Goal: Task Accomplishment & Management: Manage account settings

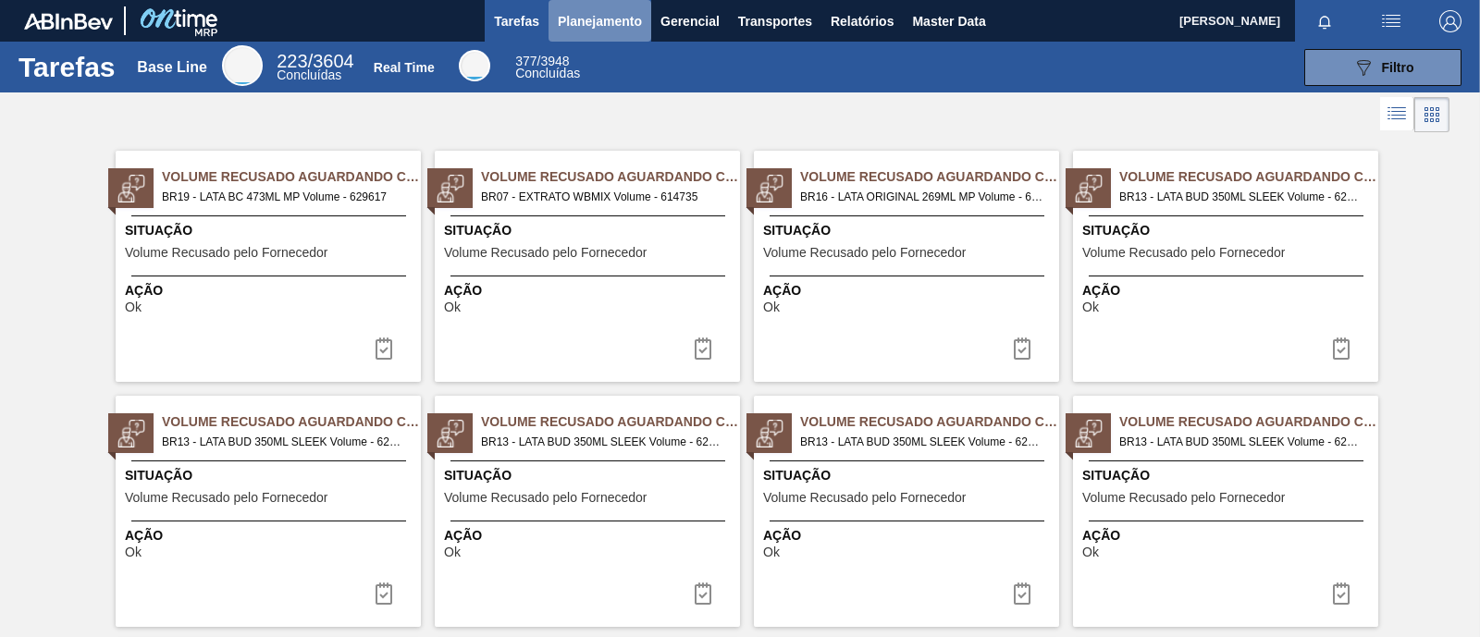
click at [620, 14] on span "Planejamento" at bounding box center [600, 21] width 84 height 22
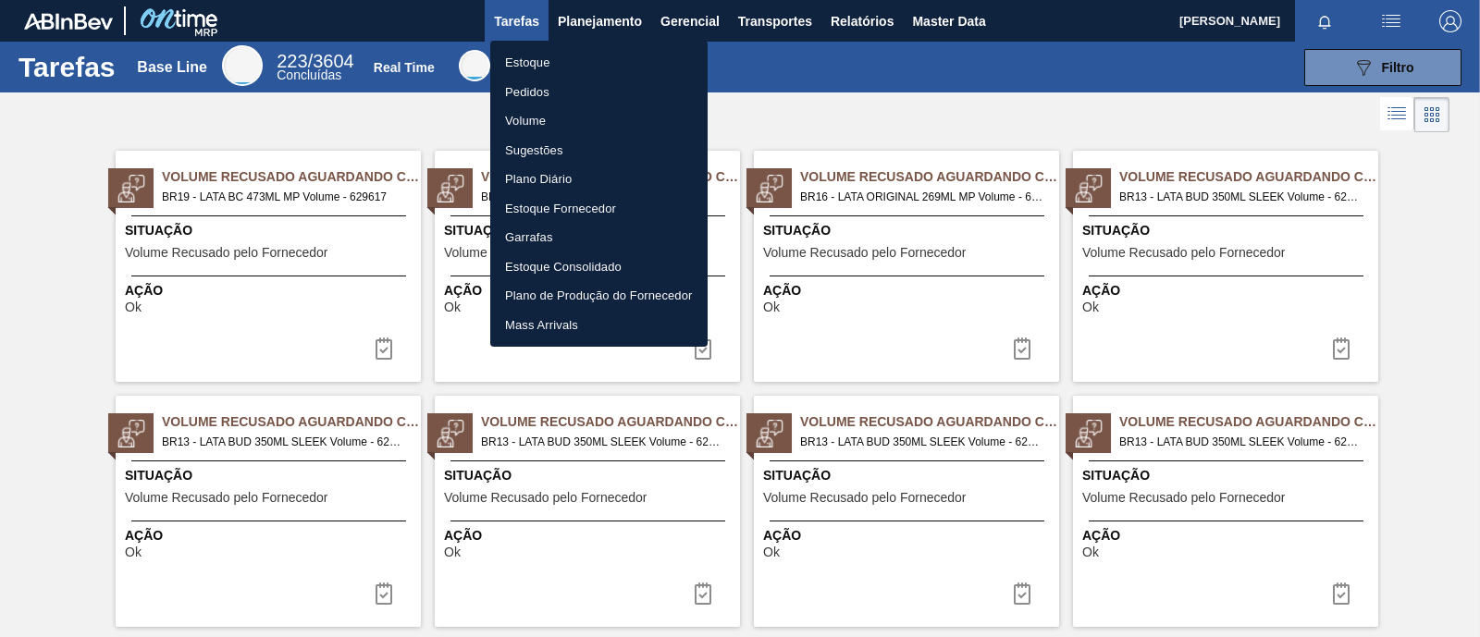
click at [523, 60] on li "Estoque" at bounding box center [598, 63] width 217 height 30
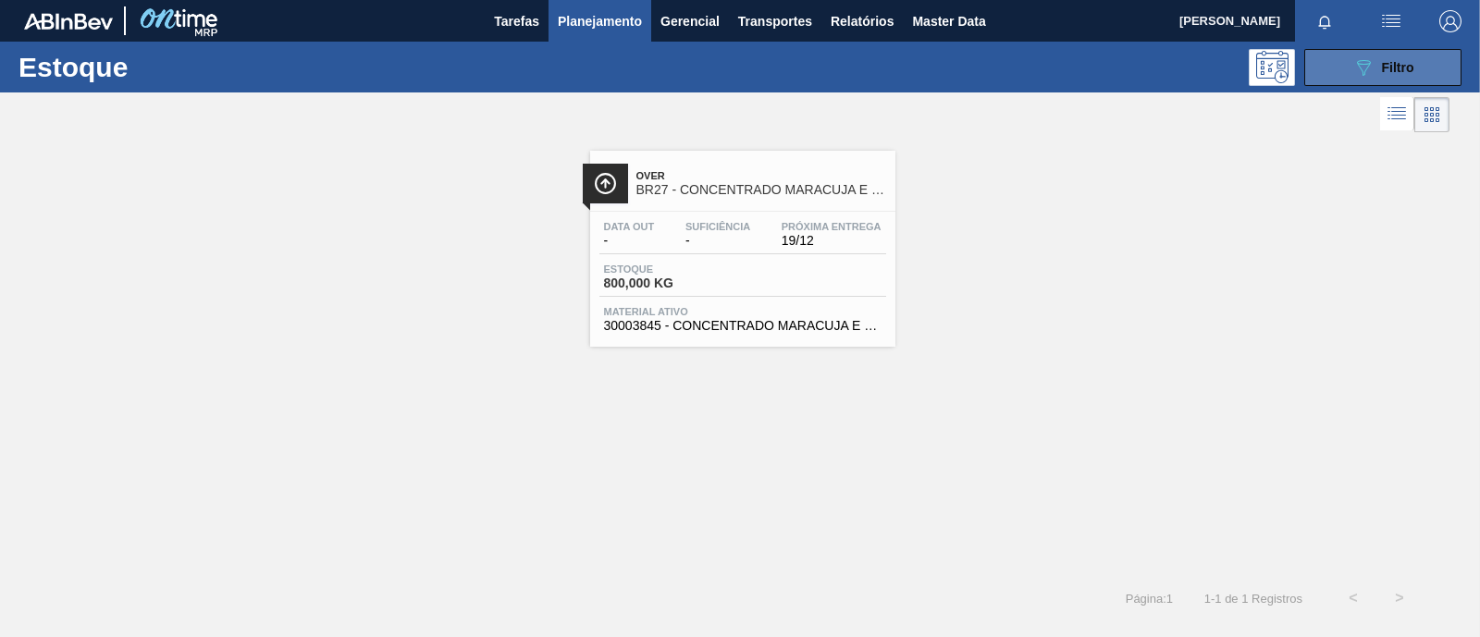
click at [1436, 58] on button "089F7B8B-B2A5-4AFE-B5C0-19BA573D28AC Filtro" at bounding box center [1382, 67] width 157 height 37
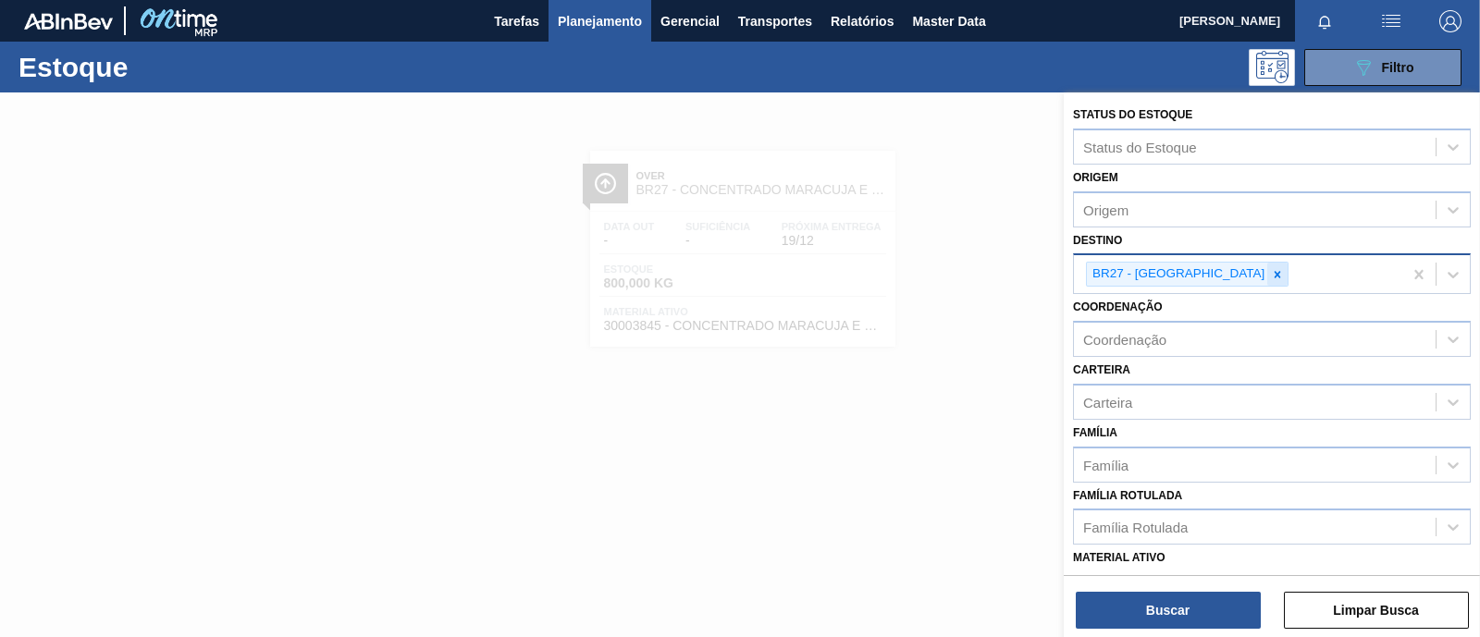
click at [1271, 273] on icon at bounding box center [1277, 274] width 13 height 13
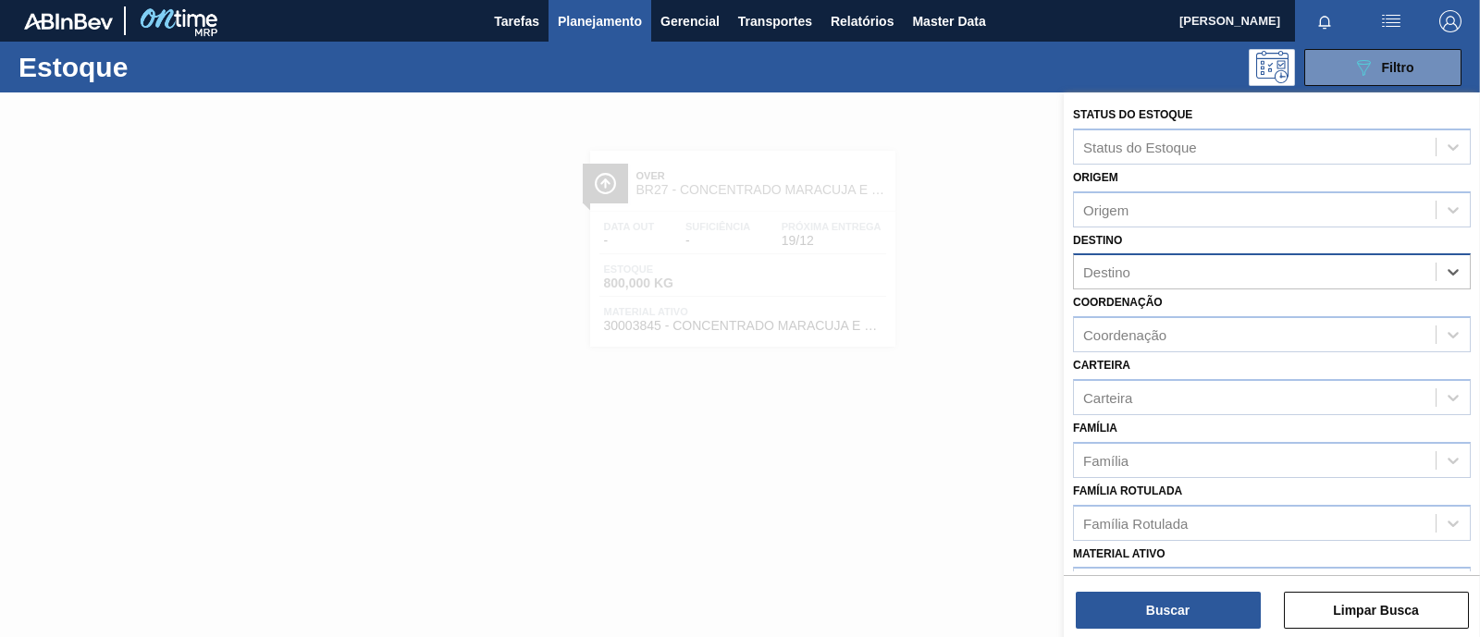
scroll to position [115, 0]
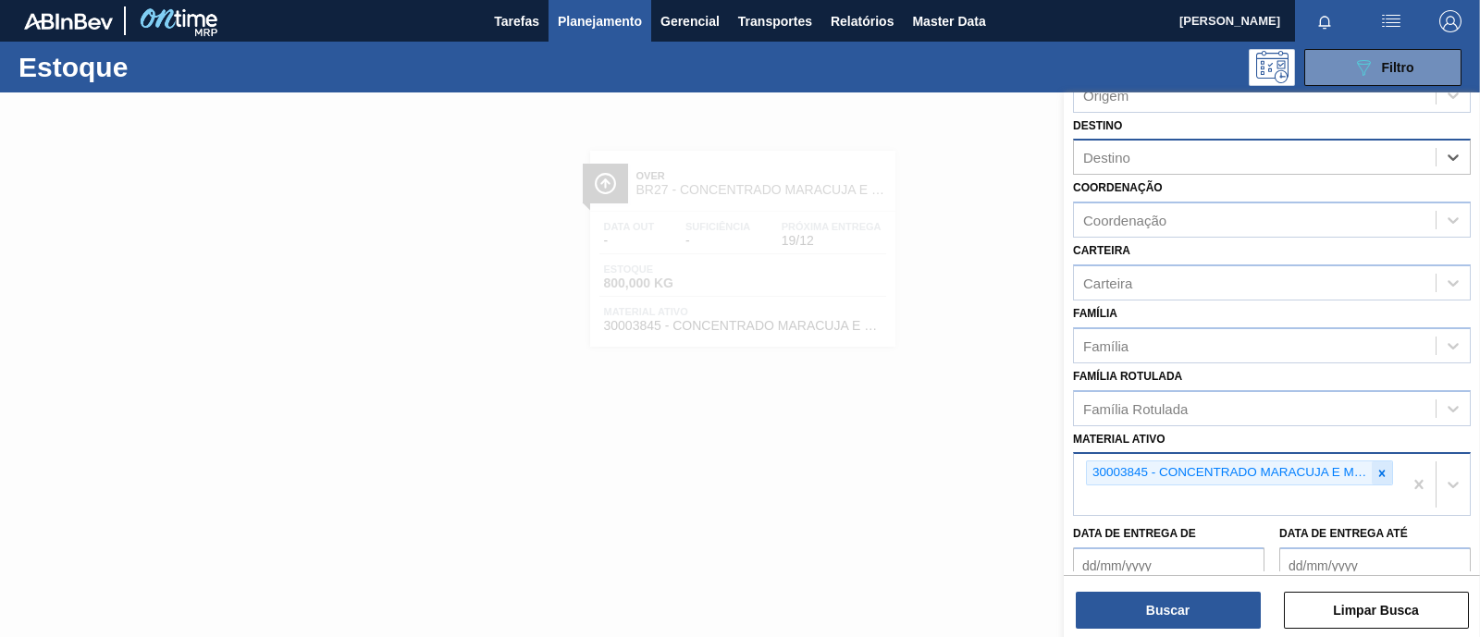
click at [1378, 472] on icon at bounding box center [1381, 473] width 13 height 13
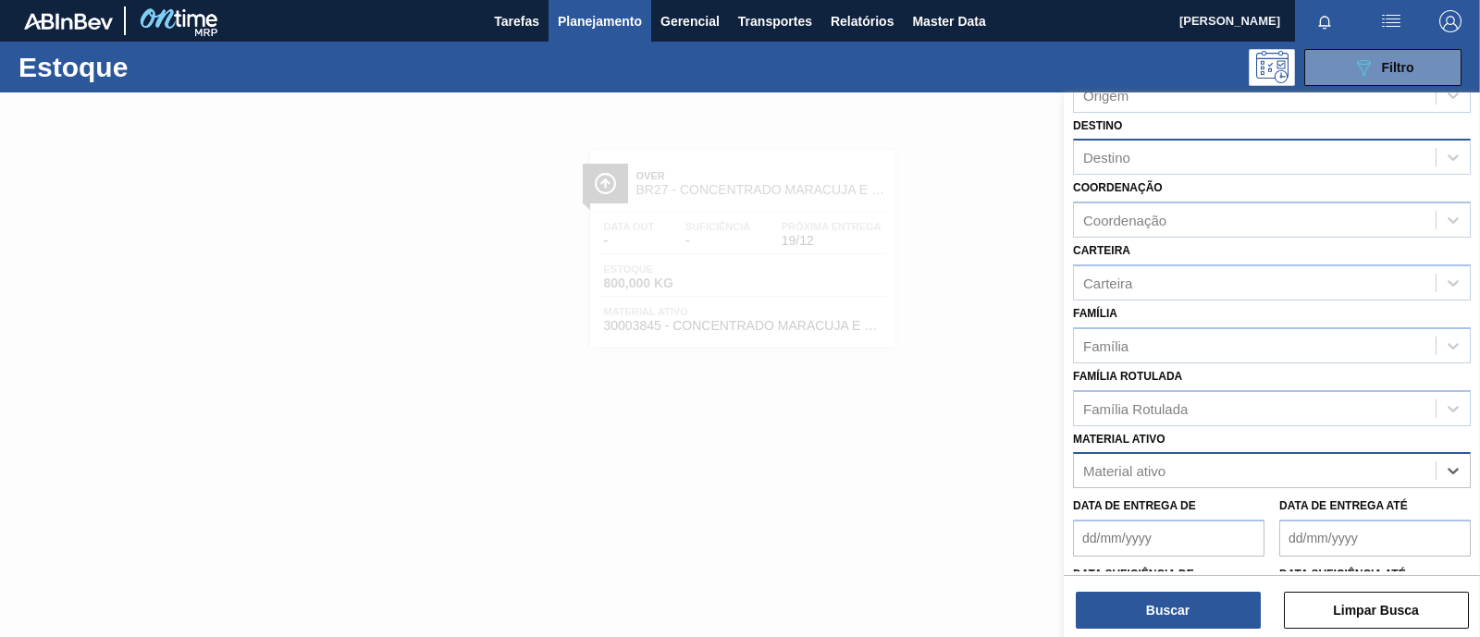
paste ativo "30009192"
type ativo "30009192"
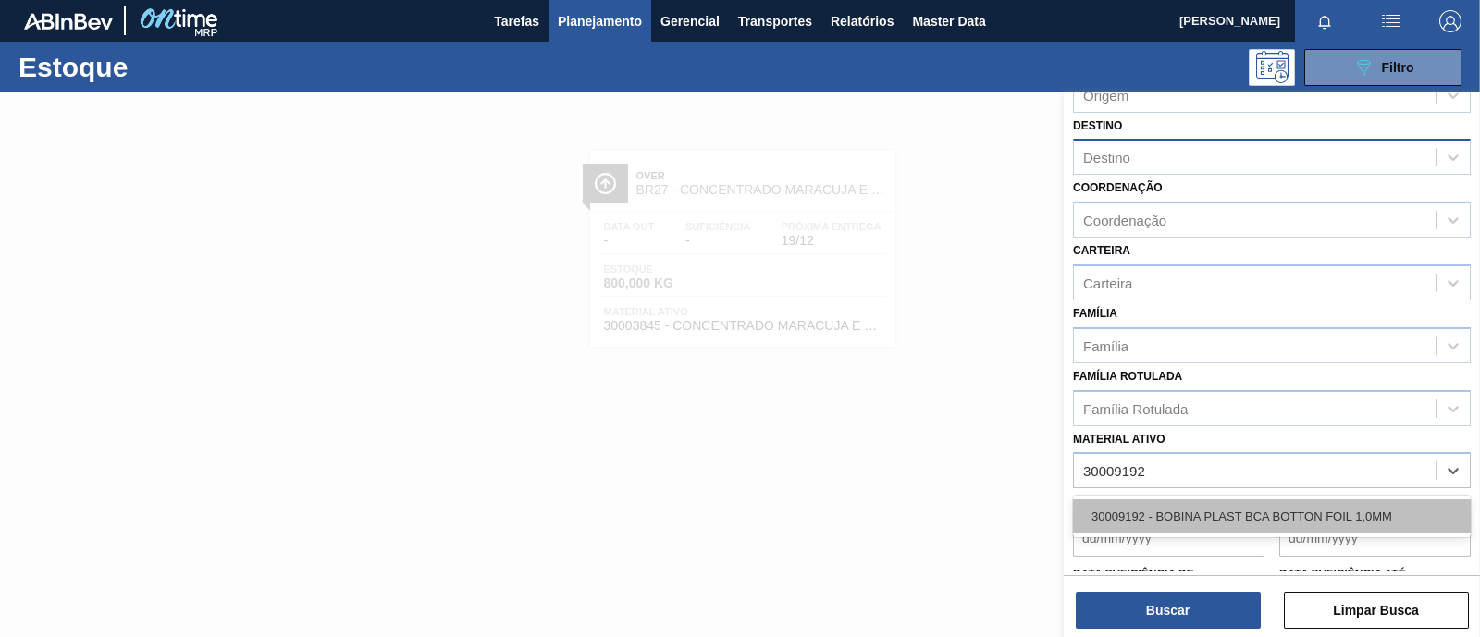
click at [1211, 501] on div "30009192 - BOBINA PLAST BCA BOTTON FOIL 1,0MM" at bounding box center [1272, 516] width 398 height 34
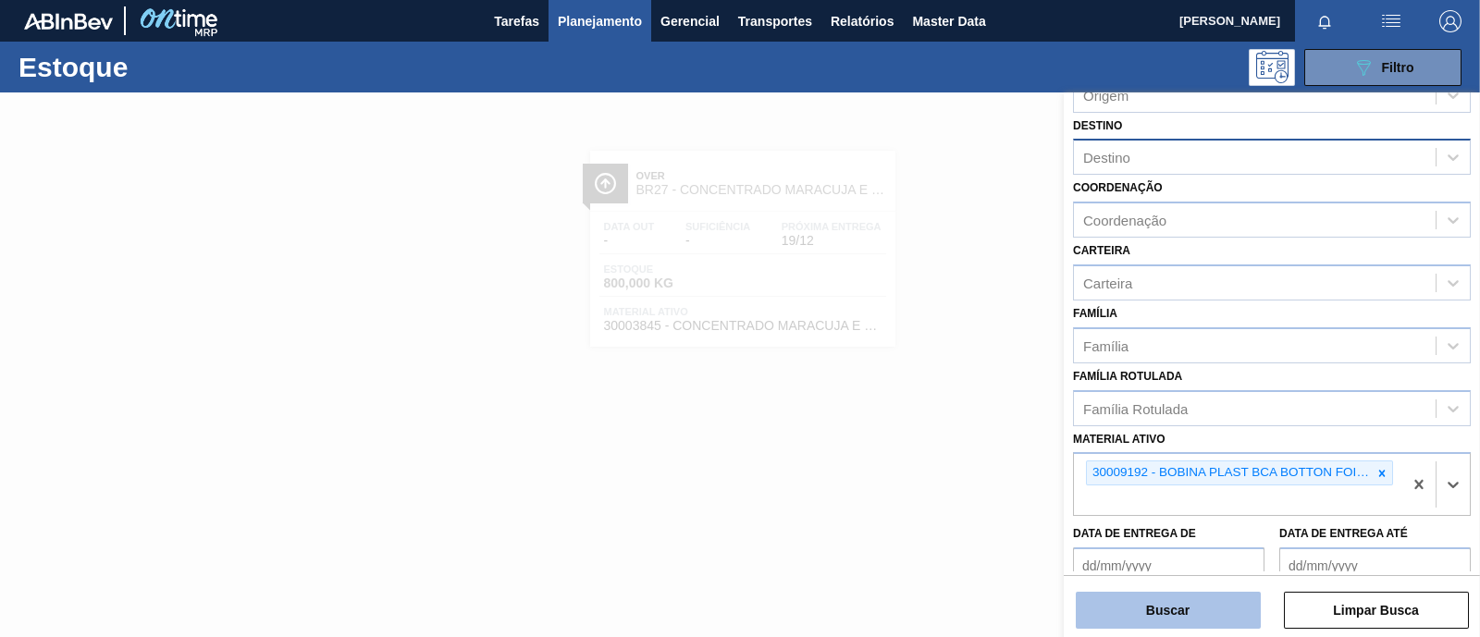
click at [1167, 607] on button "Buscar" at bounding box center [1167, 610] width 185 height 37
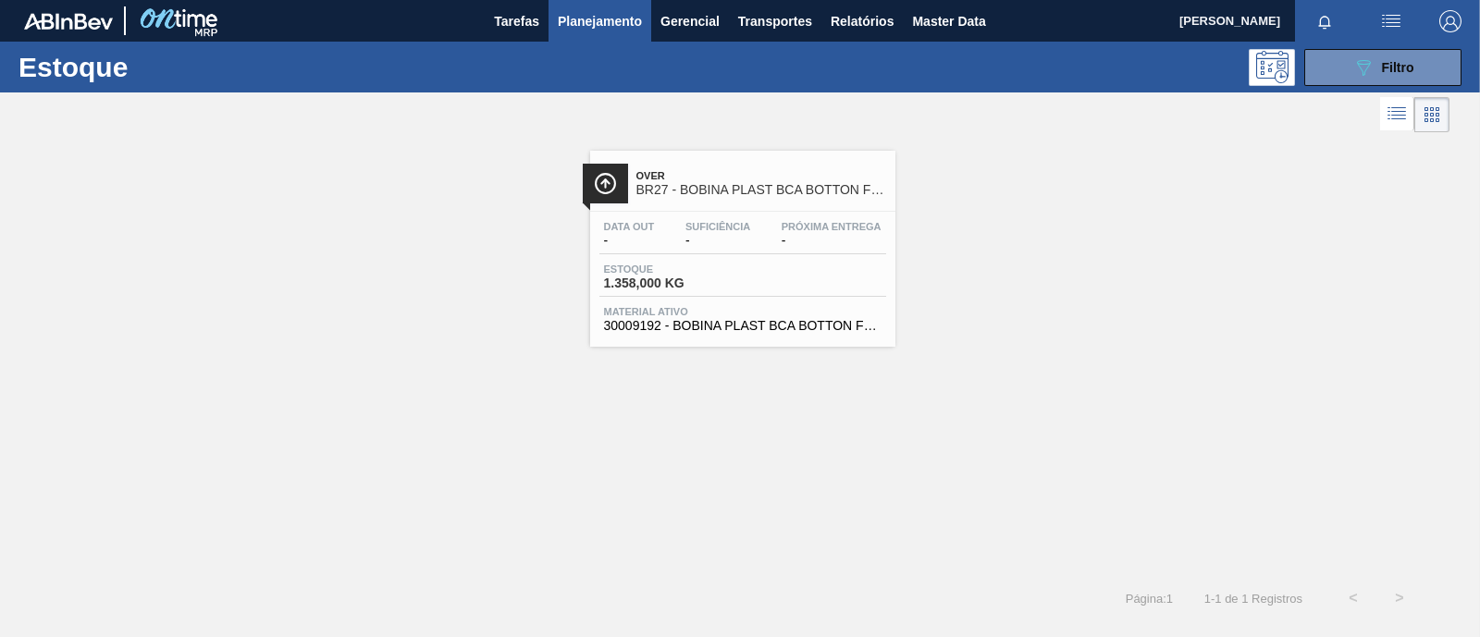
click at [742, 199] on div "Over BR27 - BOBINA PLAST BCA BOTTON FOIL 1,0MM" at bounding box center [761, 184] width 250 height 42
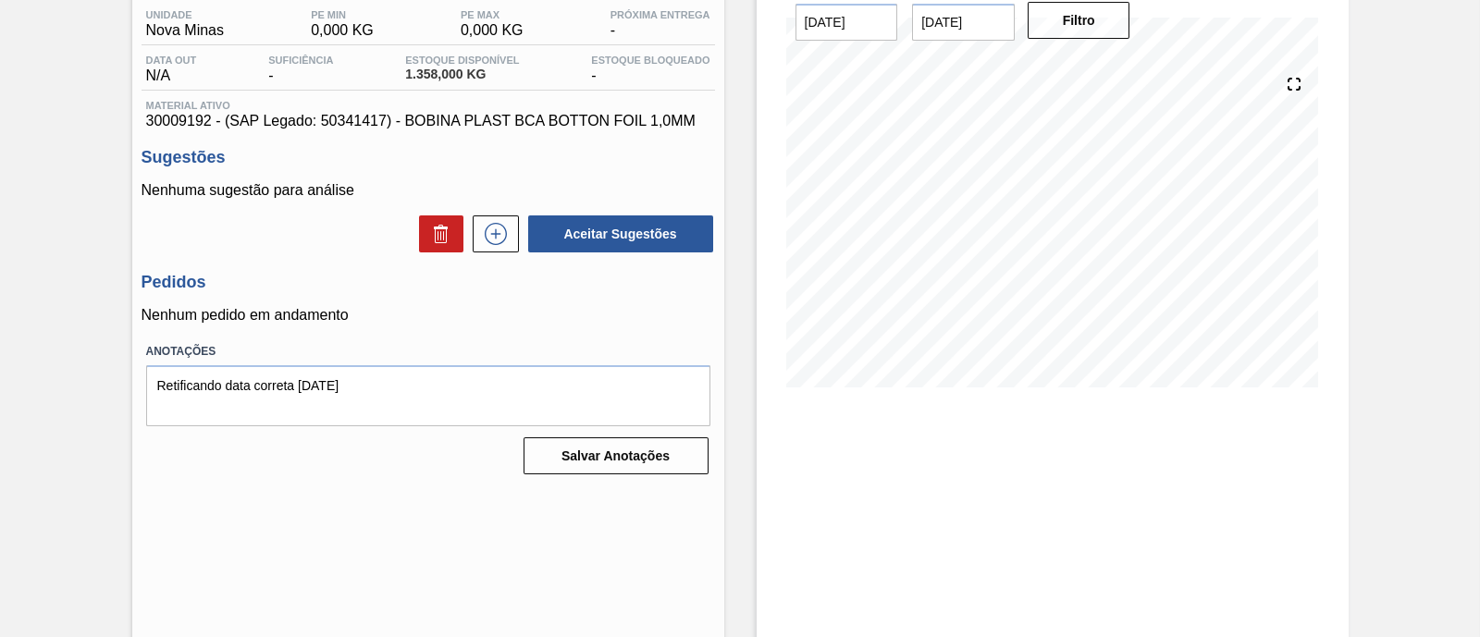
scroll to position [157, 0]
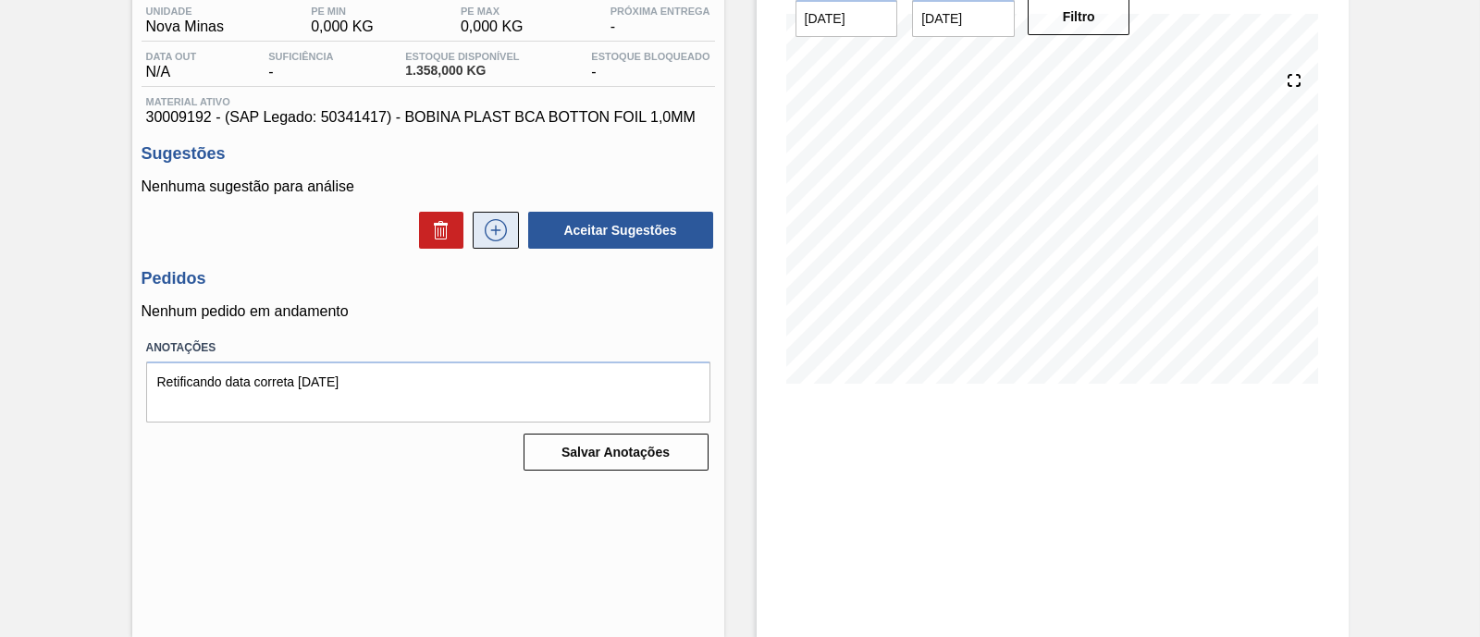
click at [497, 238] on icon at bounding box center [496, 230] width 30 height 22
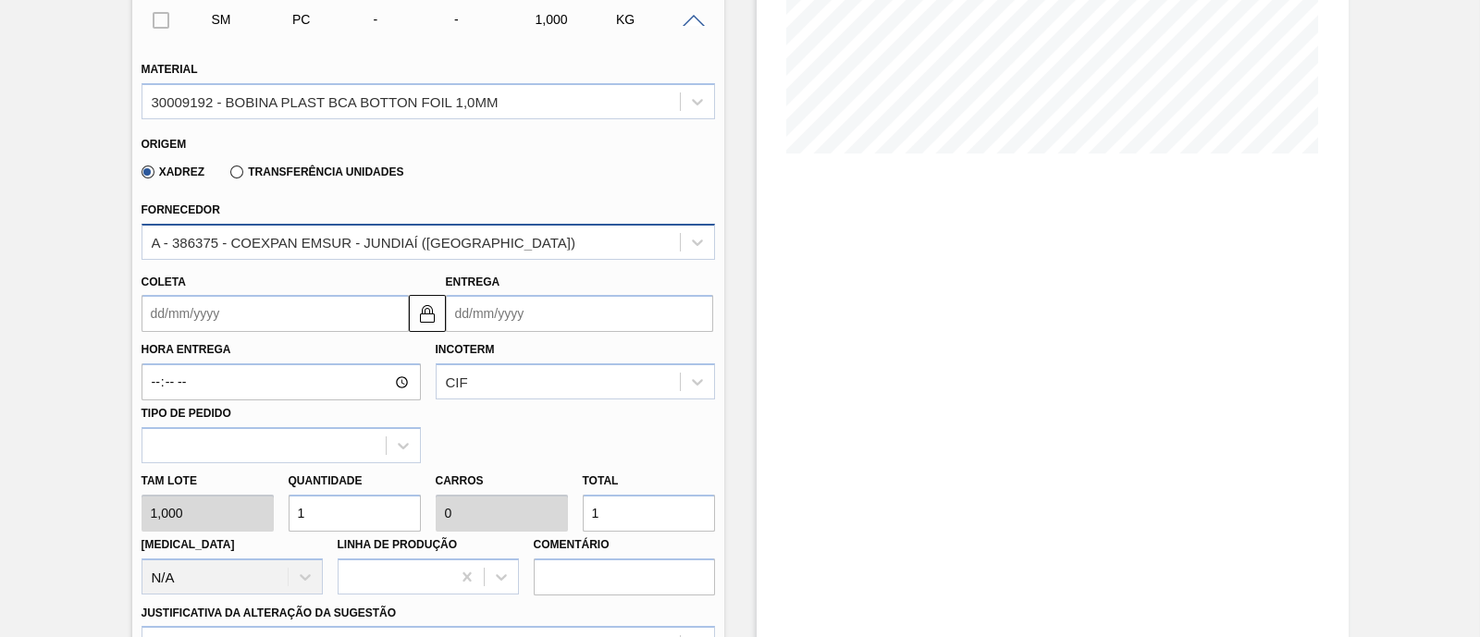
scroll to position [388, 0]
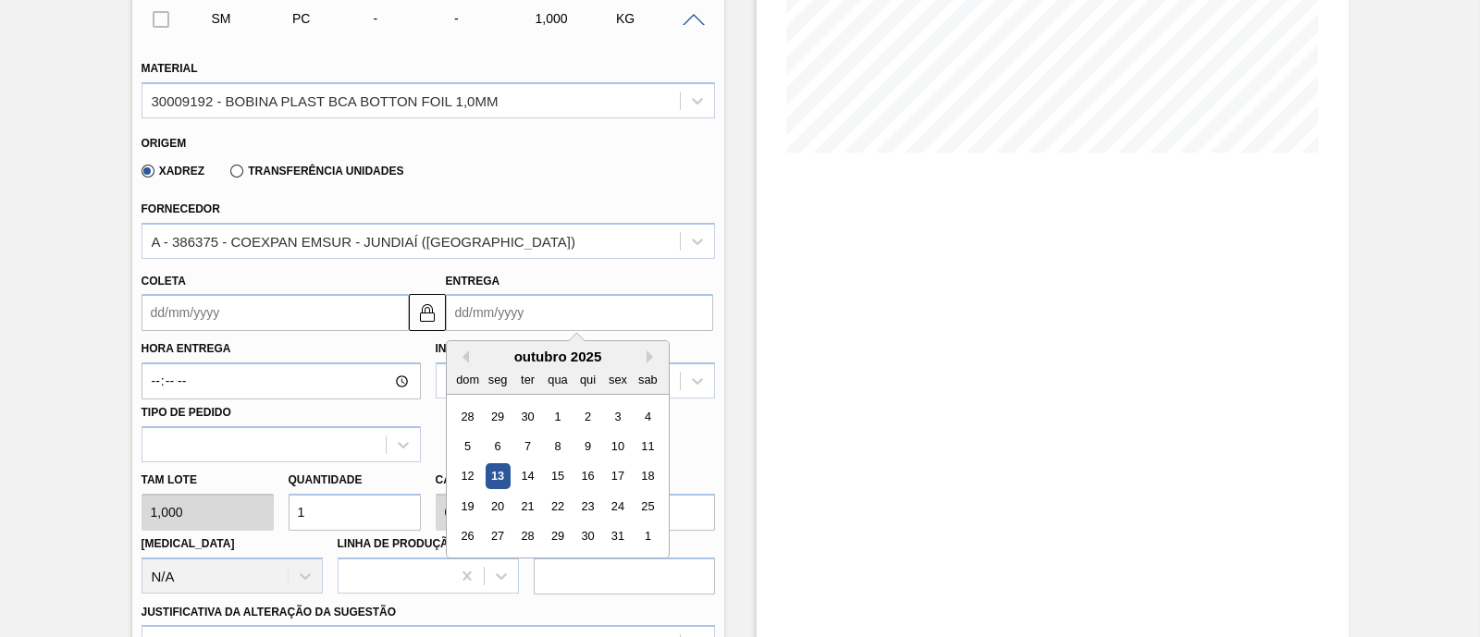
click at [484, 312] on input "Entrega" at bounding box center [579, 312] width 267 height 37
click at [655, 357] on button "Next Month" at bounding box center [652, 356] width 13 height 13
click at [530, 477] on div "13" at bounding box center [526, 476] width 25 height 25
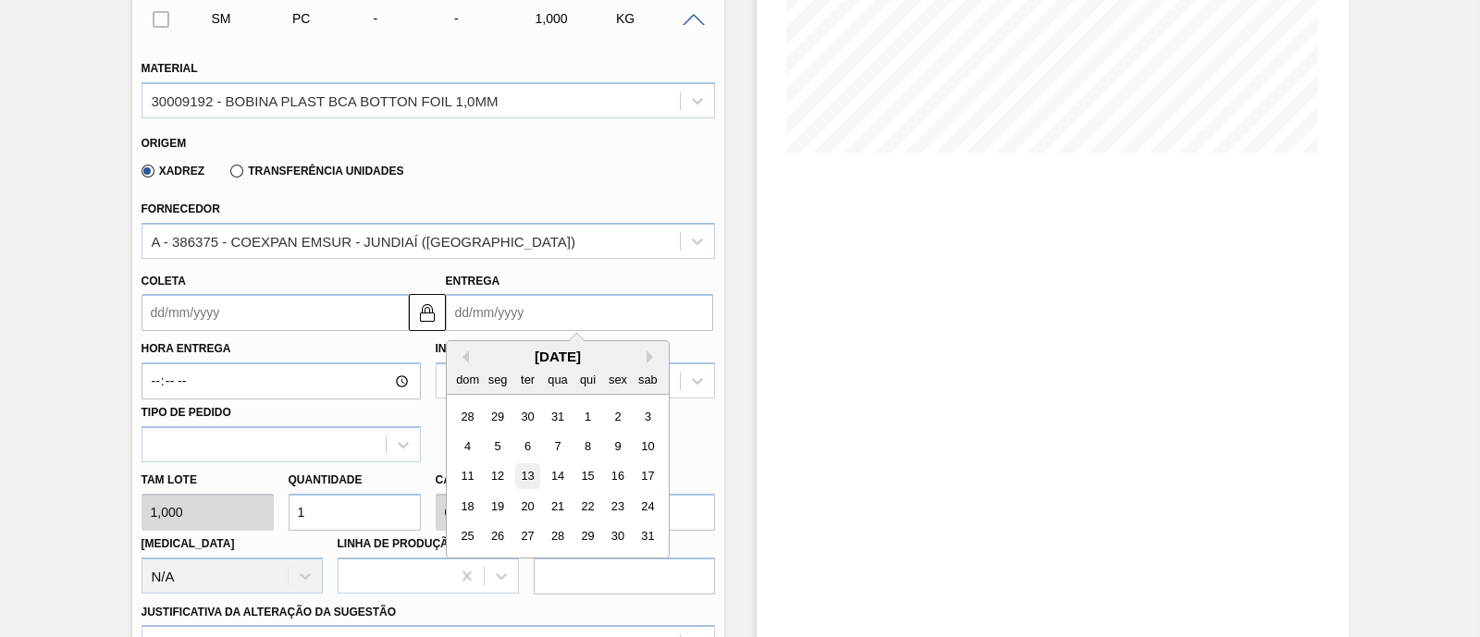
type input "29/12/2025"
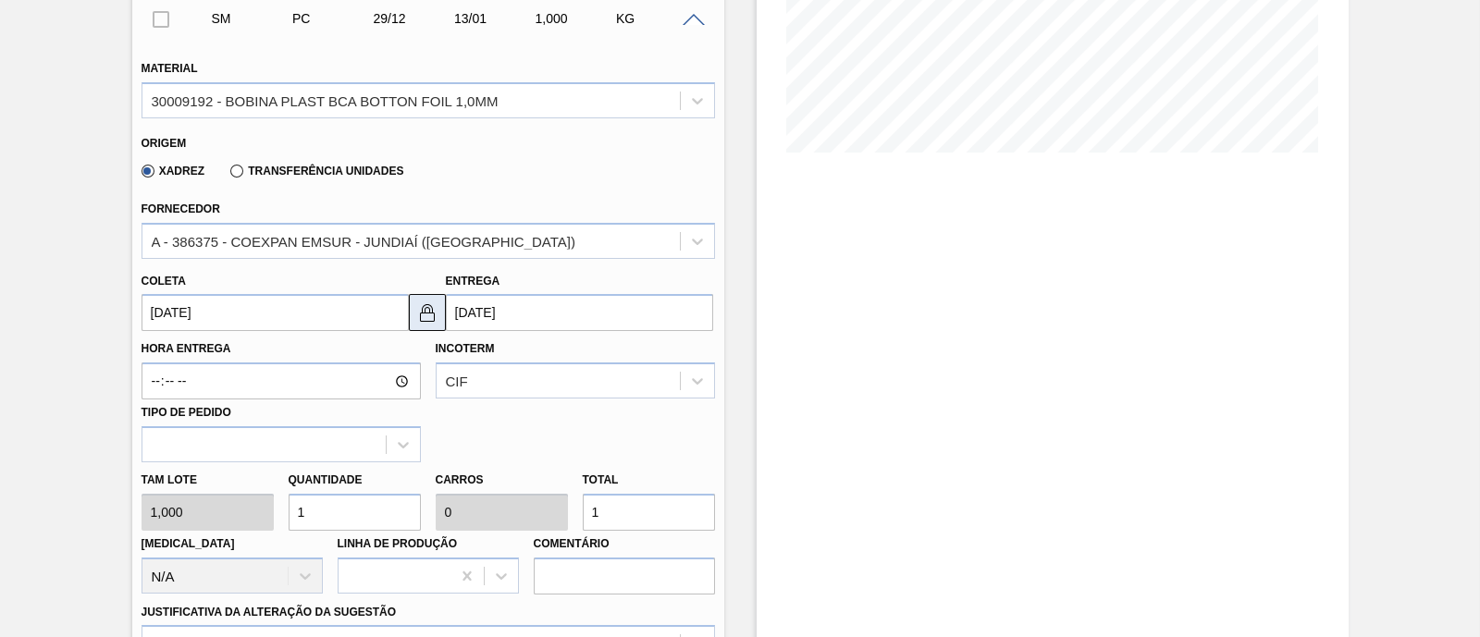
click at [441, 313] on button at bounding box center [427, 312] width 37 height 37
click at [578, 316] on input "13/01/2026" at bounding box center [579, 312] width 267 height 37
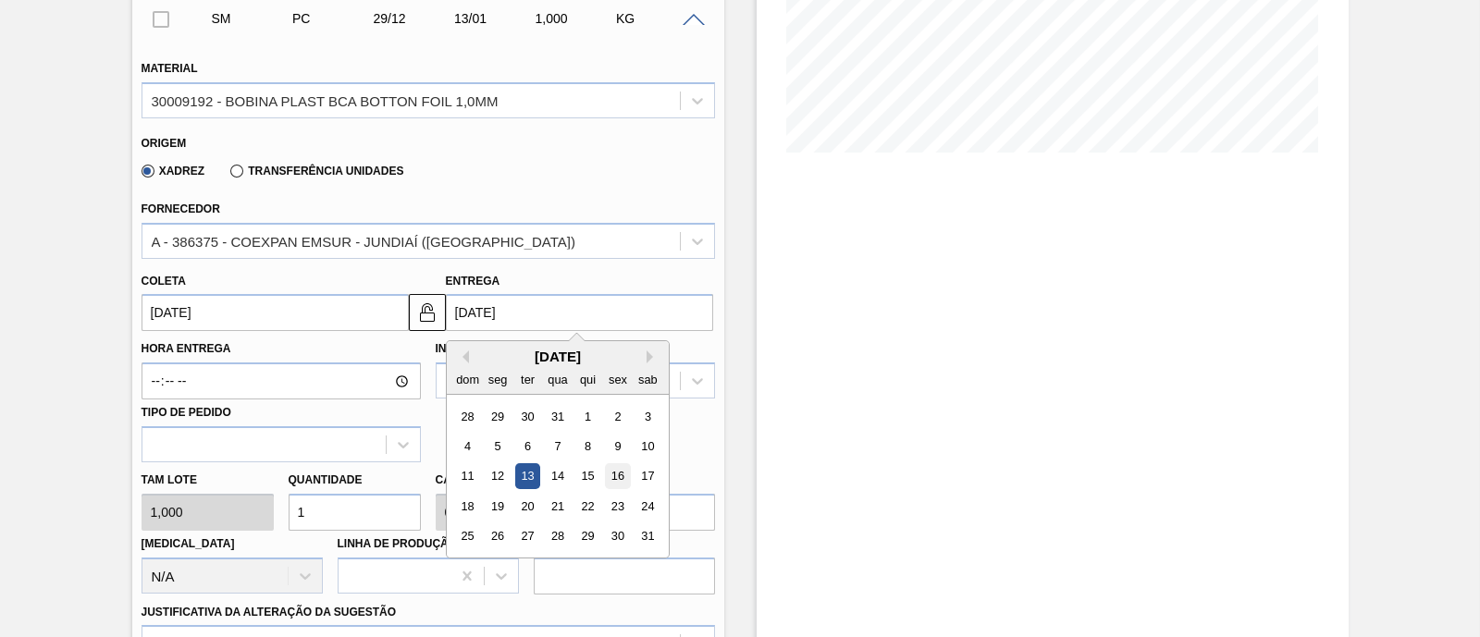
click at [613, 480] on div "16" at bounding box center [617, 476] width 25 height 25
type input "[DATE]"
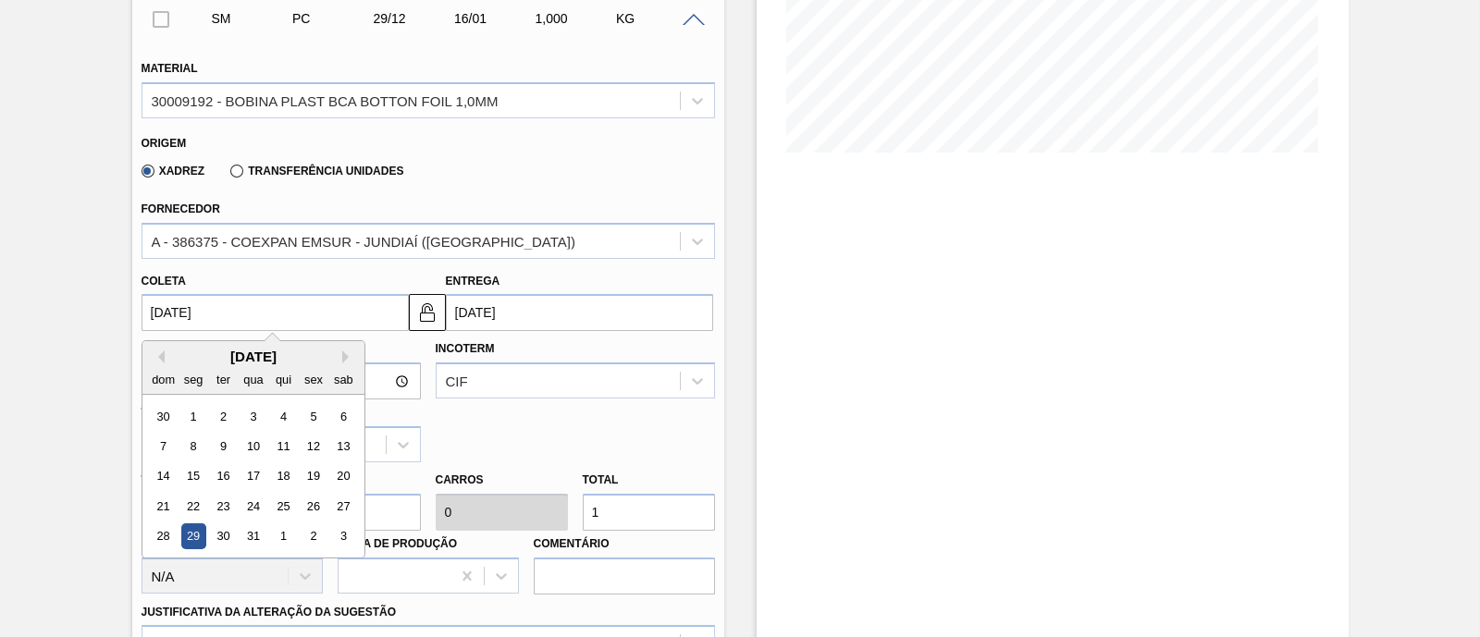
click at [308, 321] on input "29/12/2025" at bounding box center [274, 312] width 267 height 37
click at [346, 352] on button "Next Month" at bounding box center [348, 356] width 13 height 13
click at [194, 445] on div "5" at bounding box center [192, 446] width 25 height 25
type input "[DATE]"
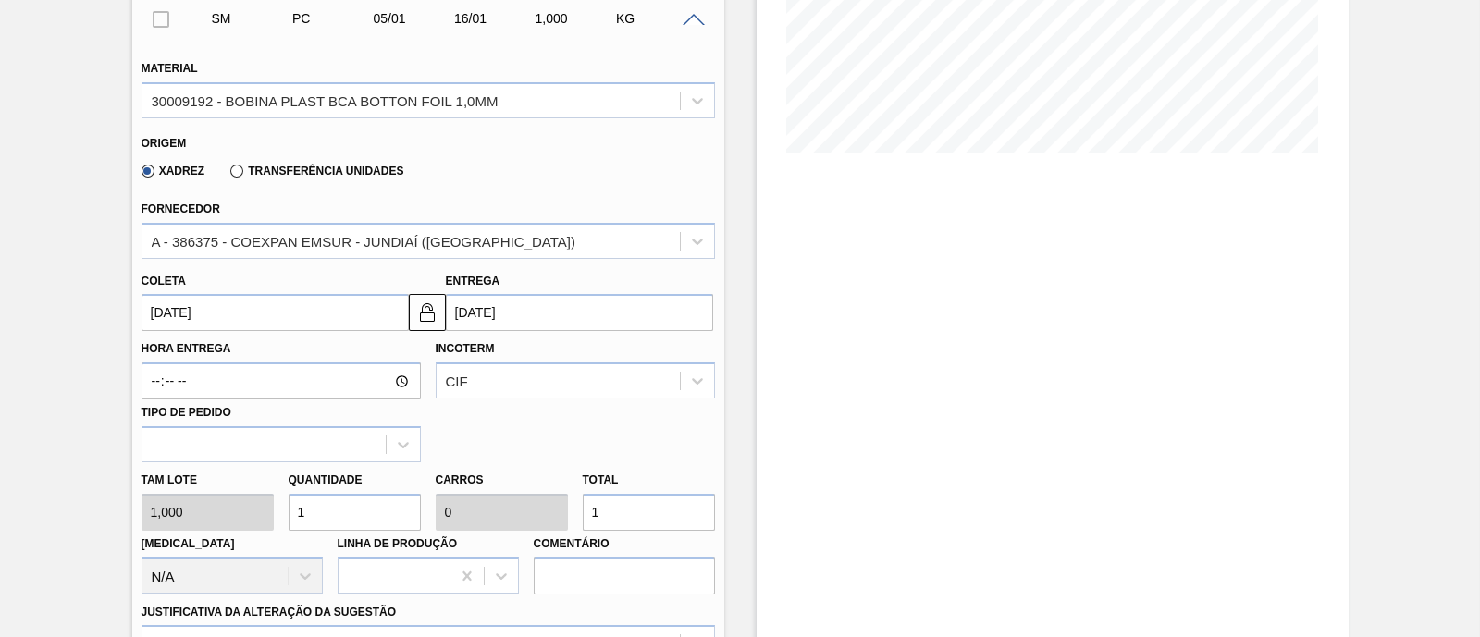
click at [328, 515] on input "1" at bounding box center [355, 512] width 132 height 37
drag, startPoint x: 328, startPoint y: 515, endPoint x: 280, endPoint y: 512, distance: 48.2
click at [281, 512] on div "Quantidade 1" at bounding box center [354, 499] width 147 height 64
type input "6"
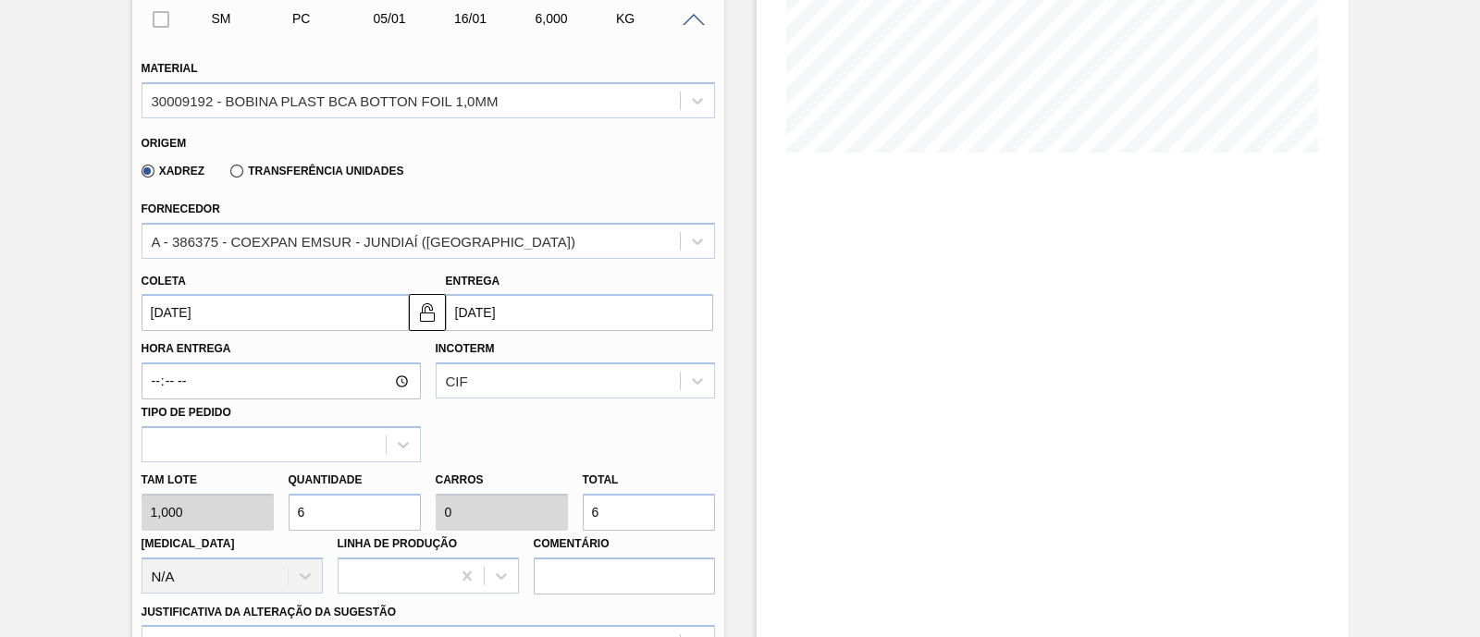
type input "63"
type input "0,004"
type input "63"
type input "632"
type input "0,04"
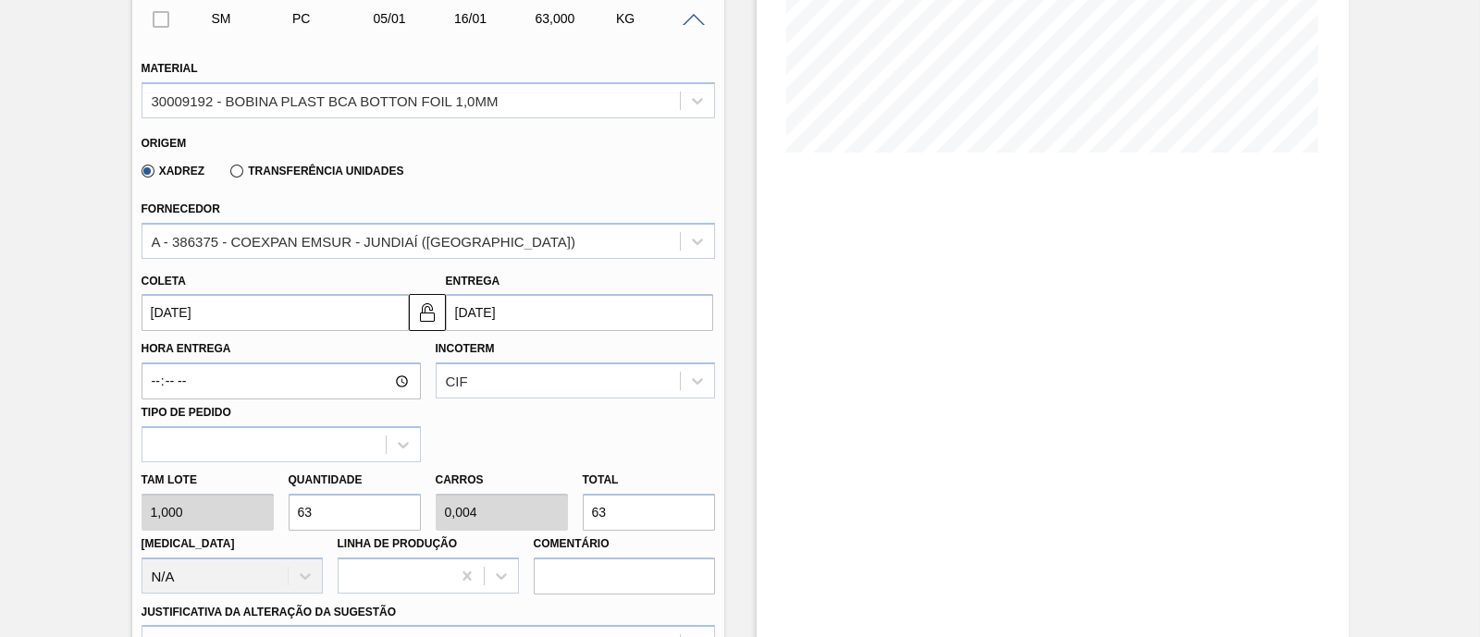
type input "632"
type input "6.328"
type input "0,396"
type input "6.328"
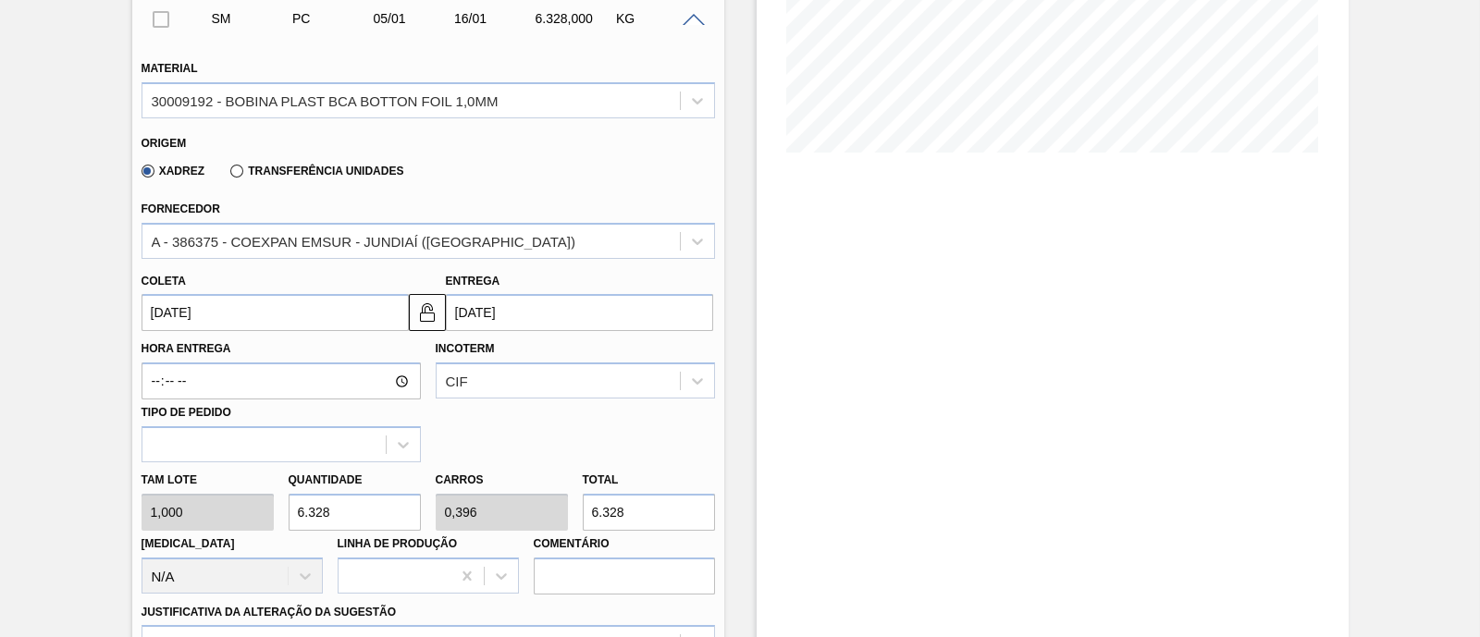
click at [578, 436] on div "Hora Entrega Incoterm CIF Tipo de pedido" at bounding box center [428, 396] width 588 height 131
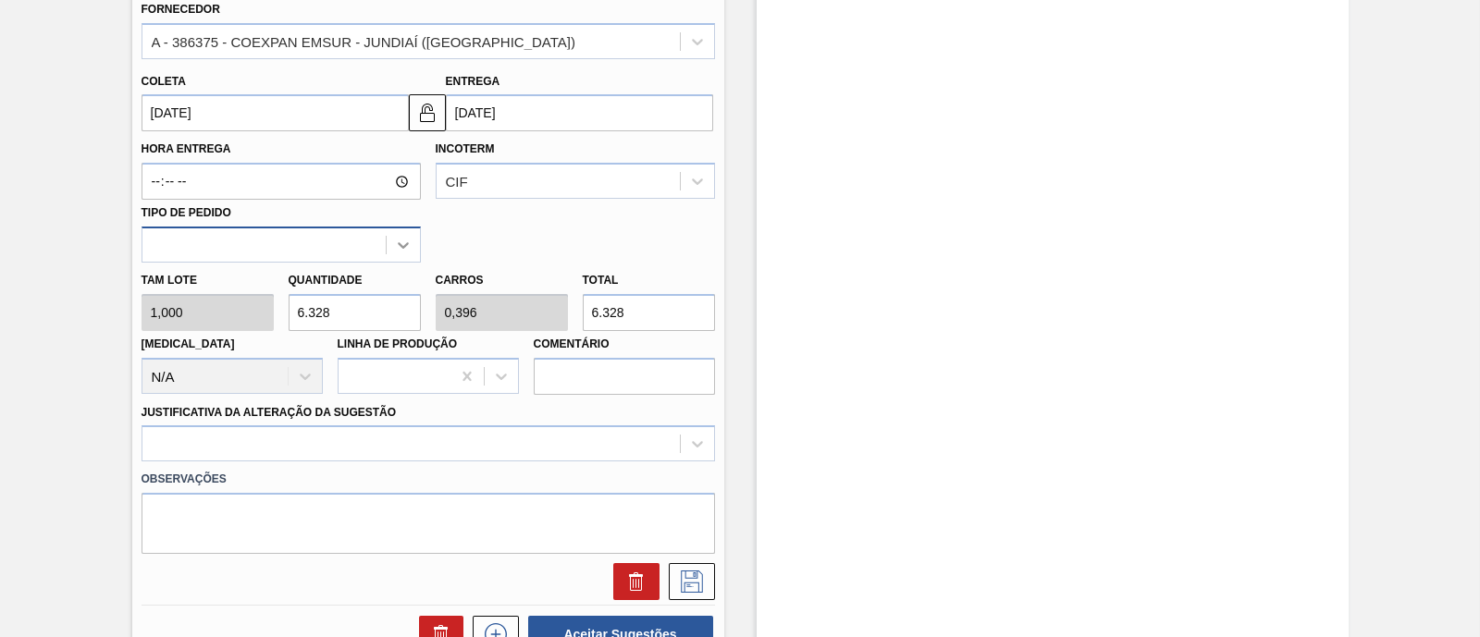
scroll to position [620, 0]
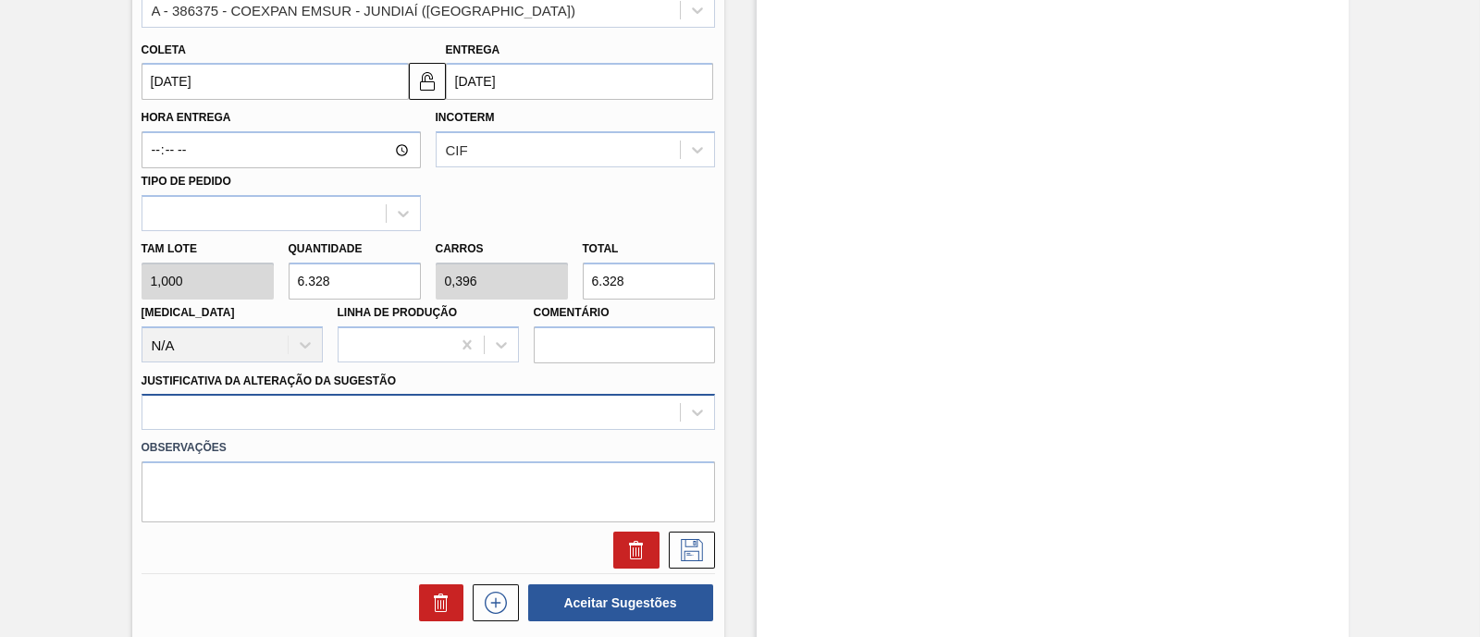
click at [396, 405] on div at bounding box center [427, 412] width 573 height 36
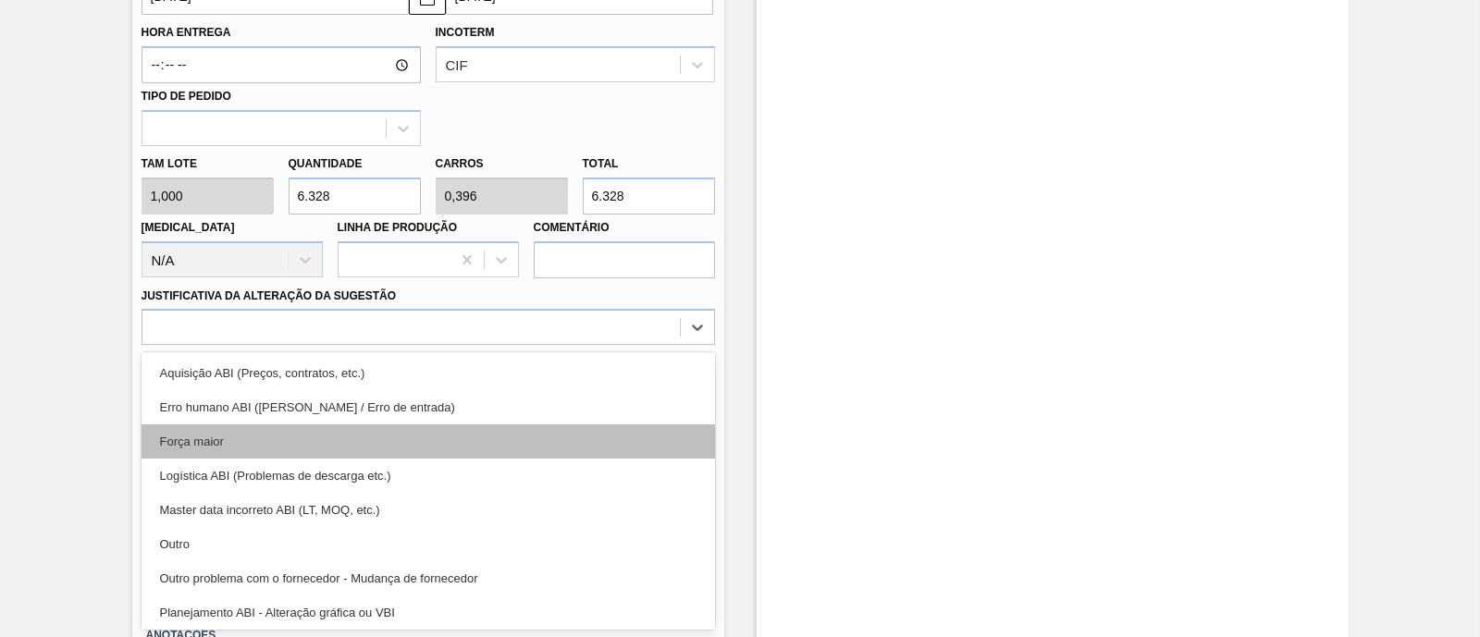
click at [382, 436] on div "Força maior" at bounding box center [427, 441] width 573 height 34
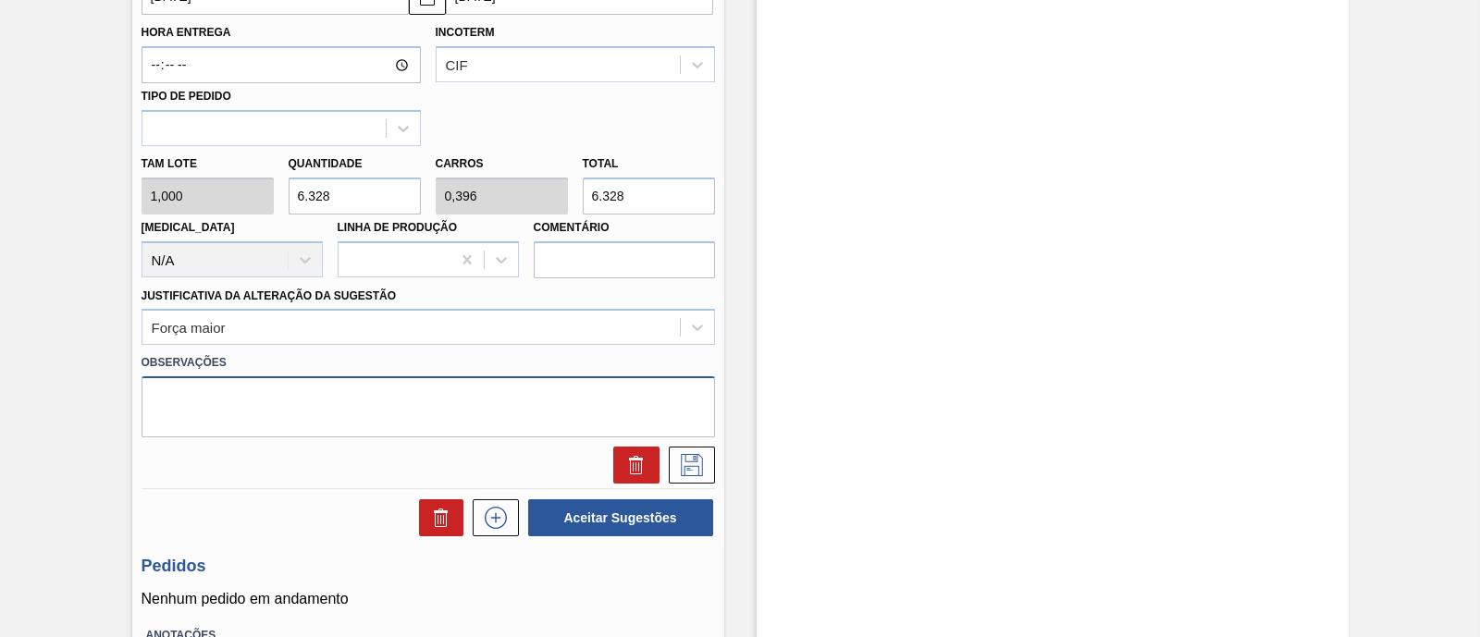
click at [302, 415] on textarea at bounding box center [427, 406] width 573 height 61
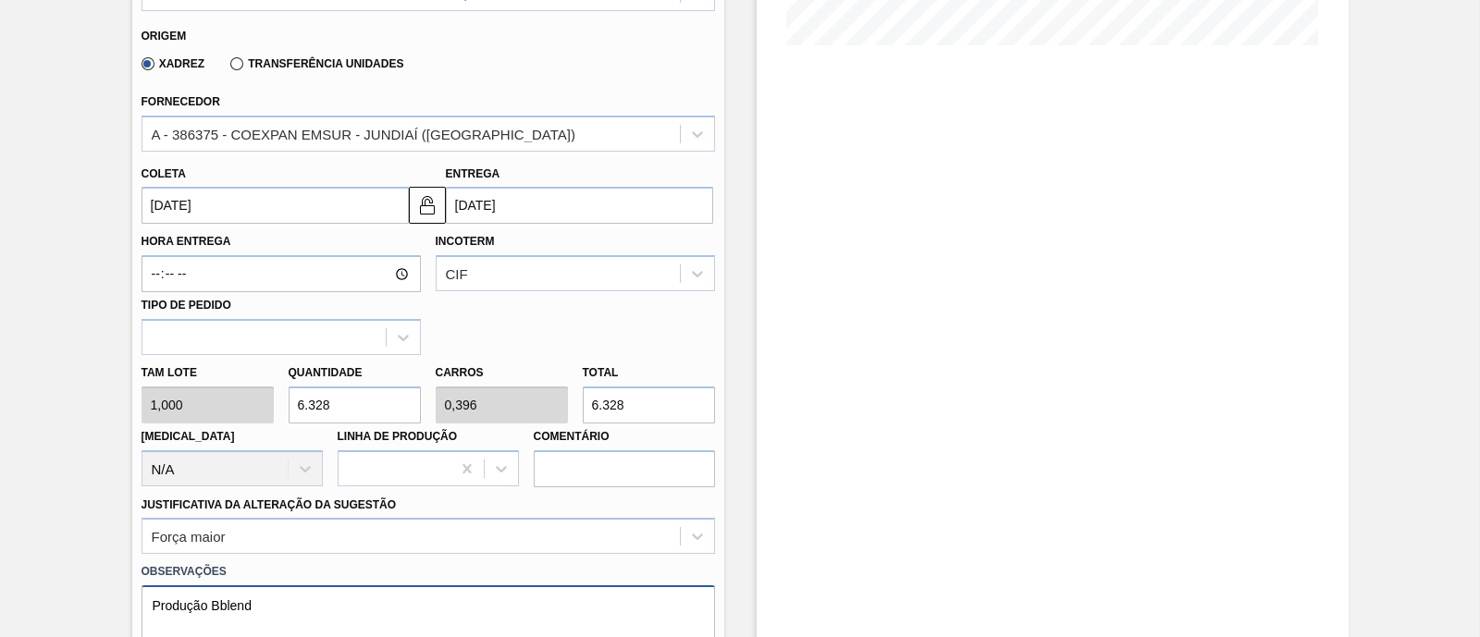
scroll to position [473, 0]
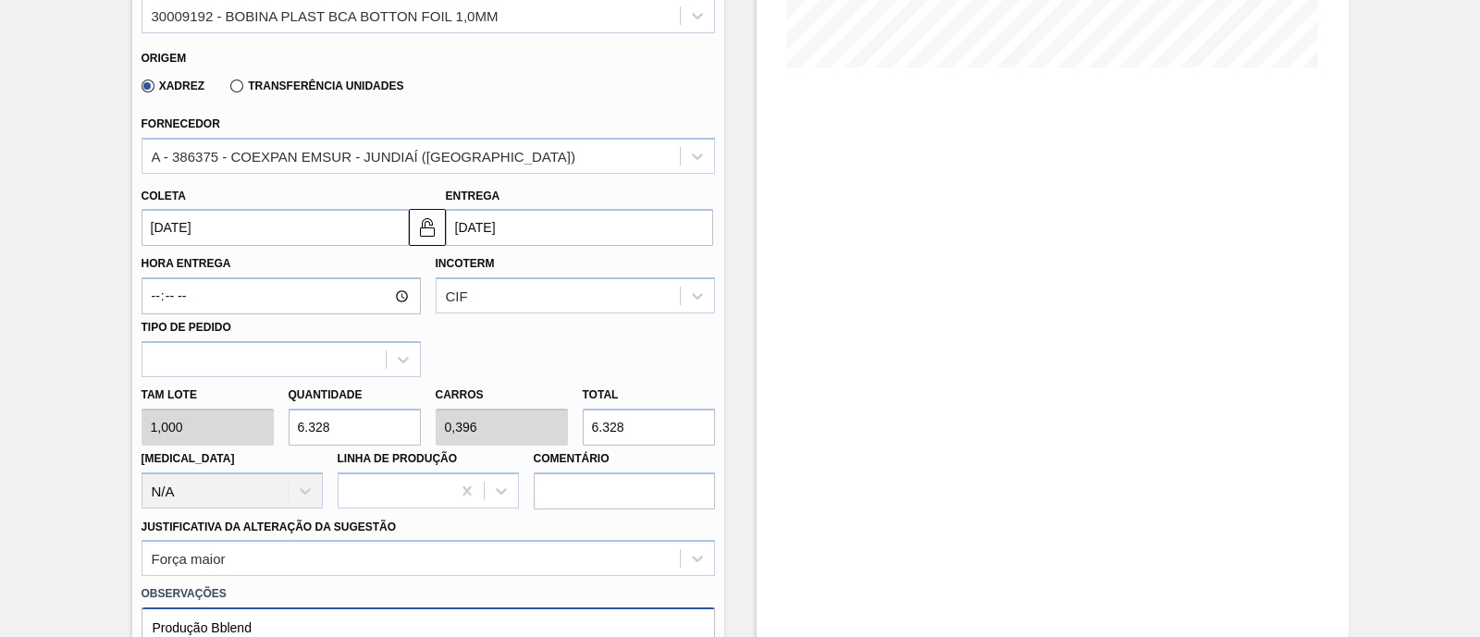
type textarea "Produção Bblend"
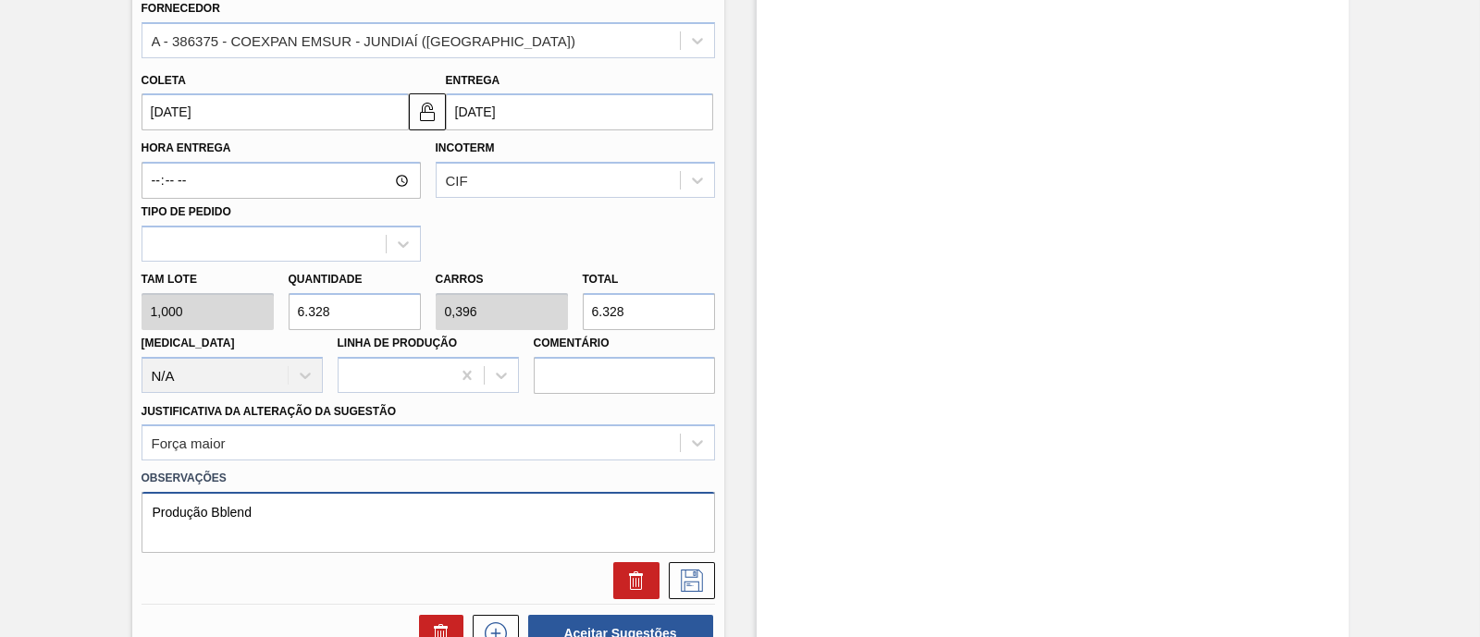
scroll to position [820, 0]
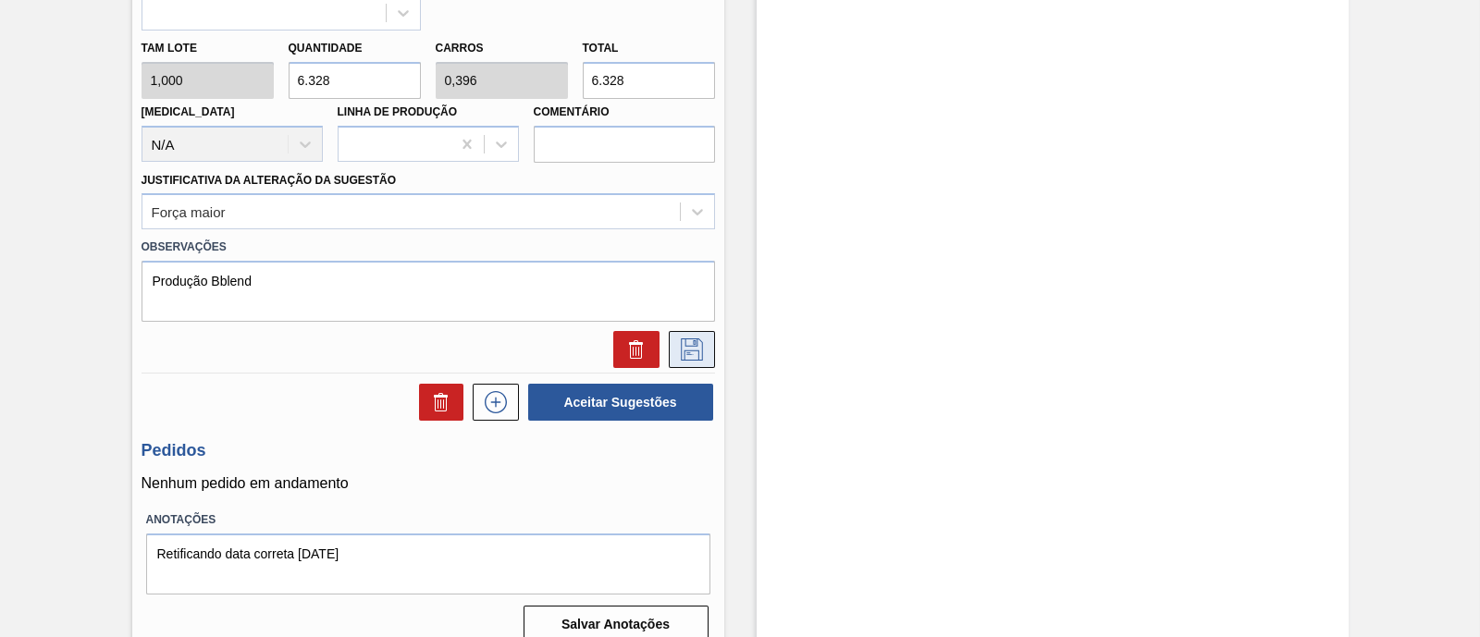
click at [702, 345] on icon at bounding box center [692, 349] width 30 height 22
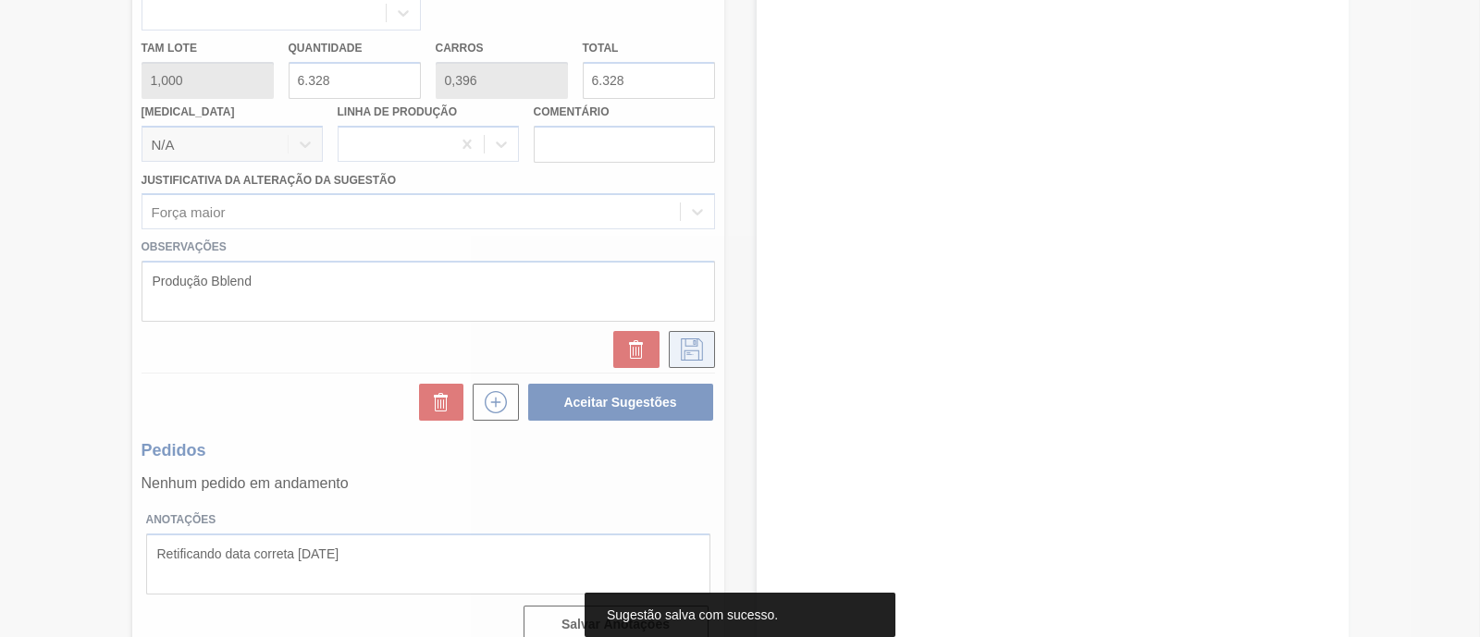
scroll to position [157, 0]
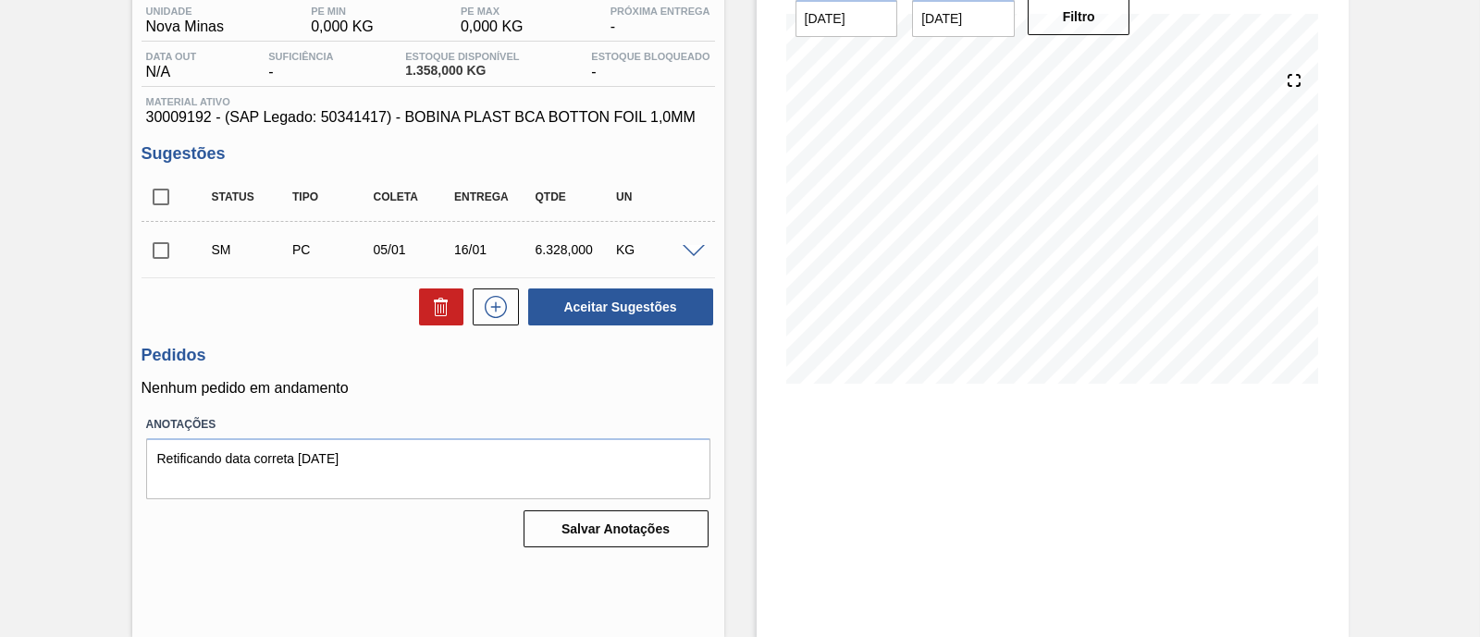
click at [153, 250] on input "checkbox" at bounding box center [160, 250] width 39 height 39
click at [594, 313] on button "Aceitar Sugestões" at bounding box center [620, 307] width 185 height 37
checkbox input "false"
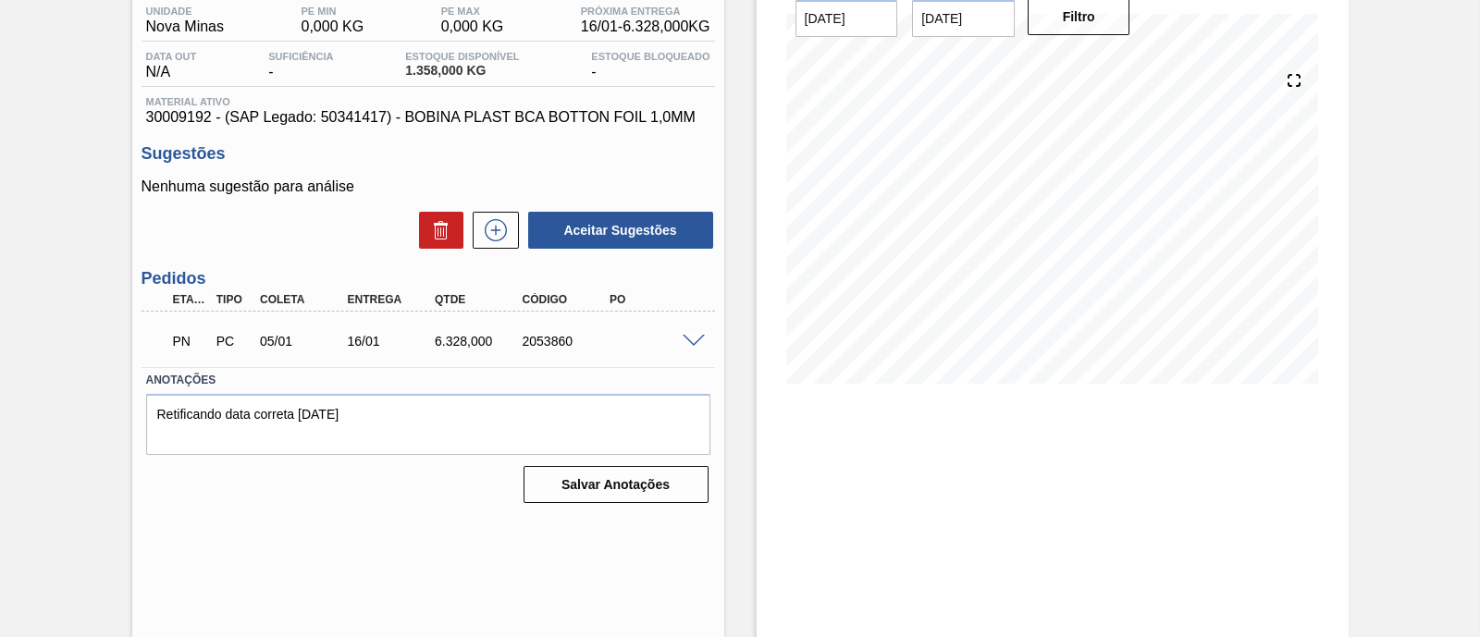
click at [690, 343] on span at bounding box center [693, 342] width 22 height 14
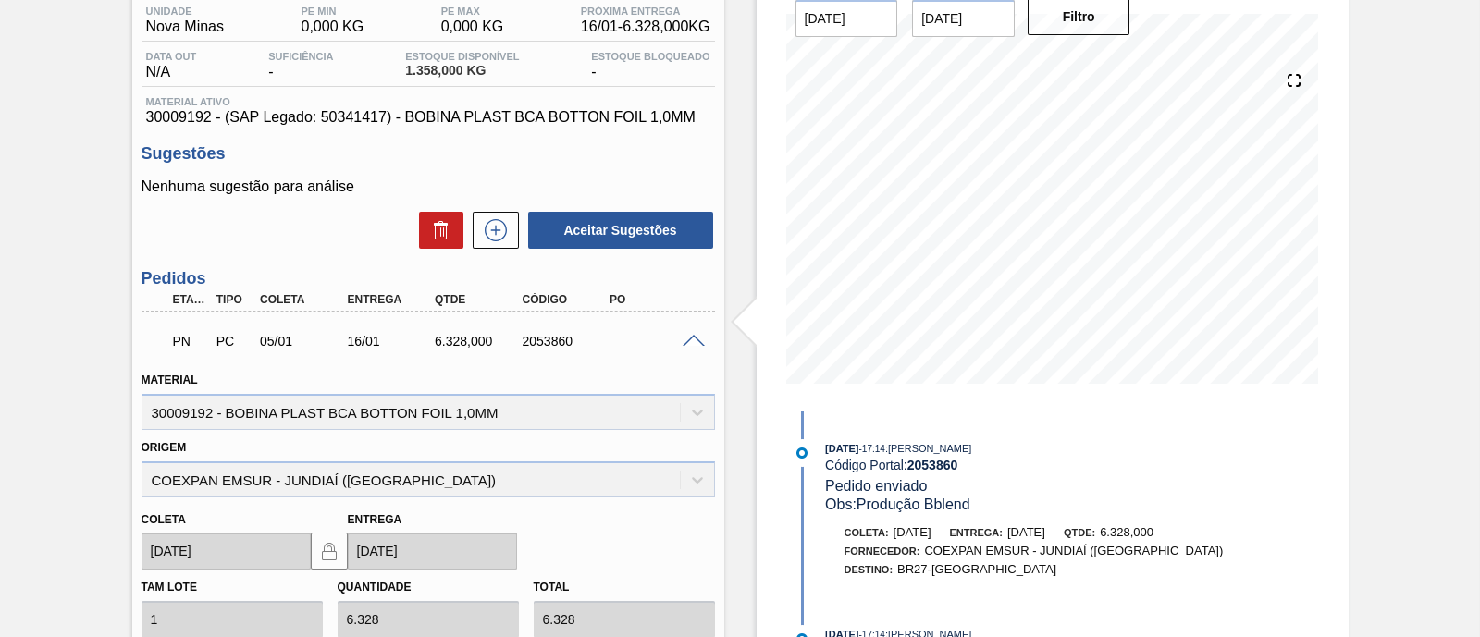
click at [689, 333] on div "PN PC 05/01 16/01 6.328,000 2053860" at bounding box center [427, 339] width 573 height 46
click at [689, 344] on span at bounding box center [693, 342] width 22 height 14
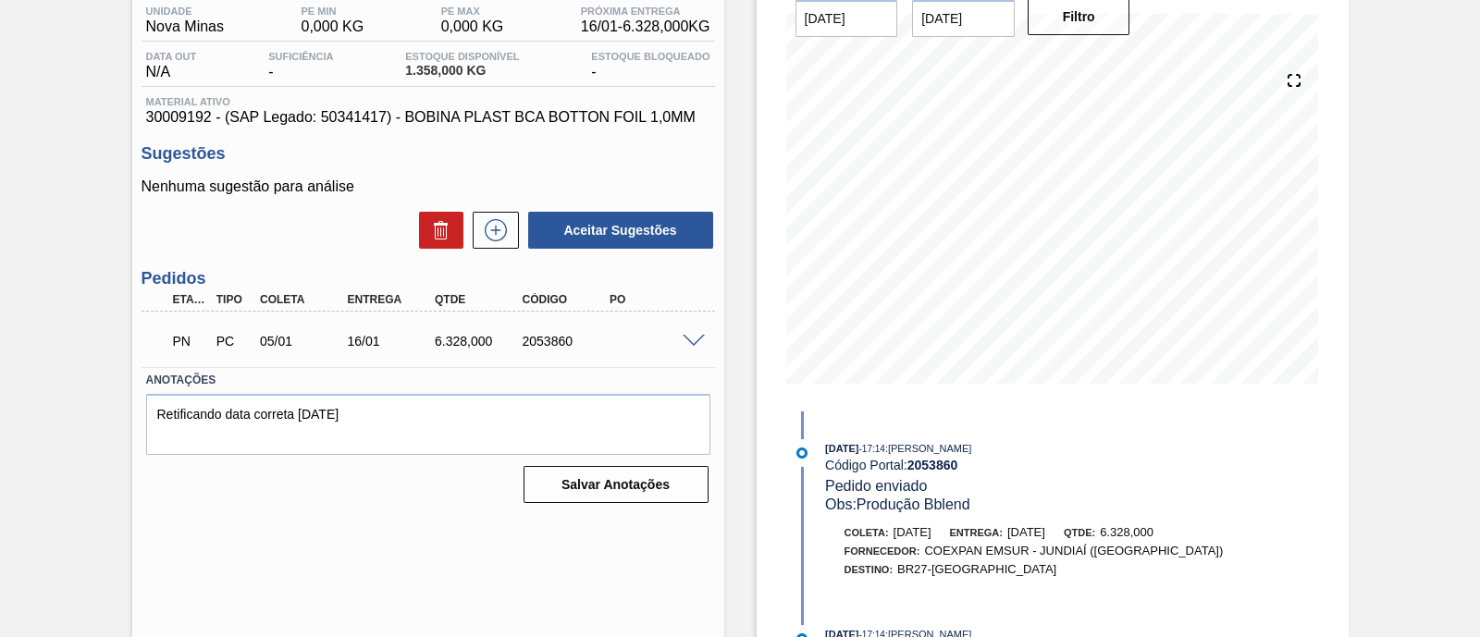
click at [689, 344] on span at bounding box center [693, 342] width 22 height 14
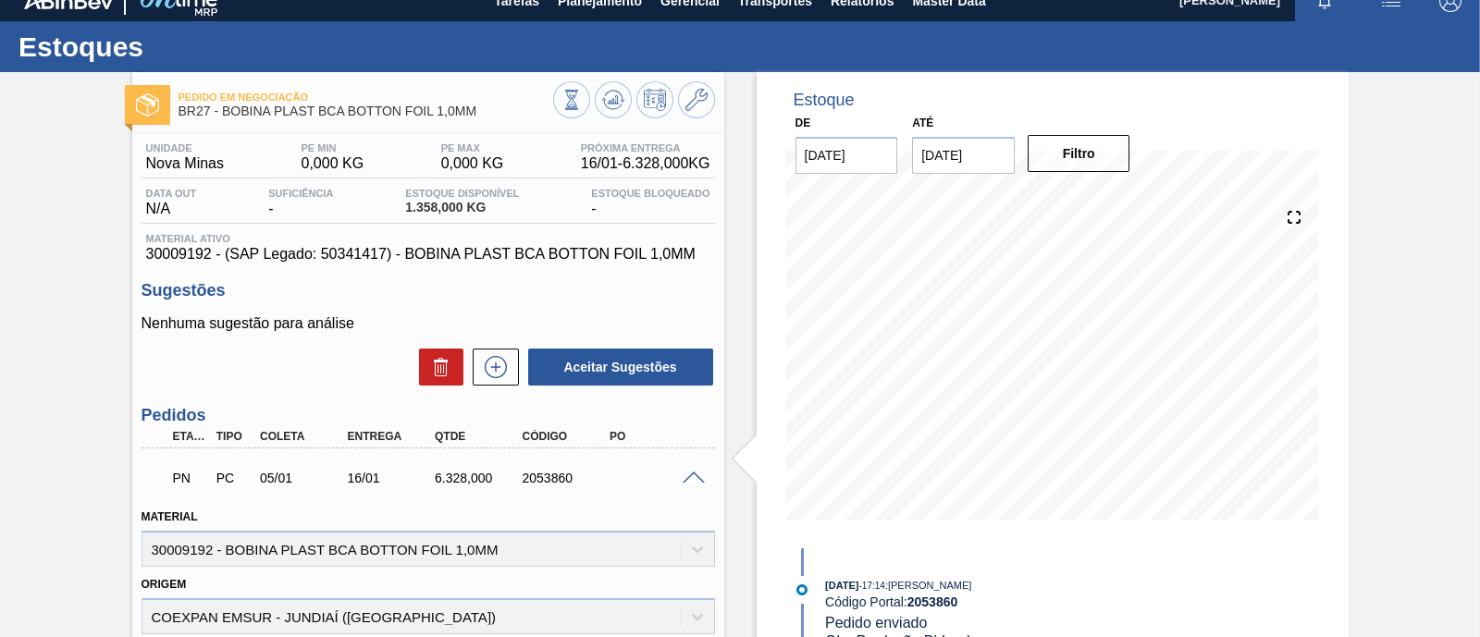
scroll to position [0, 0]
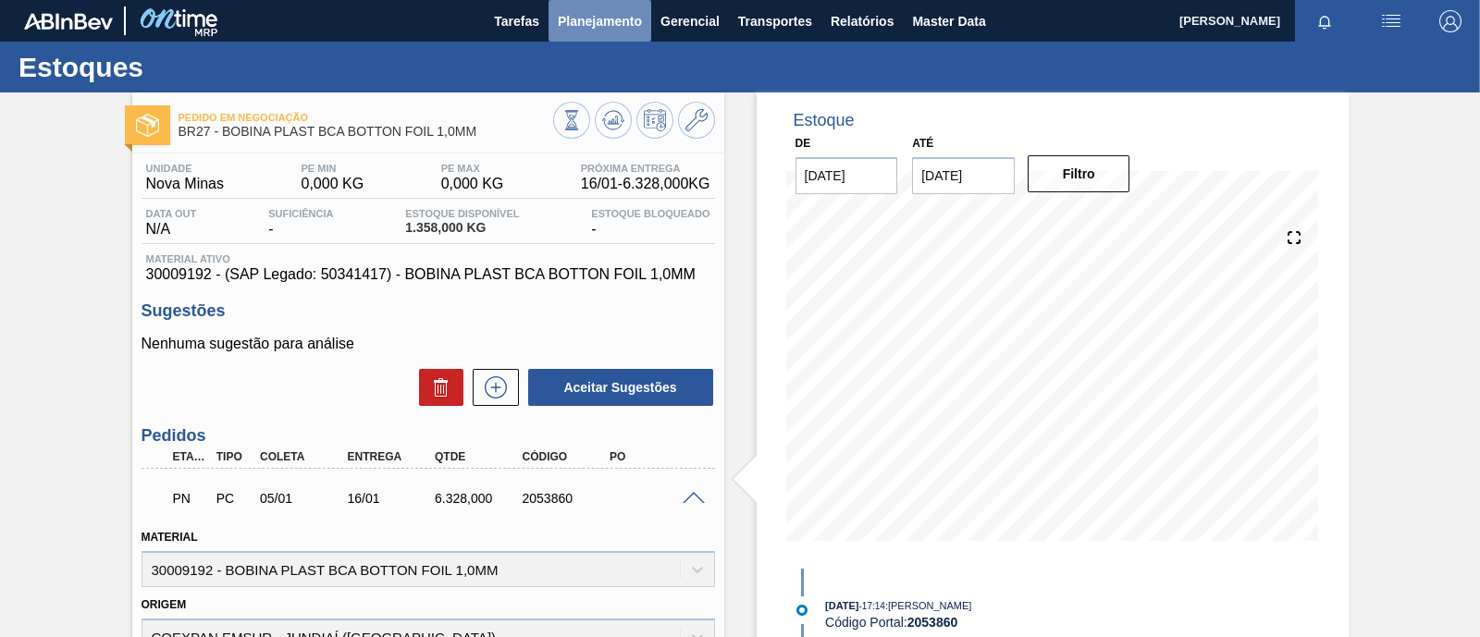
click at [597, 36] on button "Planejamento" at bounding box center [599, 21] width 103 height 42
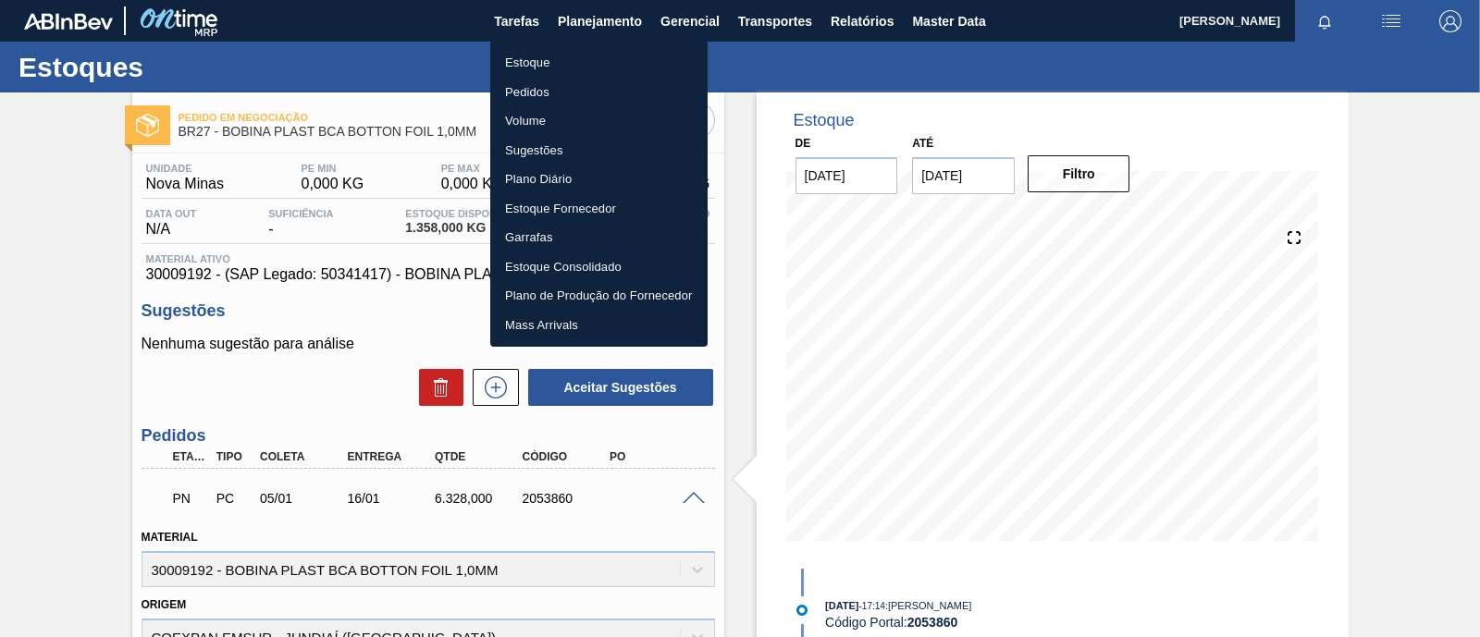
click at [579, 62] on li "Estoque" at bounding box center [598, 63] width 217 height 30
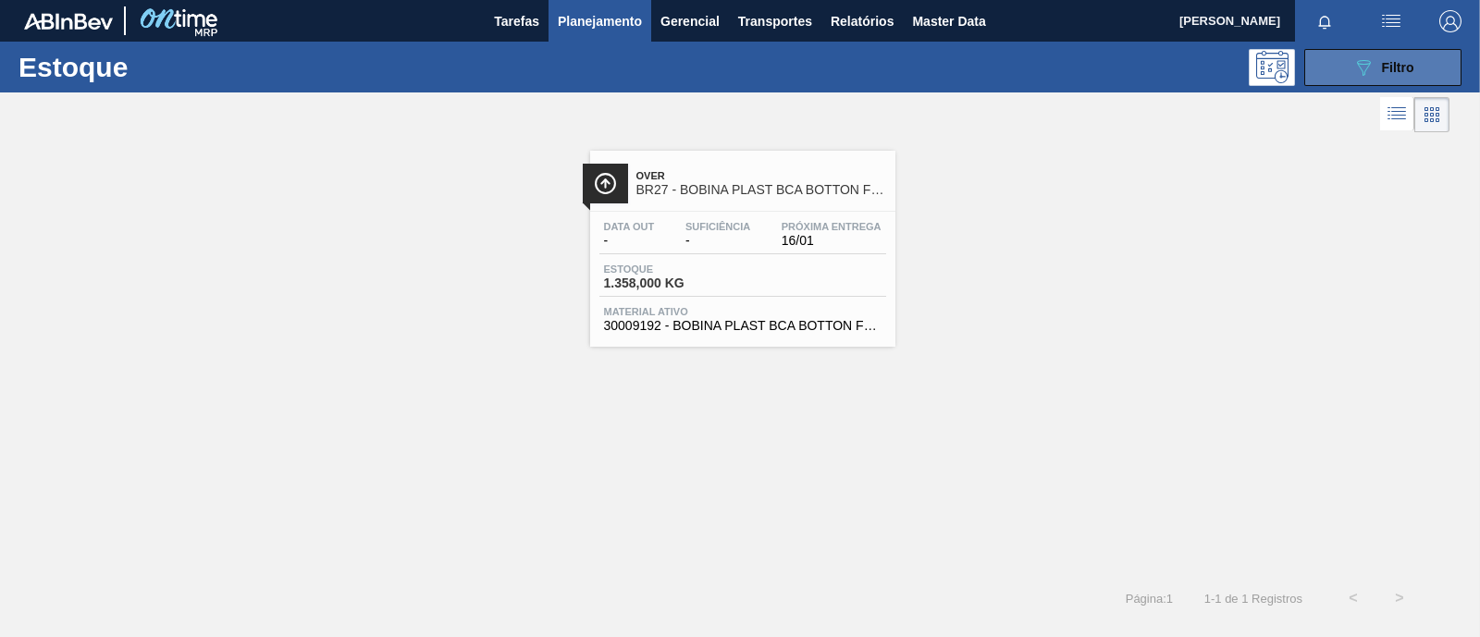
click at [1402, 56] on div "089F7B8B-B2A5-4AFE-B5C0-19BA573D28AC Filtro" at bounding box center [1383, 67] width 62 height 22
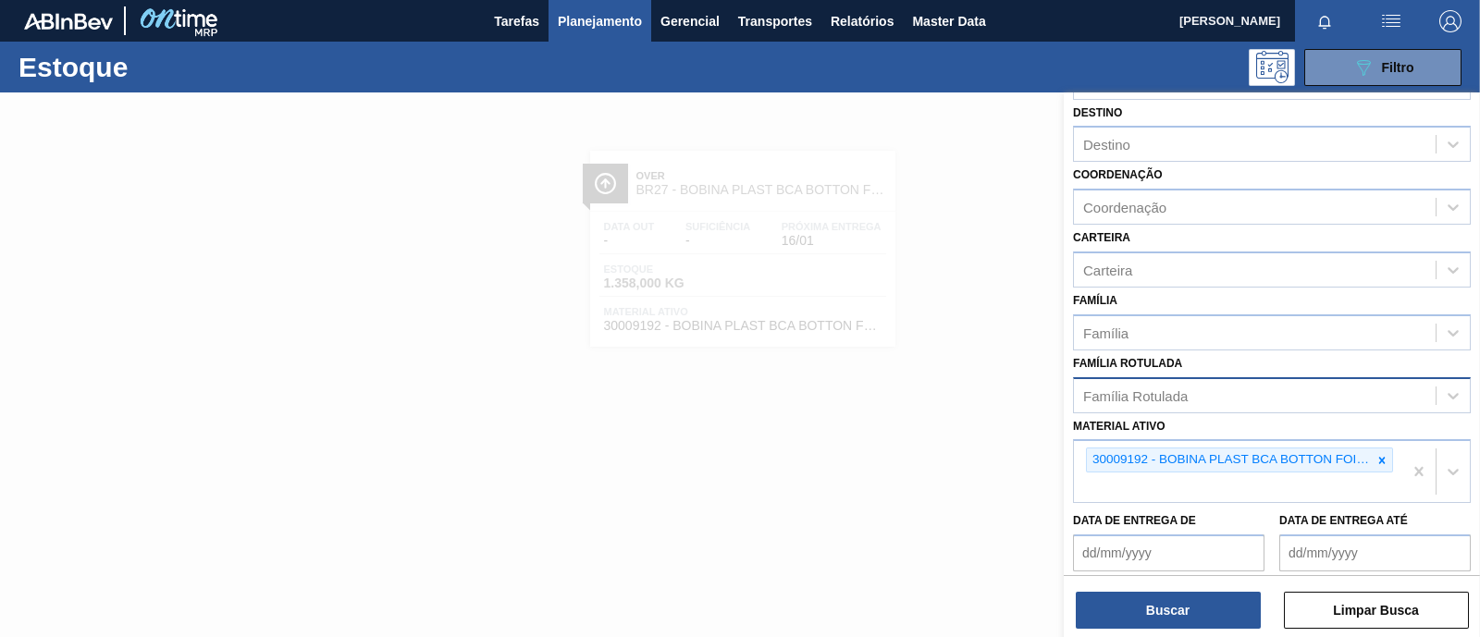
scroll to position [230, 0]
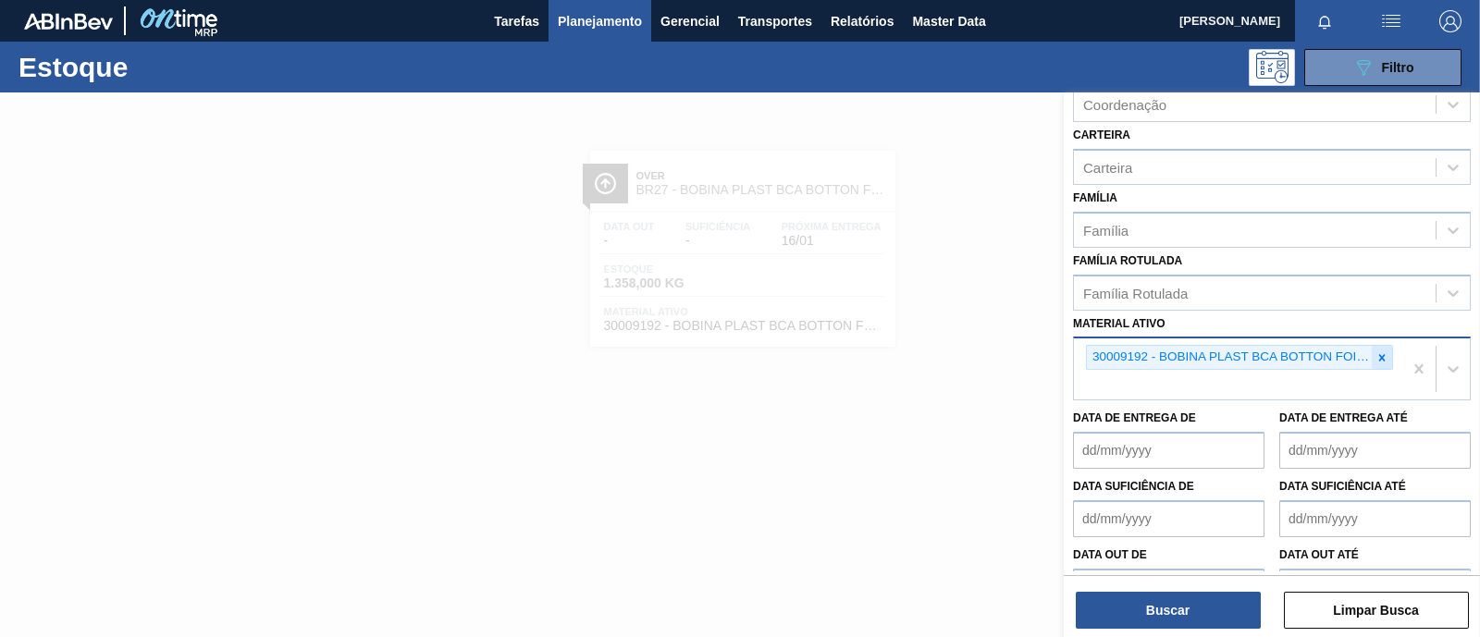
click at [1379, 354] on icon at bounding box center [1382, 357] width 6 height 6
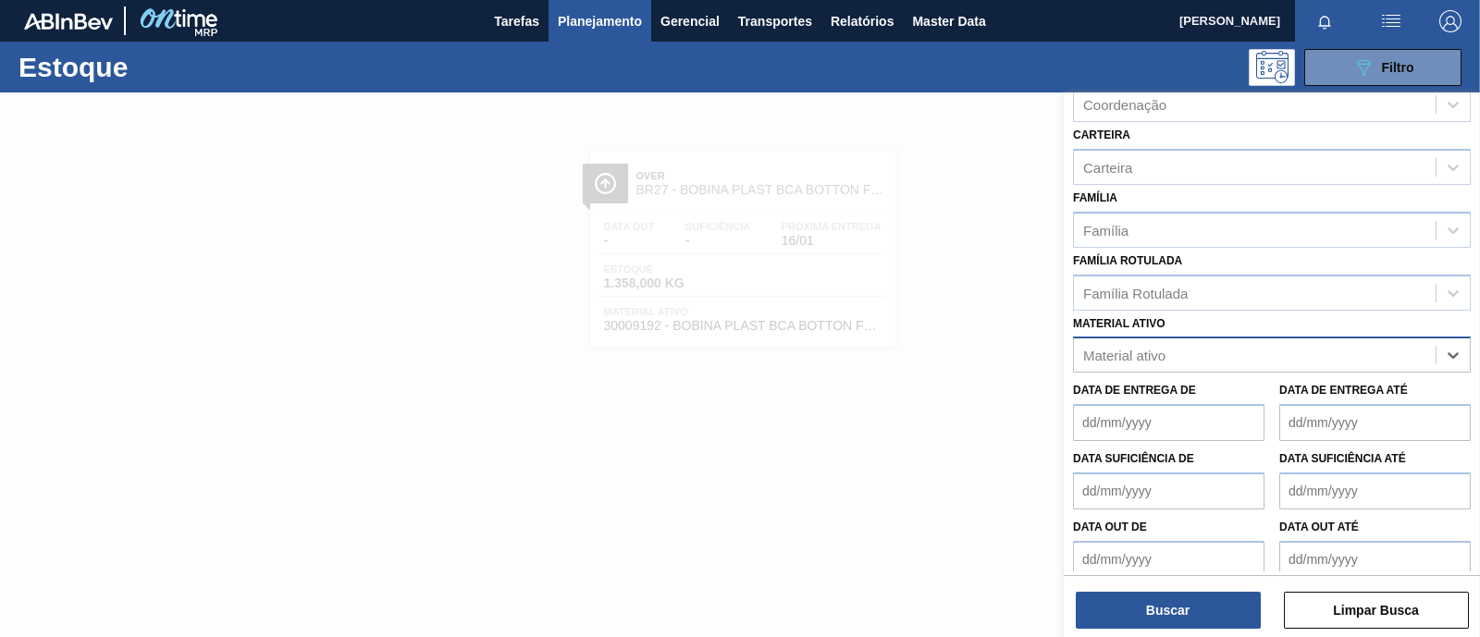
click at [1227, 350] on div "Material ativo" at bounding box center [1255, 355] width 362 height 27
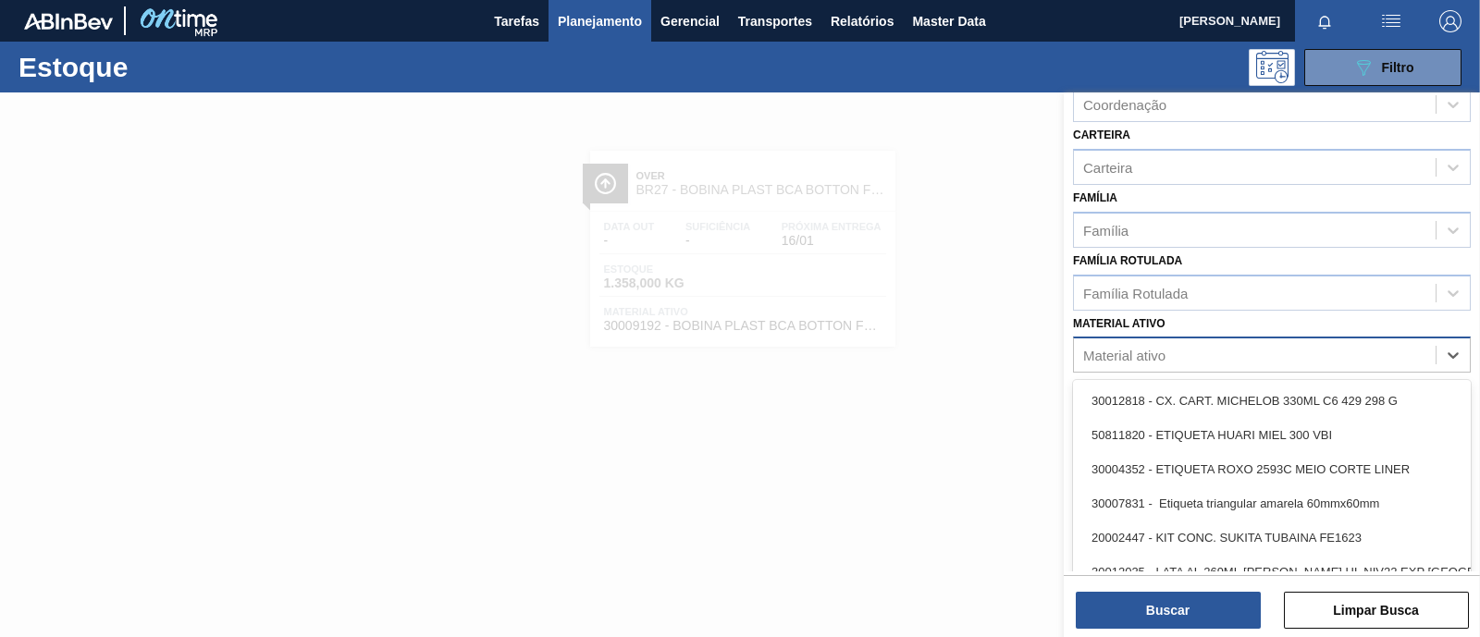
paste ativo "30009191"
type ativo "30009191"
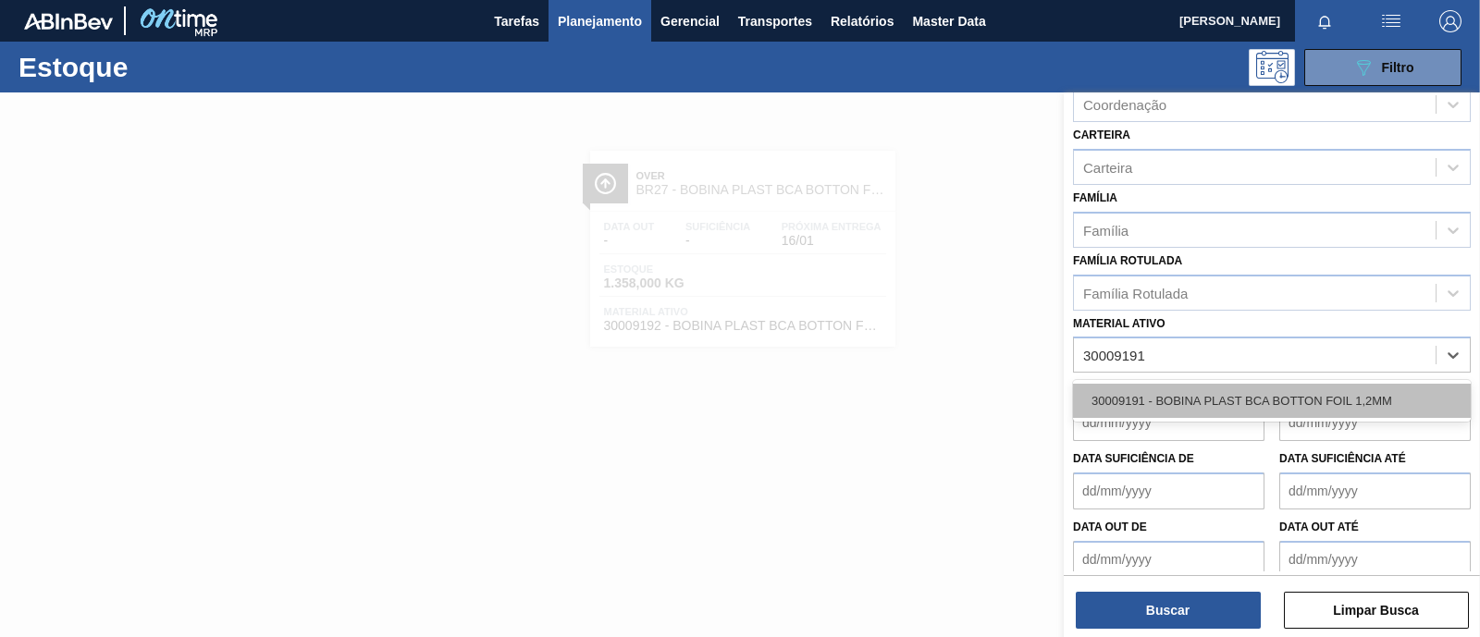
click at [1213, 401] on div "30009191 - BOBINA PLAST BCA BOTTON FOIL 1,2MM" at bounding box center [1272, 401] width 398 height 34
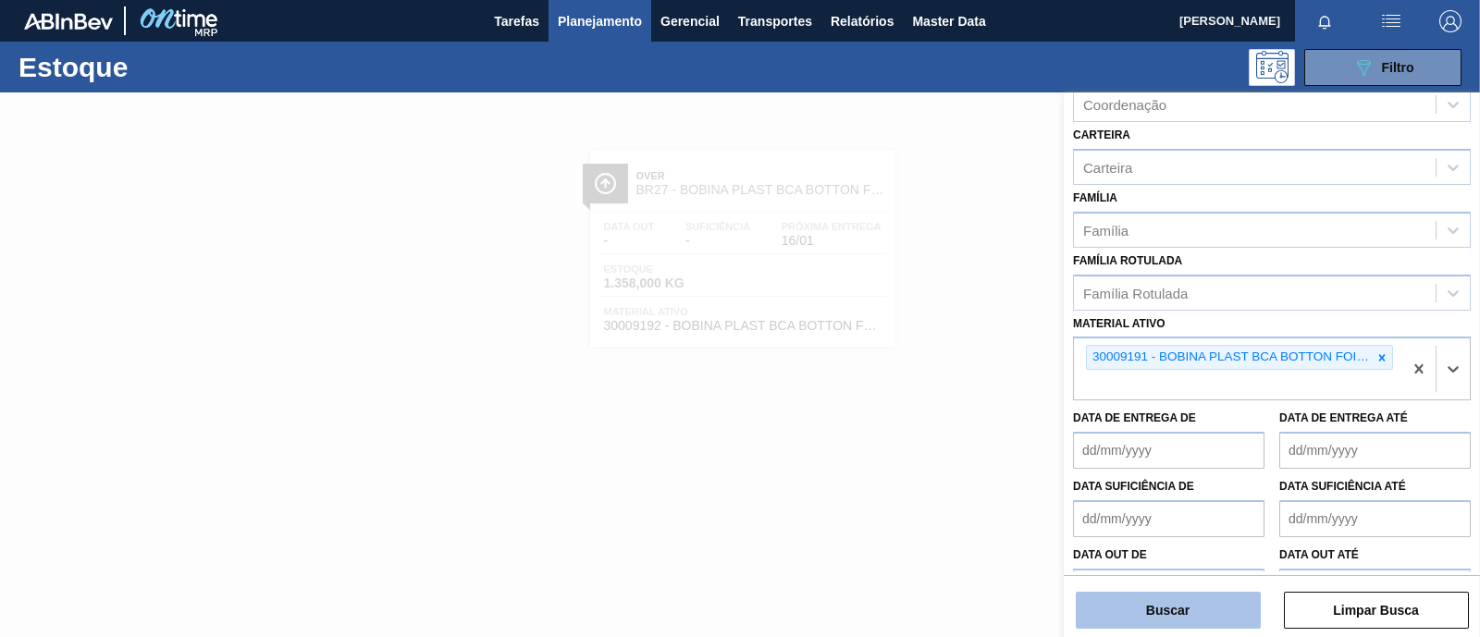
click at [1165, 609] on button "Buscar" at bounding box center [1167, 610] width 185 height 37
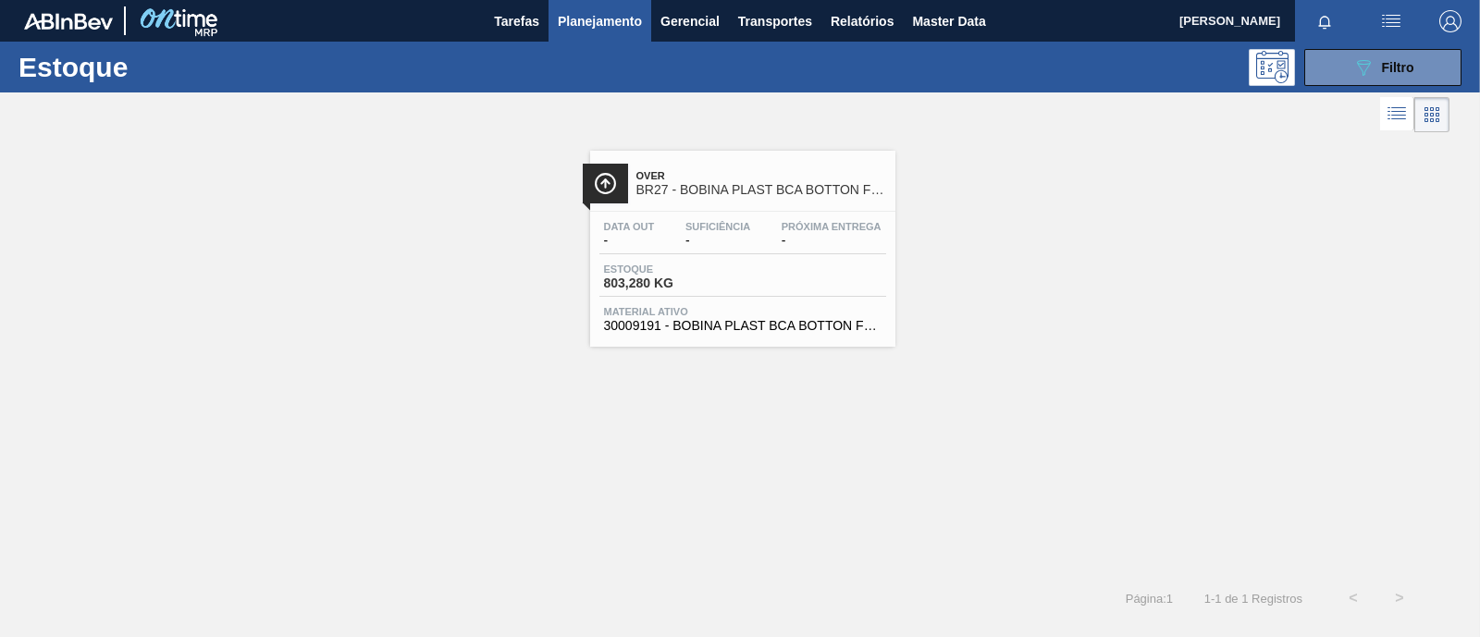
click at [707, 247] on span "-" at bounding box center [717, 241] width 65 height 14
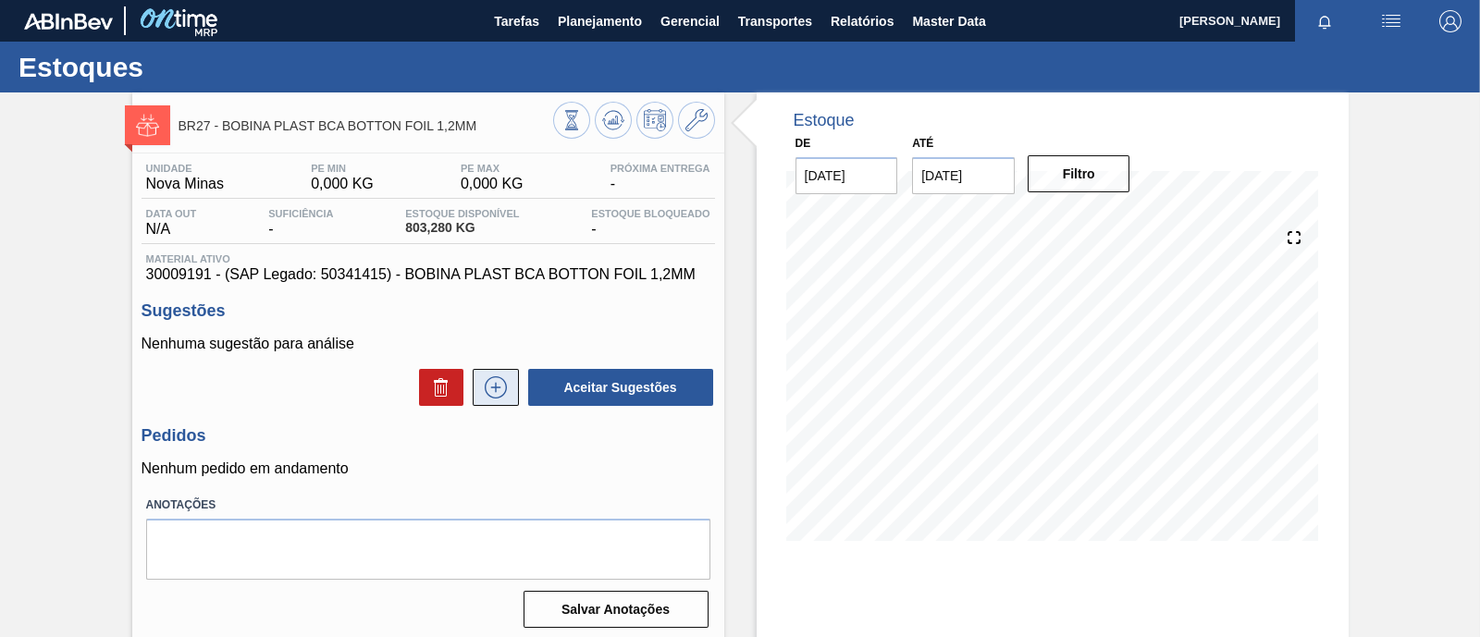
click at [485, 386] on icon at bounding box center [496, 387] width 22 height 22
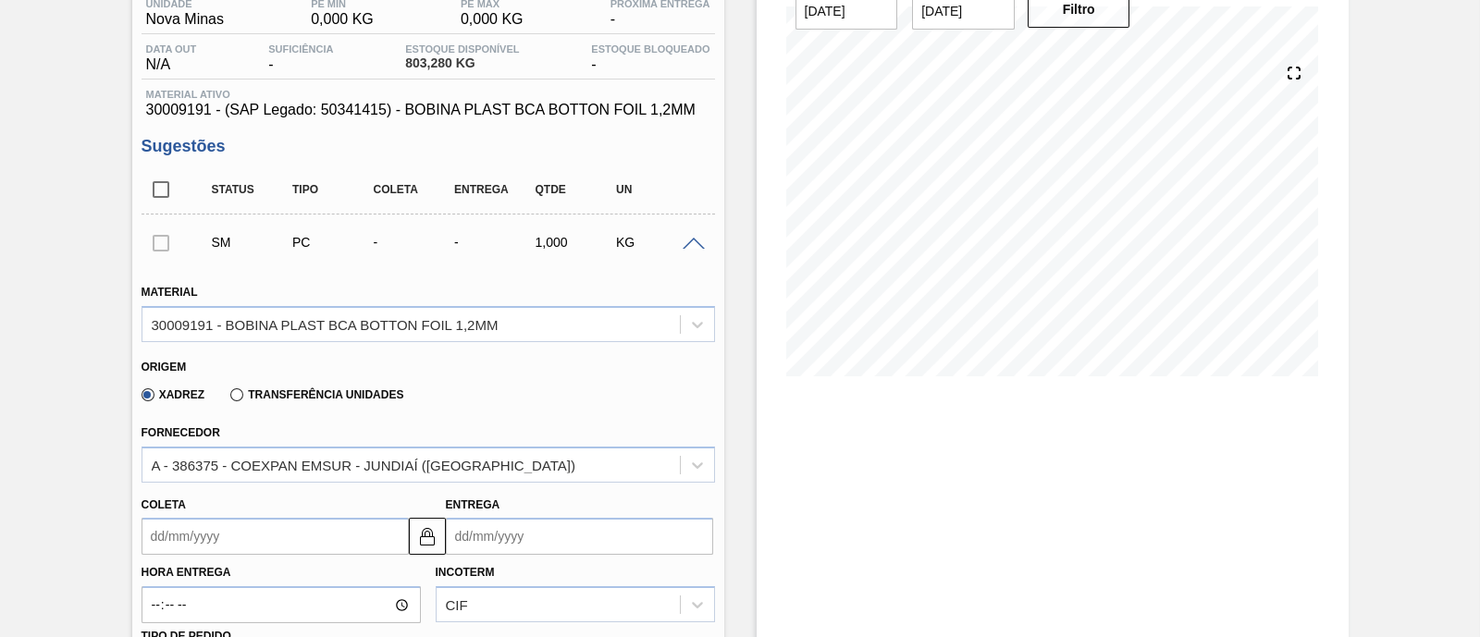
scroll to position [230, 0]
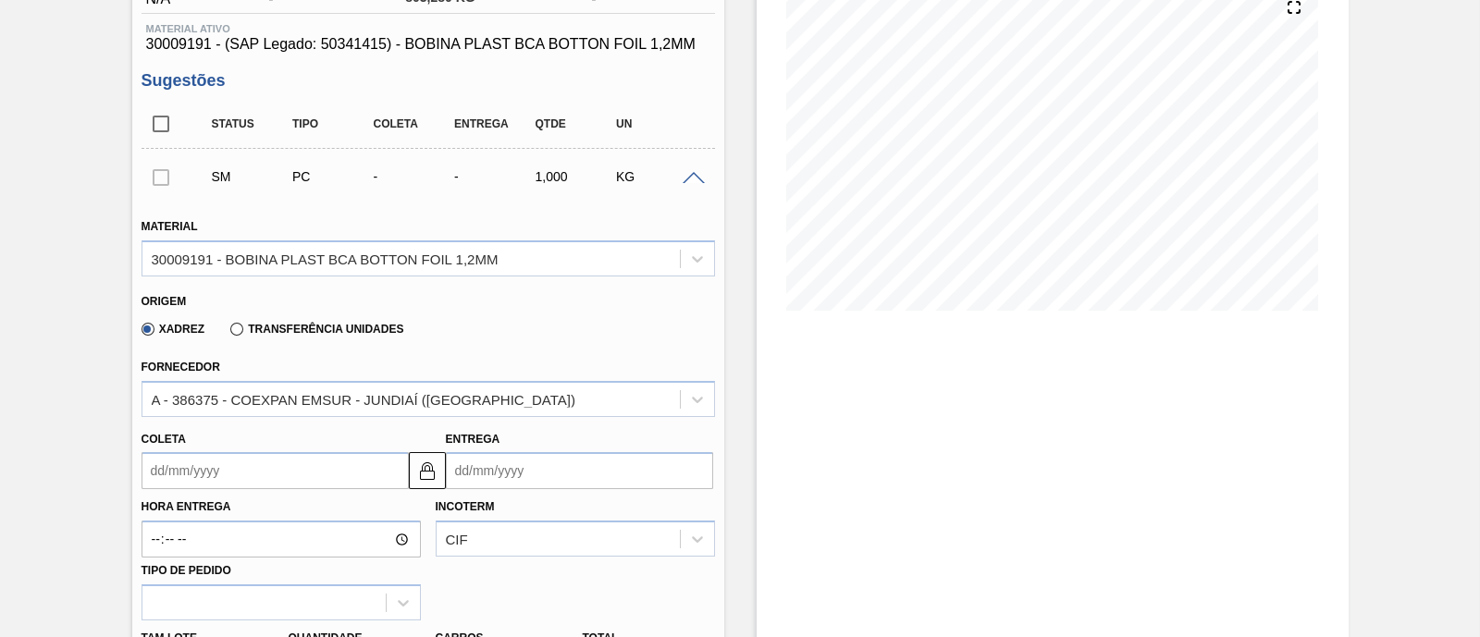
click at [555, 487] on input "Entrega" at bounding box center [579, 470] width 267 height 37
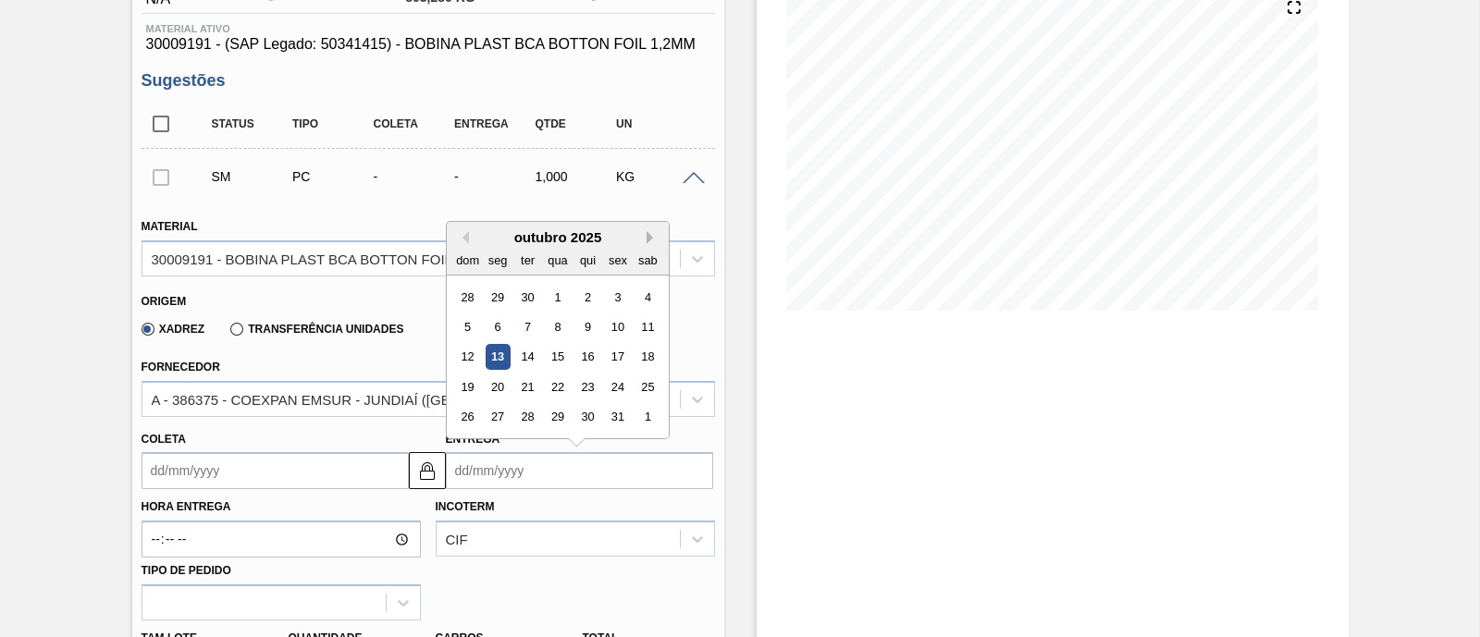
click at [646, 237] on button "Next Month" at bounding box center [652, 237] width 13 height 13
click at [620, 358] on div "16" at bounding box center [617, 357] width 25 height 25
type input "01/01/2026"
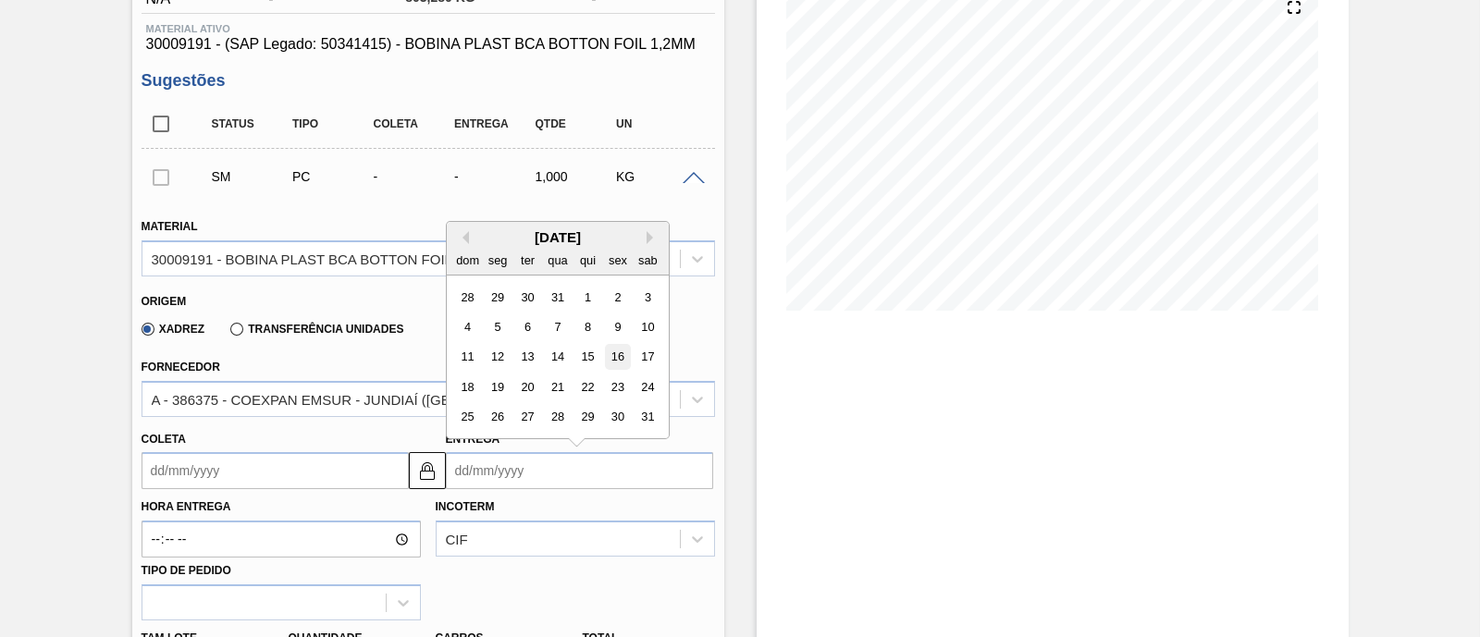
type input "[DATE]"
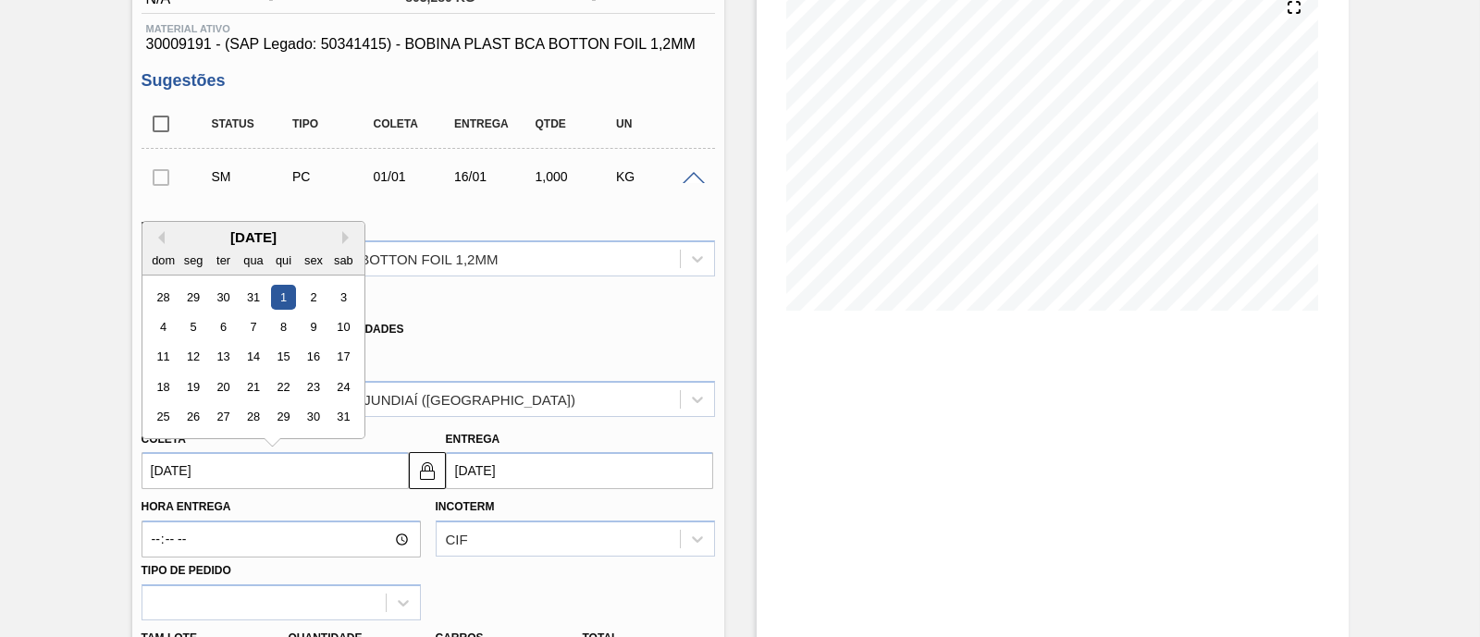
click at [163, 471] on input "01/01/2026" at bounding box center [274, 470] width 267 height 37
click at [430, 473] on img at bounding box center [427, 471] width 22 height 22
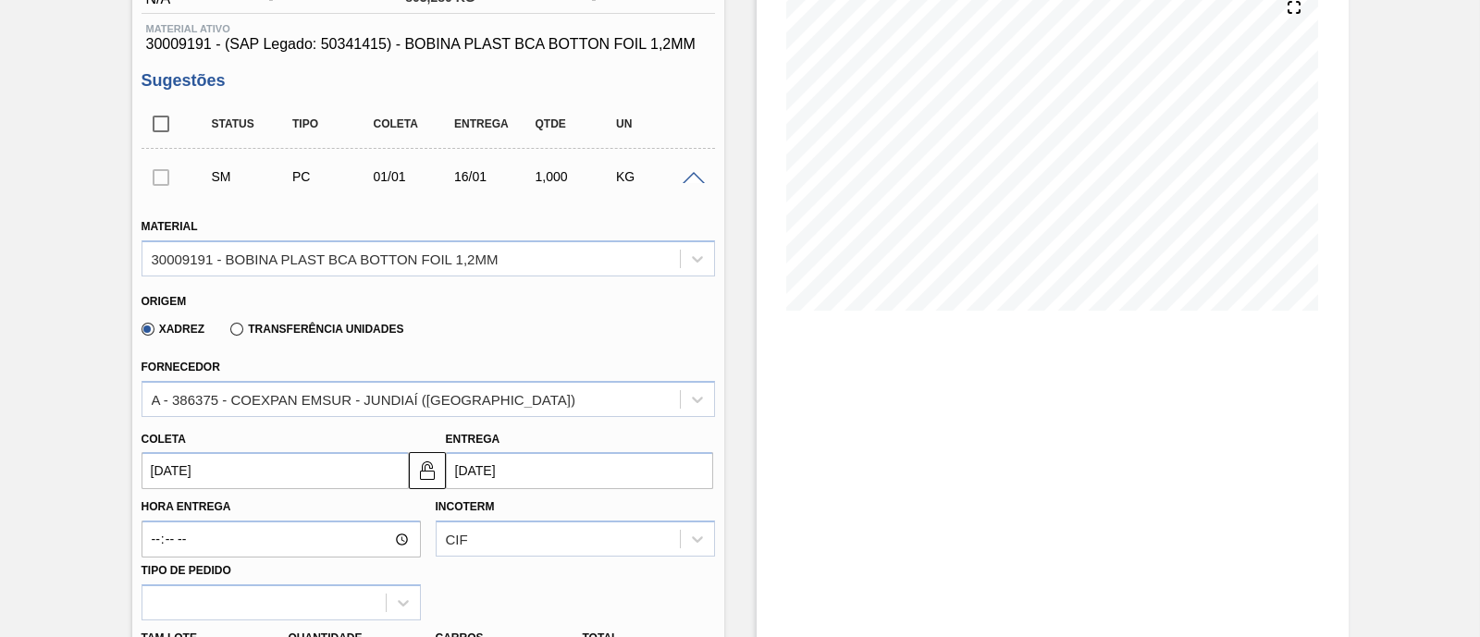
click at [307, 477] on input "01/01/2026" at bounding box center [274, 470] width 267 height 37
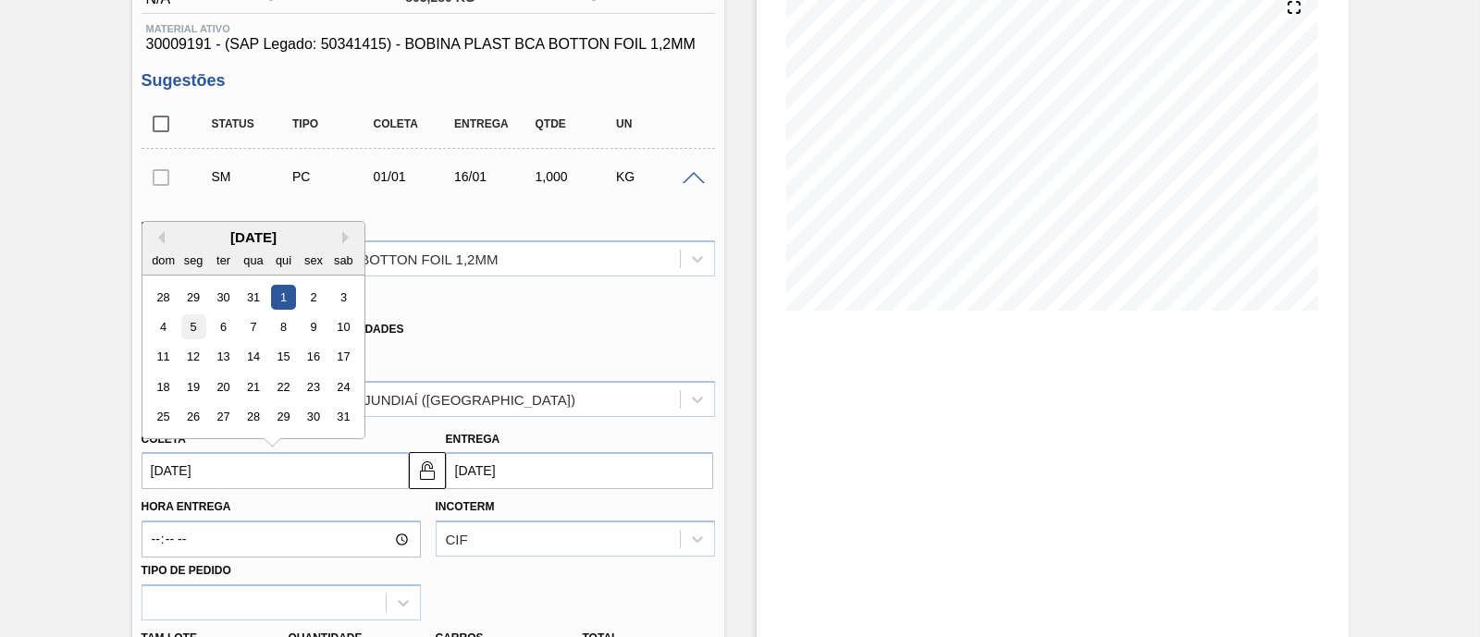
click at [193, 329] on div "5" at bounding box center [192, 326] width 25 height 25
type input "[DATE]"
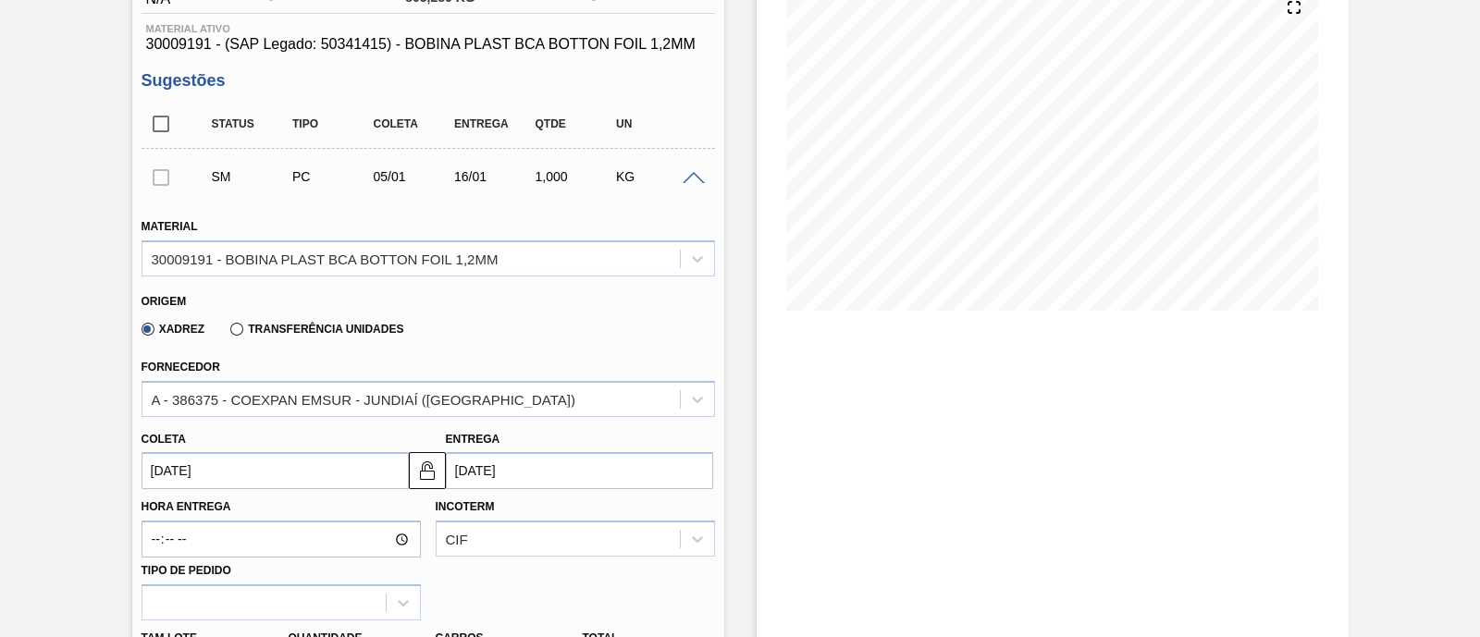
scroll to position [347, 0]
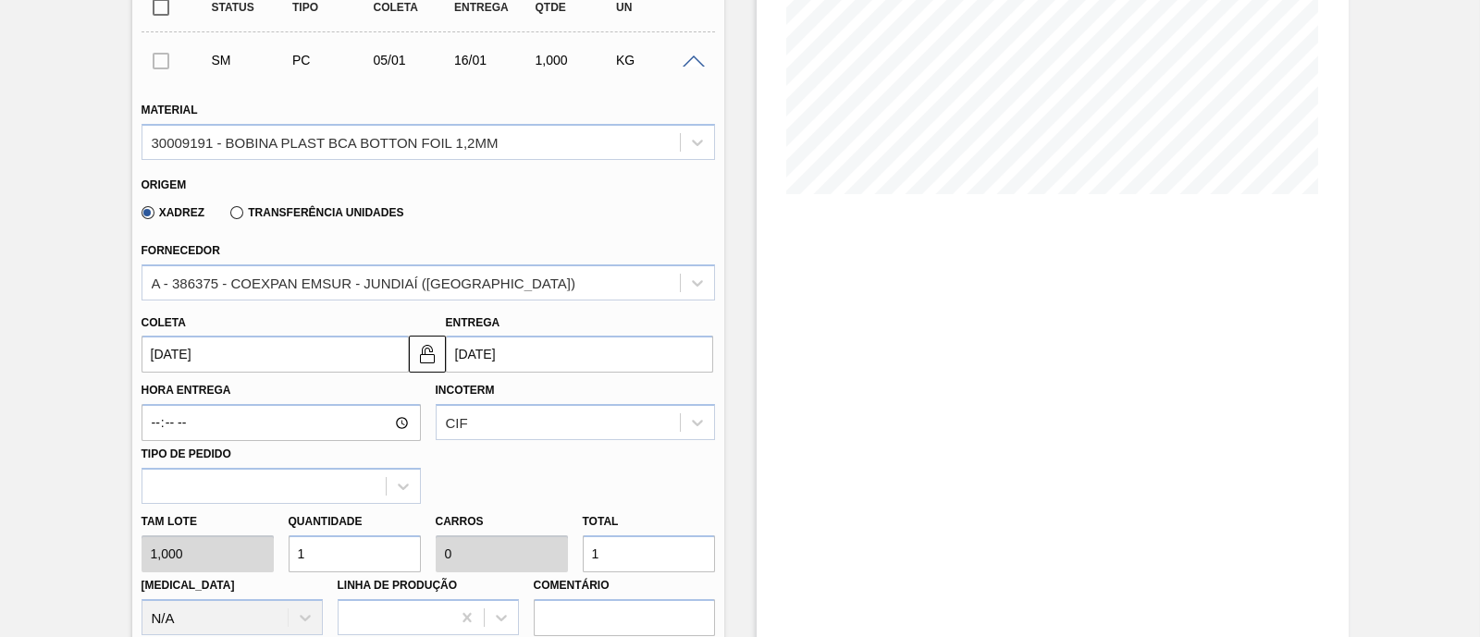
click at [240, 555] on div "Tam lote 1,000 Quantidade 1 Carros 0 Total 1 Doca N/A Linha de Produção Comentá…" at bounding box center [428, 570] width 588 height 132
type input "9"
type input "0,001"
type input "9"
type input "96"
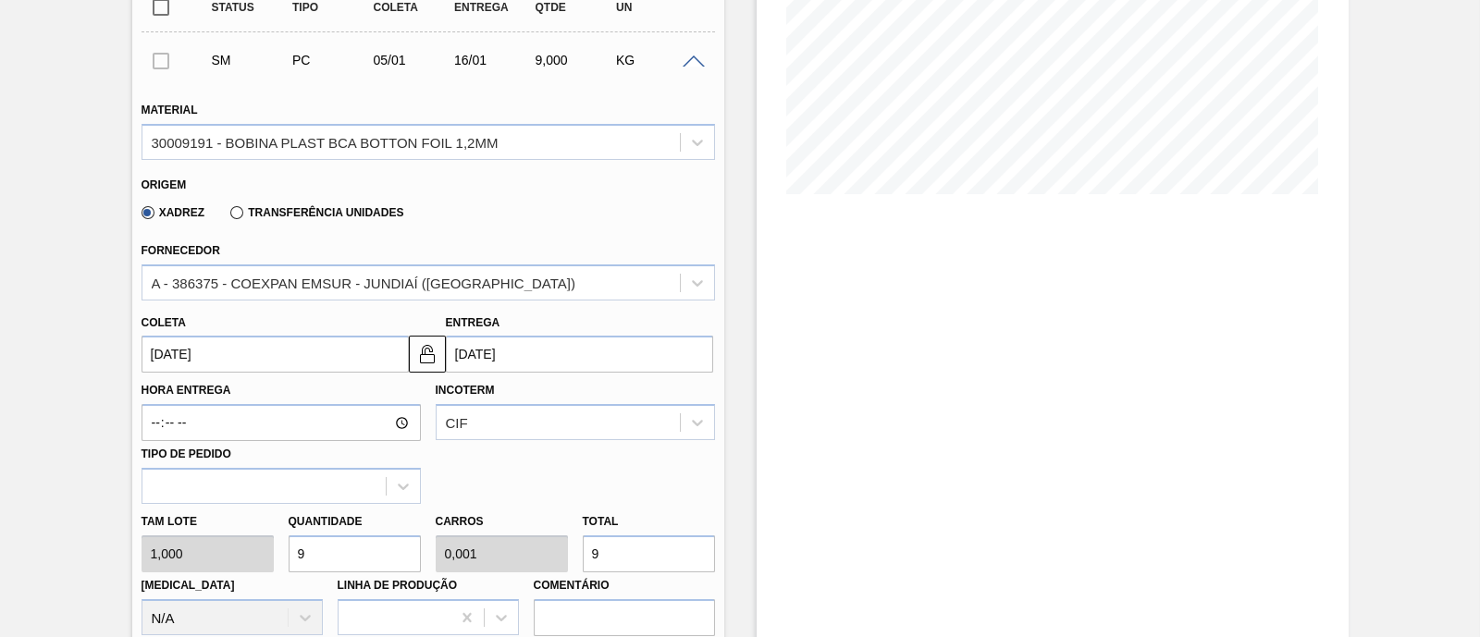
type input "0,006"
type input "96"
type input "967"
type input "0,06"
type input "967"
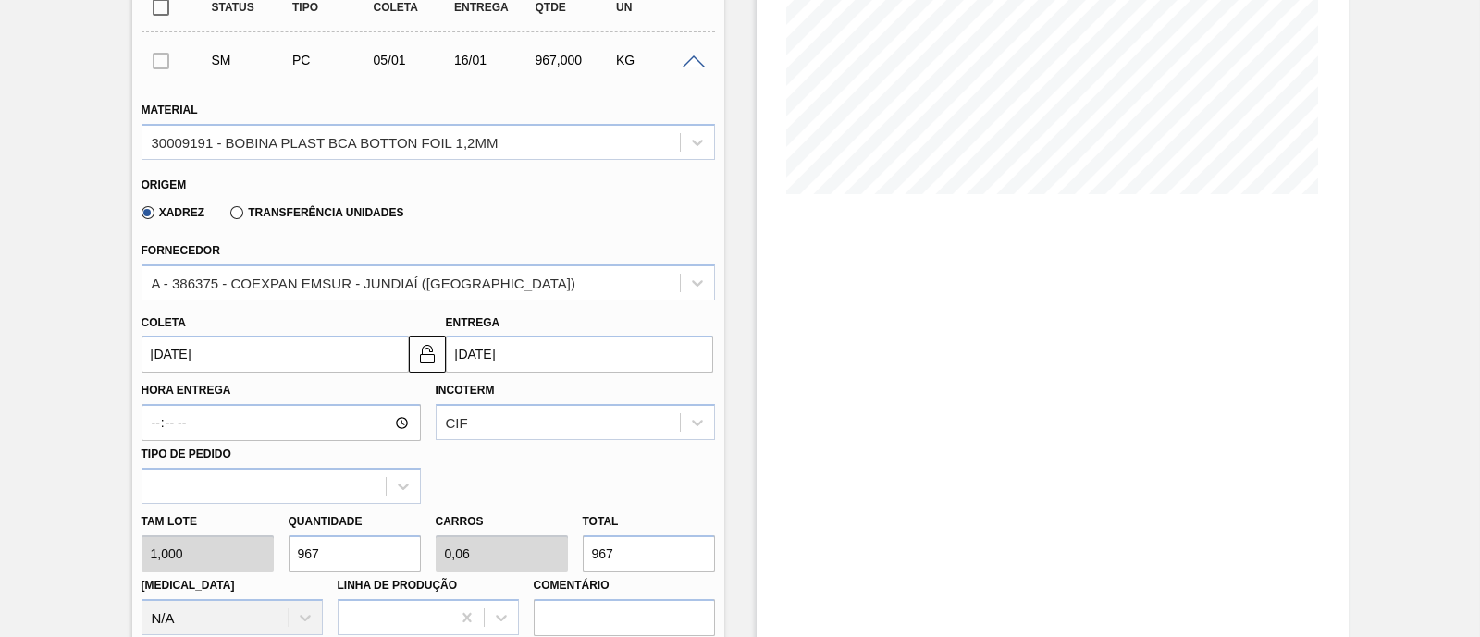
type input "9.672"
type input "0,605"
type input "9.672"
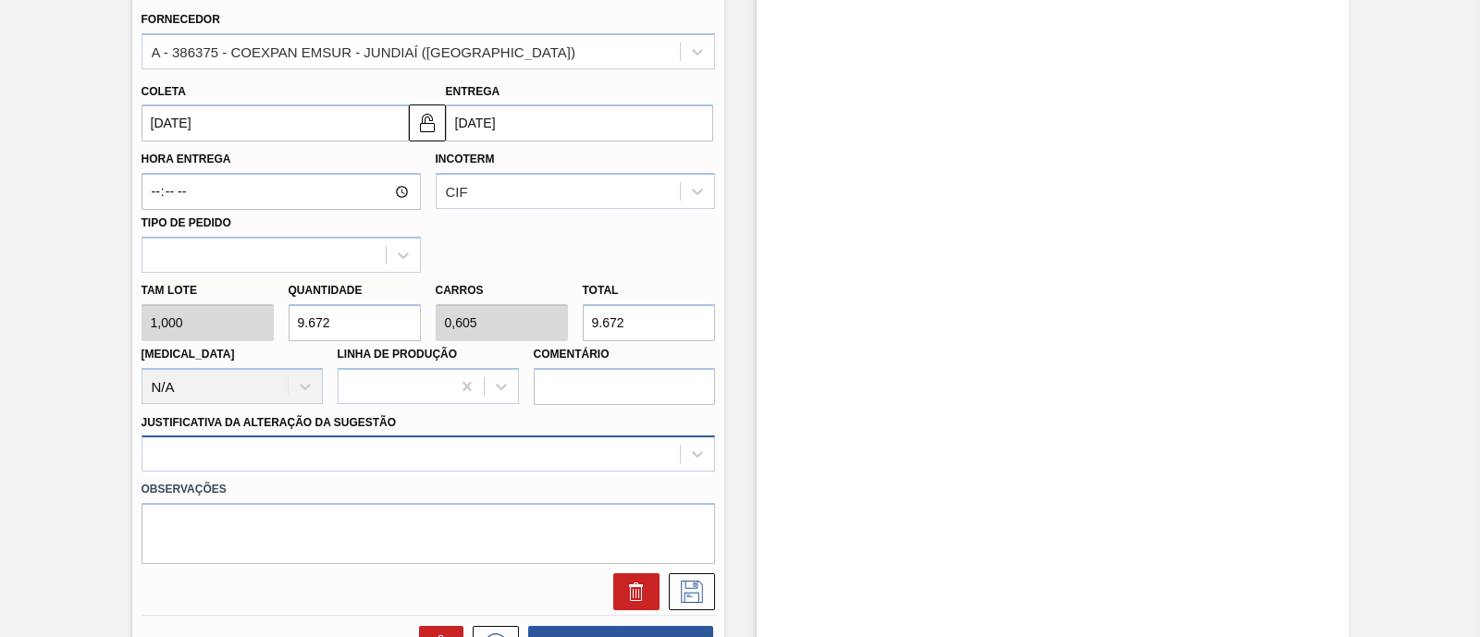
click at [264, 461] on div at bounding box center [427, 454] width 573 height 36
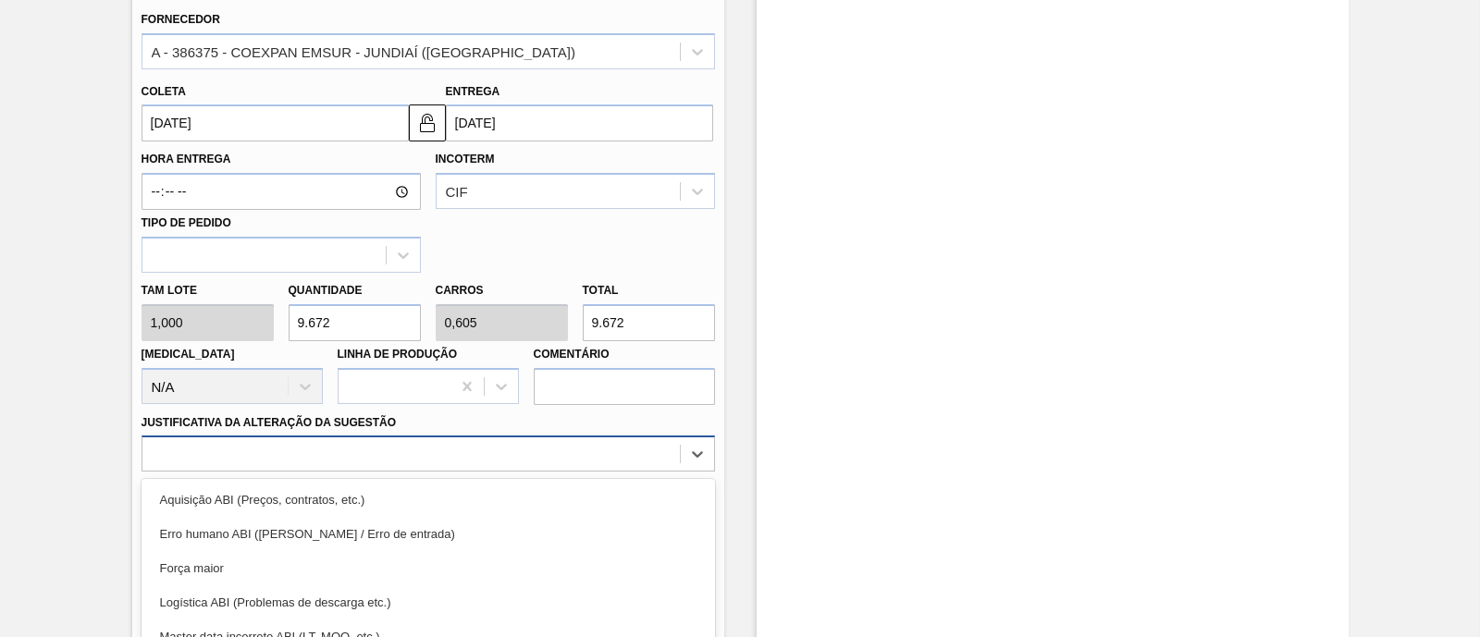
scroll to position [705, 0]
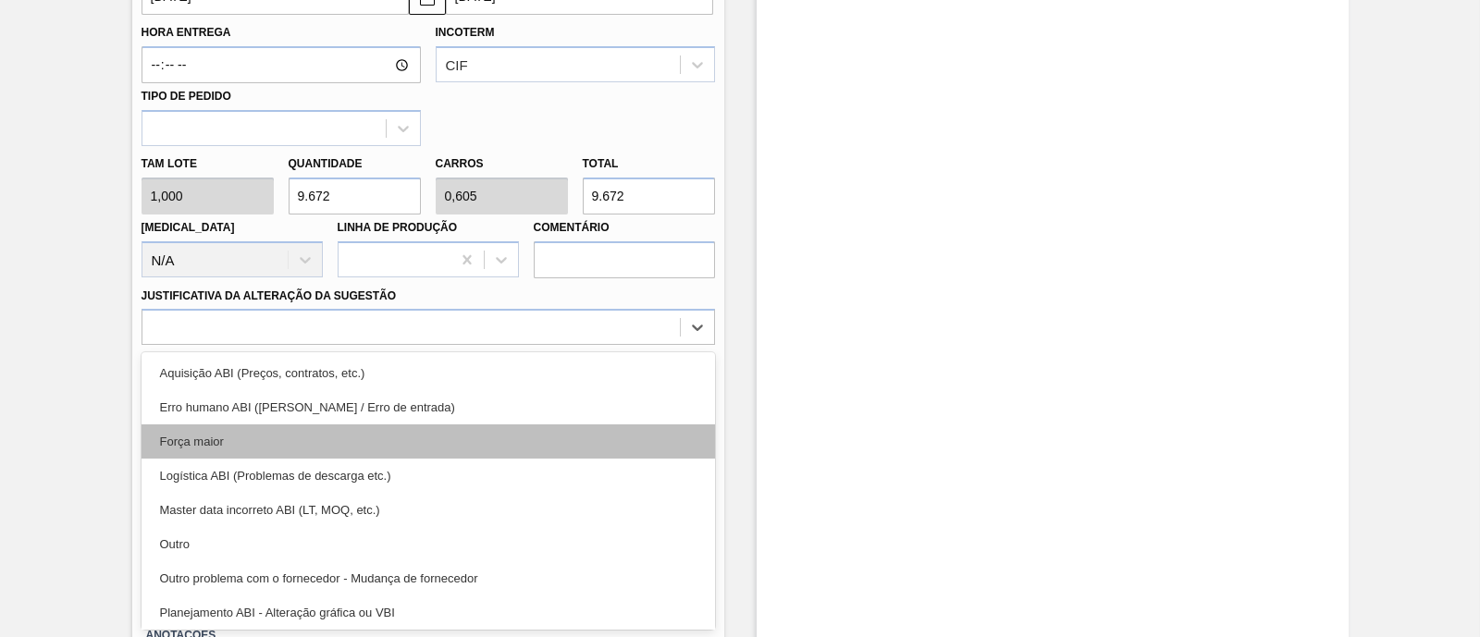
click at [259, 431] on div "Força maior" at bounding box center [427, 441] width 573 height 34
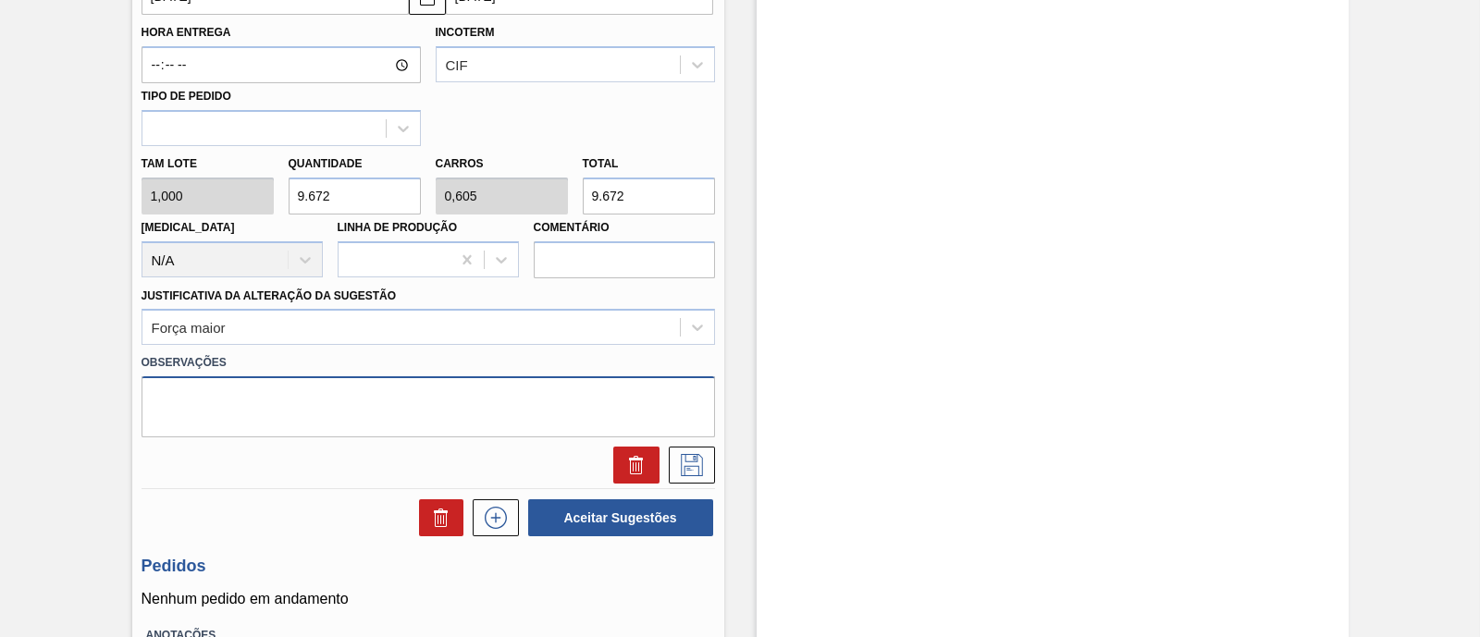
click at [245, 410] on textarea at bounding box center [427, 406] width 573 height 61
type textarea "Produção bblend"
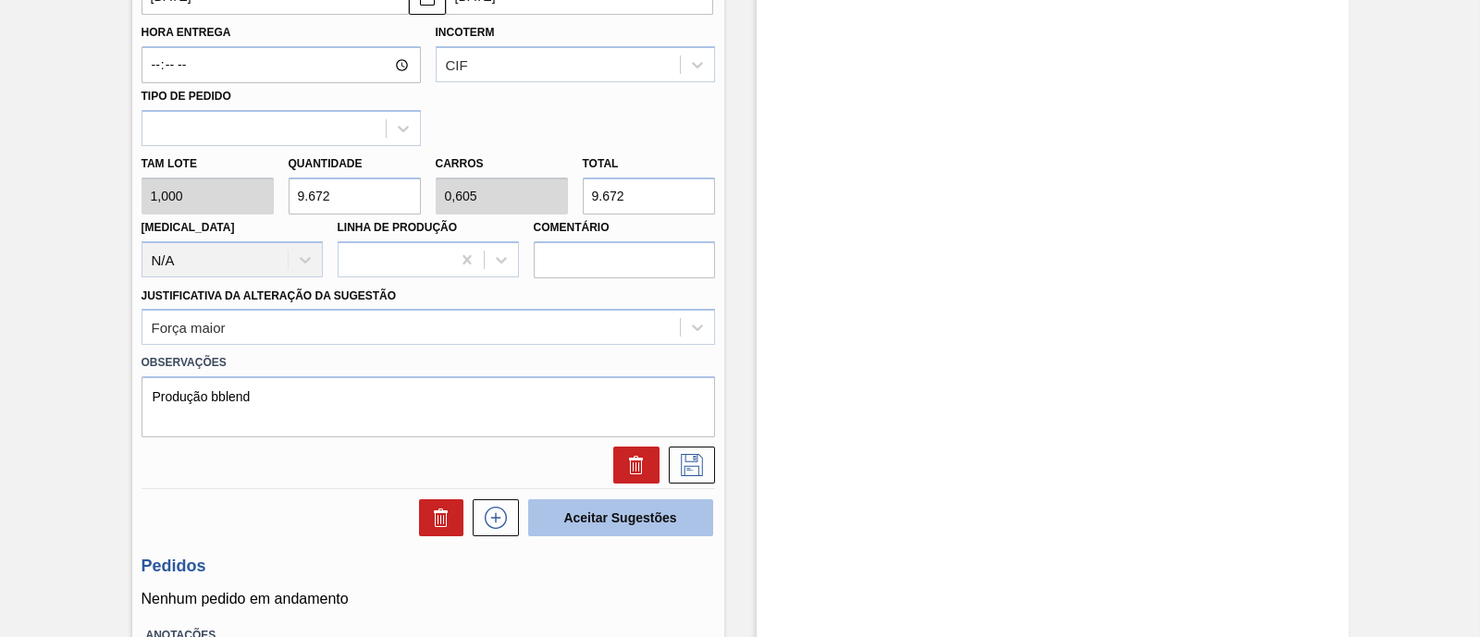
click at [615, 533] on button "Aceitar Sugestões" at bounding box center [620, 517] width 185 height 37
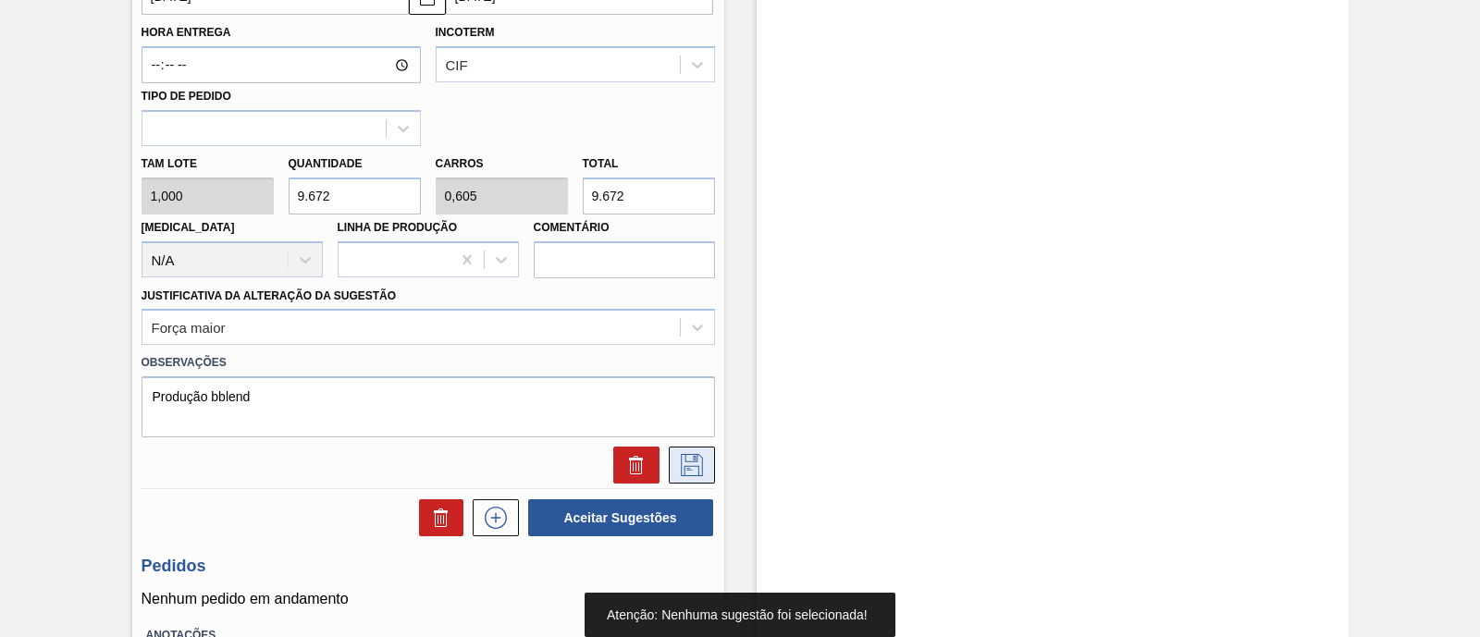
click at [689, 469] on icon at bounding box center [692, 465] width 30 height 22
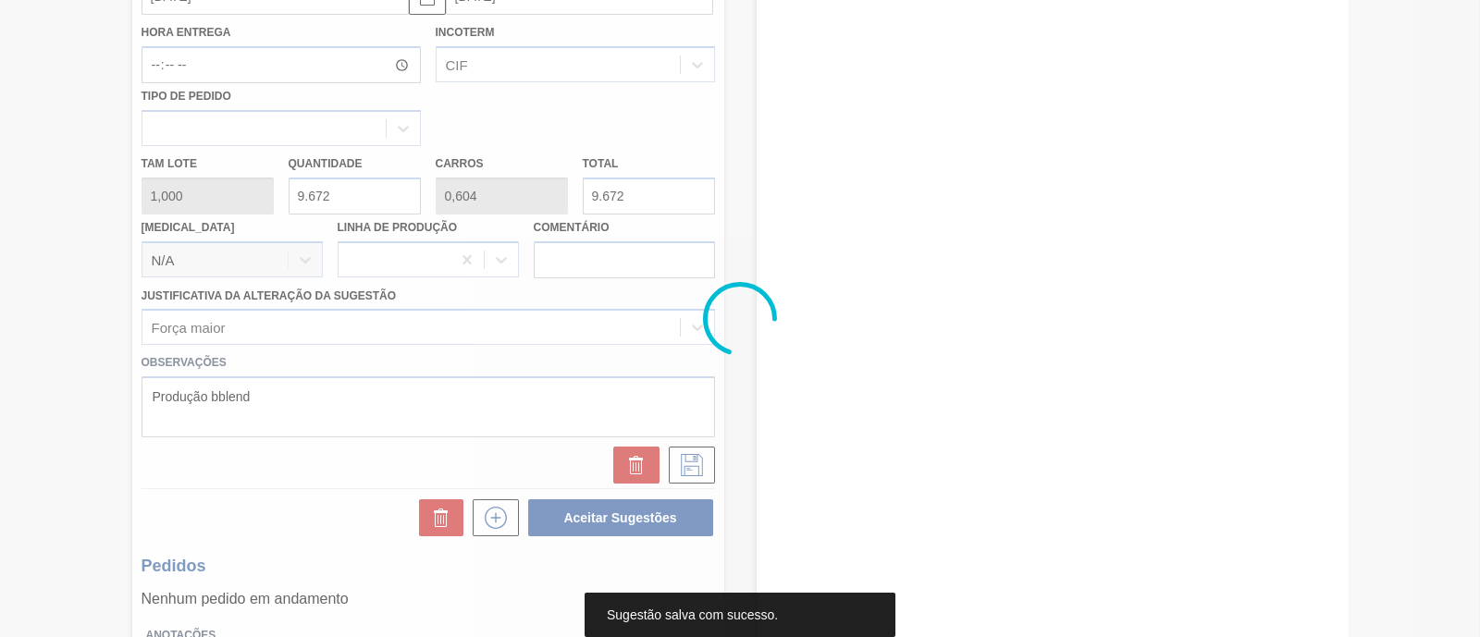
scroll to position [157, 0]
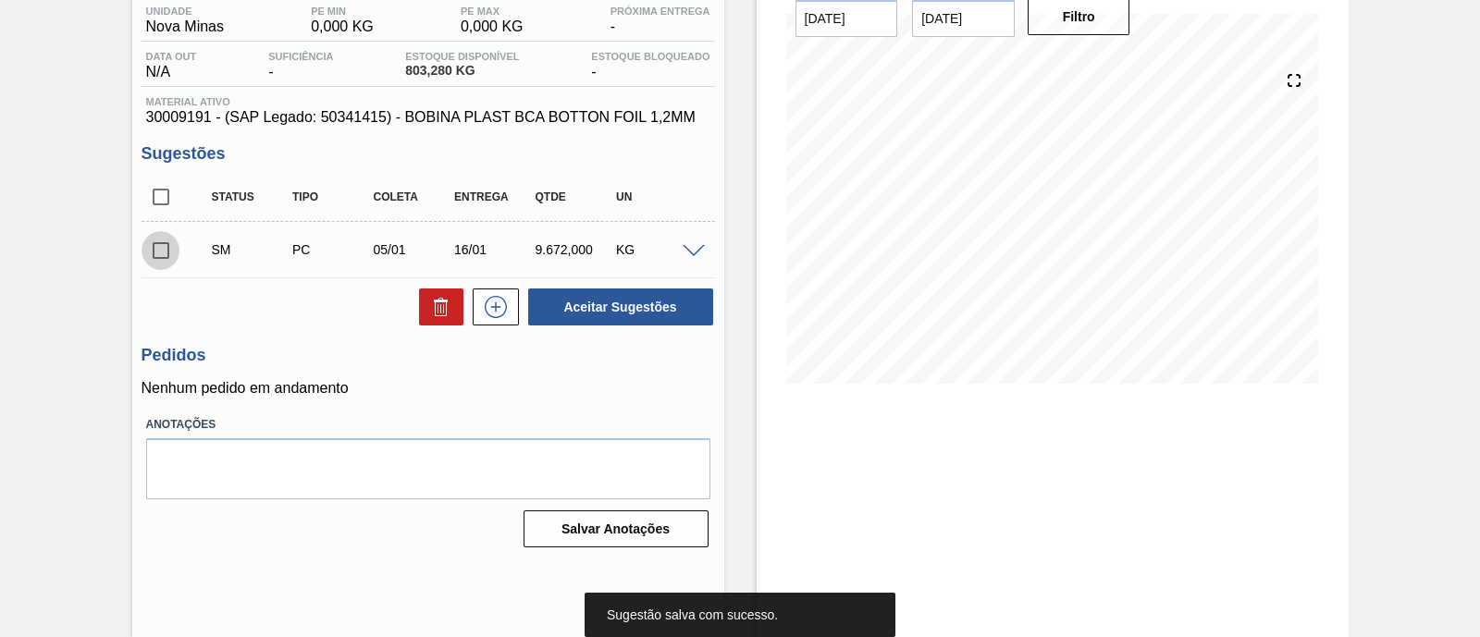
click at [171, 248] on input "checkbox" at bounding box center [160, 250] width 39 height 39
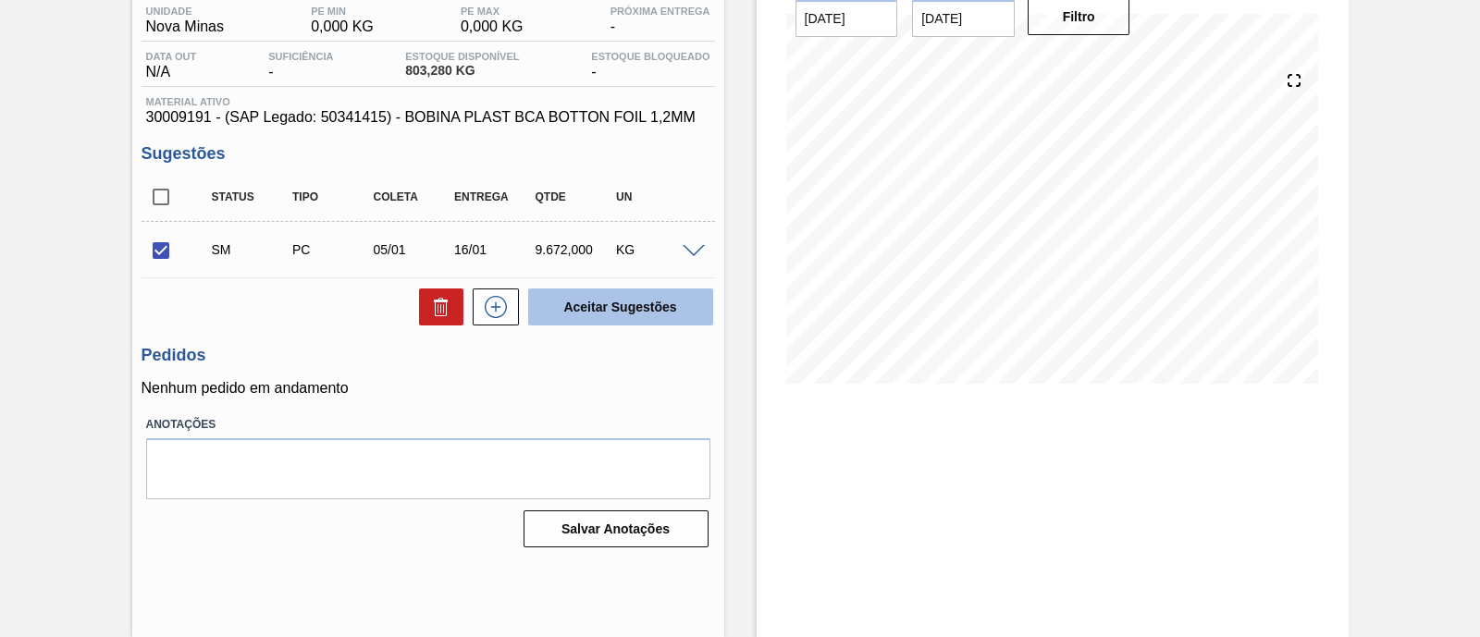
click at [600, 292] on button "Aceitar Sugestões" at bounding box center [620, 307] width 185 height 37
checkbox input "false"
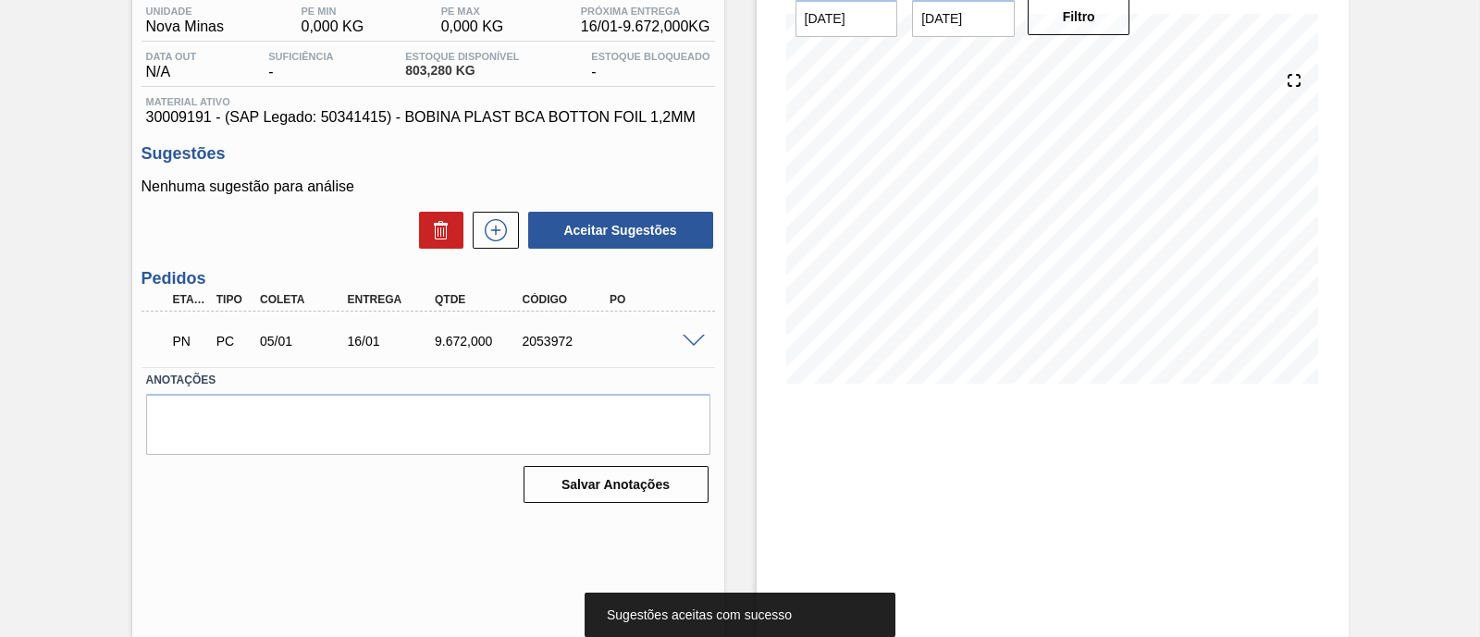
click at [688, 351] on div "PN PC 05/01 16/01 9.672,000 2053972" at bounding box center [427, 339] width 573 height 46
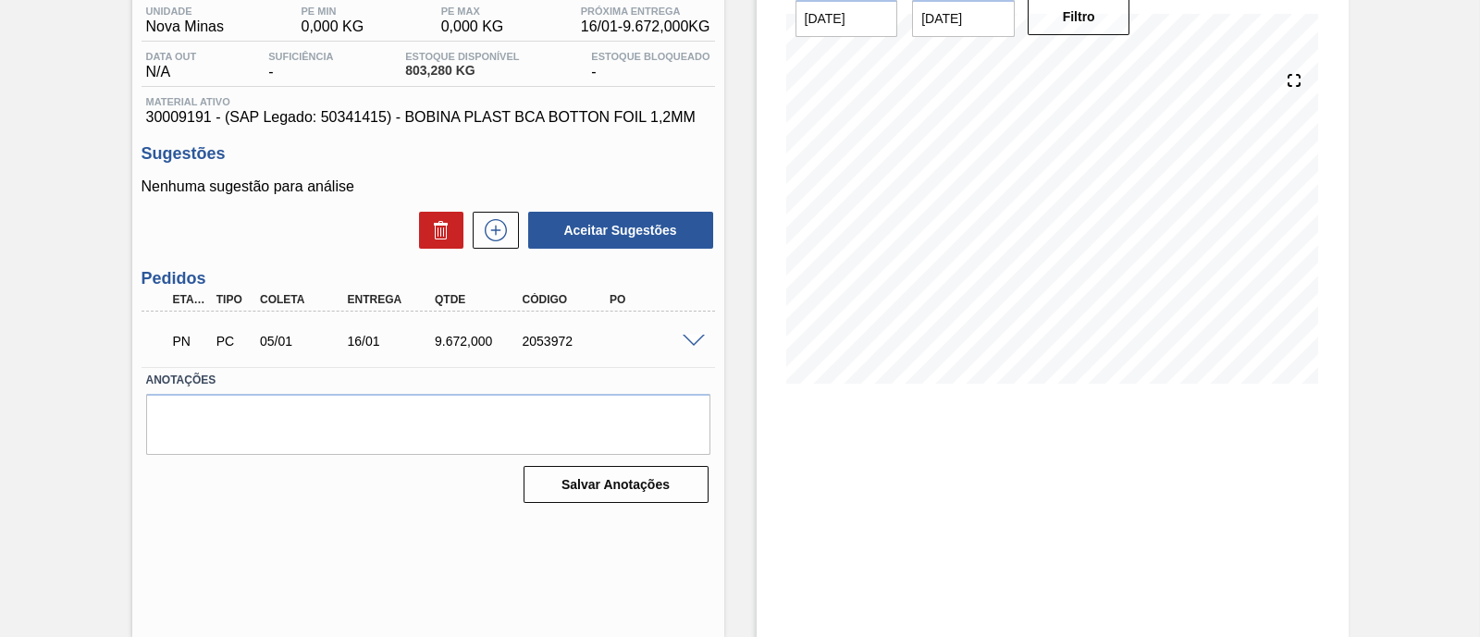
click at [694, 331] on div "PN PC 05/01 16/01 9.672,000 2053972" at bounding box center [427, 339] width 573 height 46
click at [694, 340] on span at bounding box center [693, 342] width 22 height 14
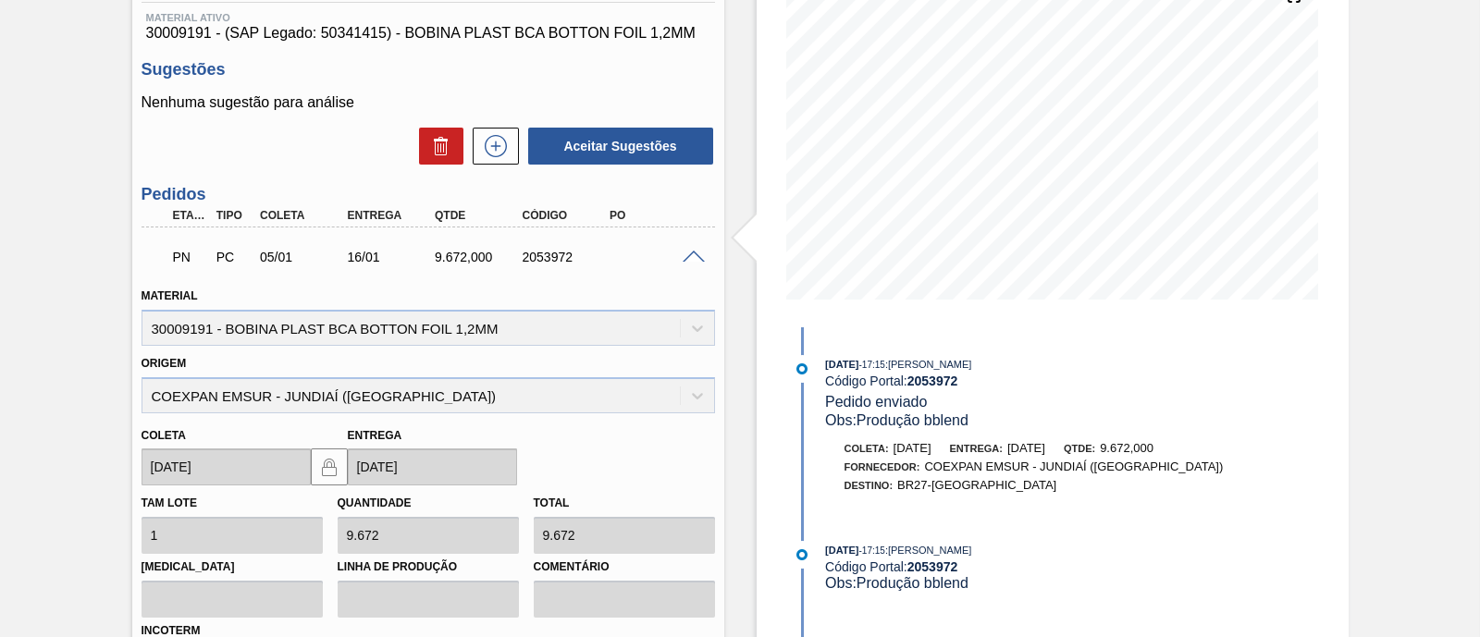
scroll to position [273, 0]
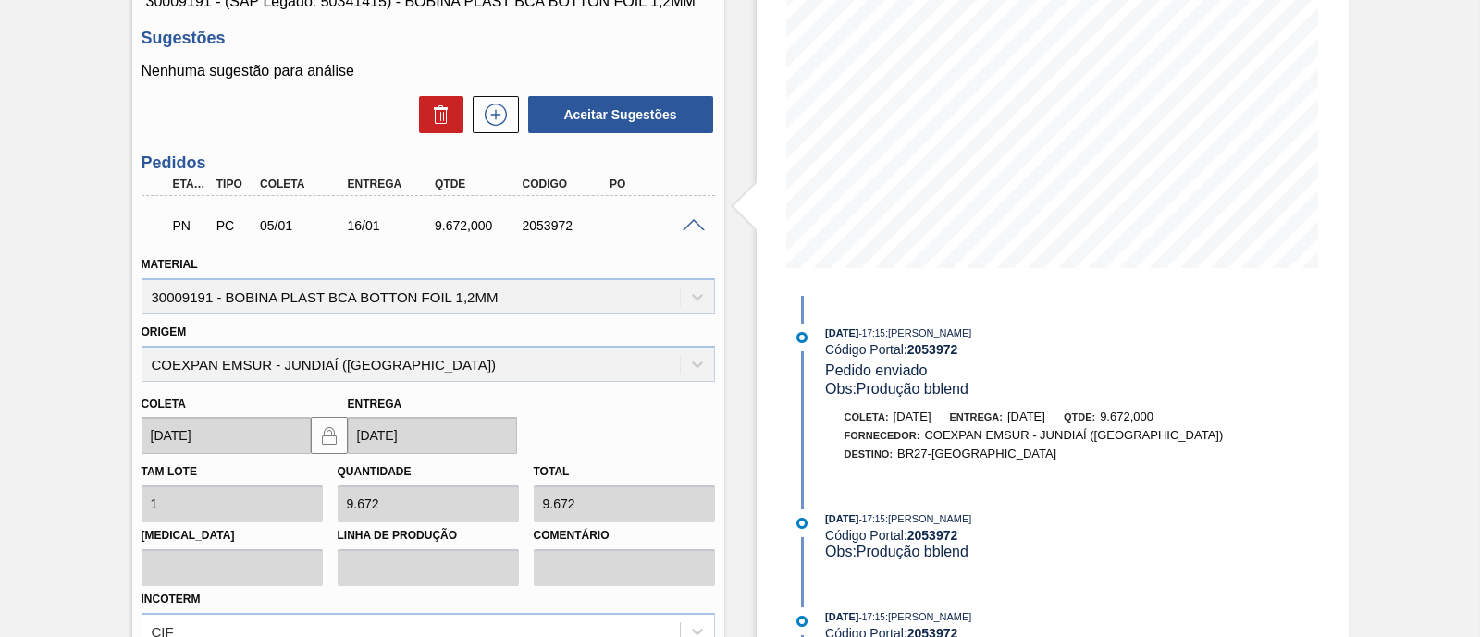
click at [541, 219] on div "2053972" at bounding box center [566, 225] width 96 height 15
copy div "2053972"
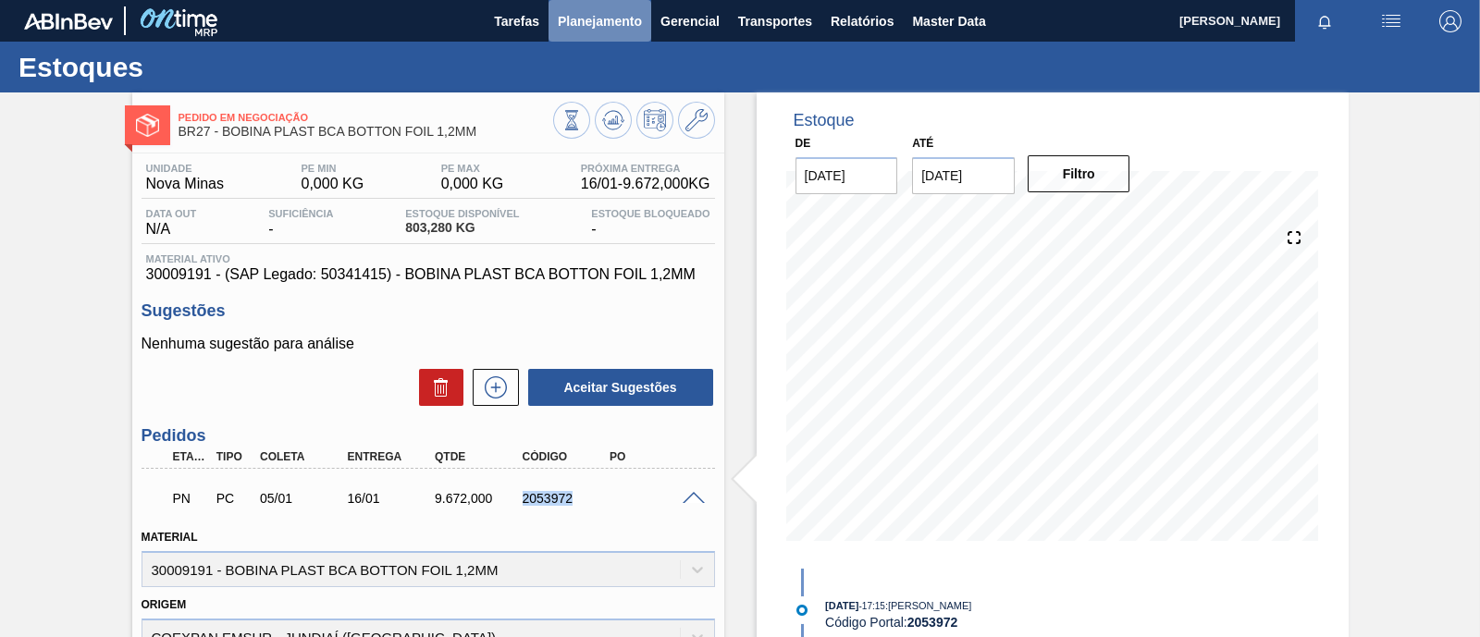
click at [589, 30] on span "Planejamento" at bounding box center [600, 21] width 84 height 22
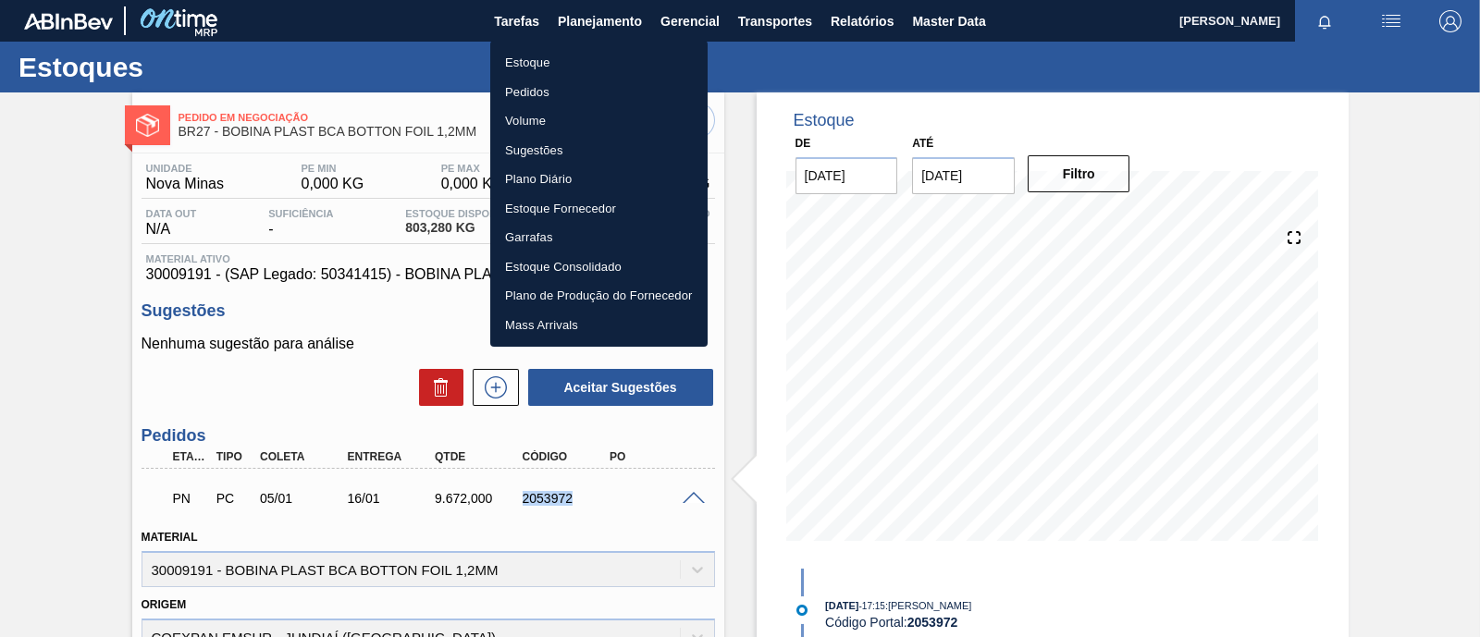
click at [556, 61] on li "Estoque" at bounding box center [598, 63] width 217 height 30
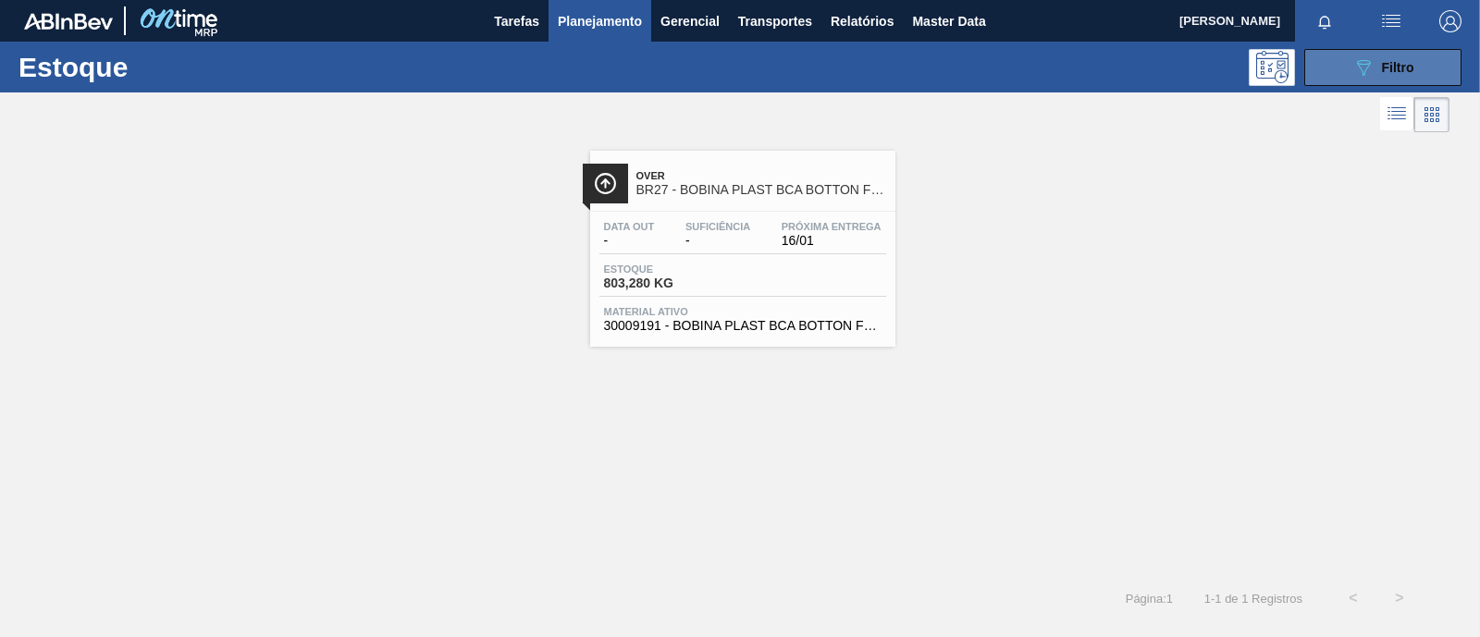
click at [1443, 56] on button "089F7B8B-B2A5-4AFE-B5C0-19BA573D28AC Filtro" at bounding box center [1382, 67] width 157 height 37
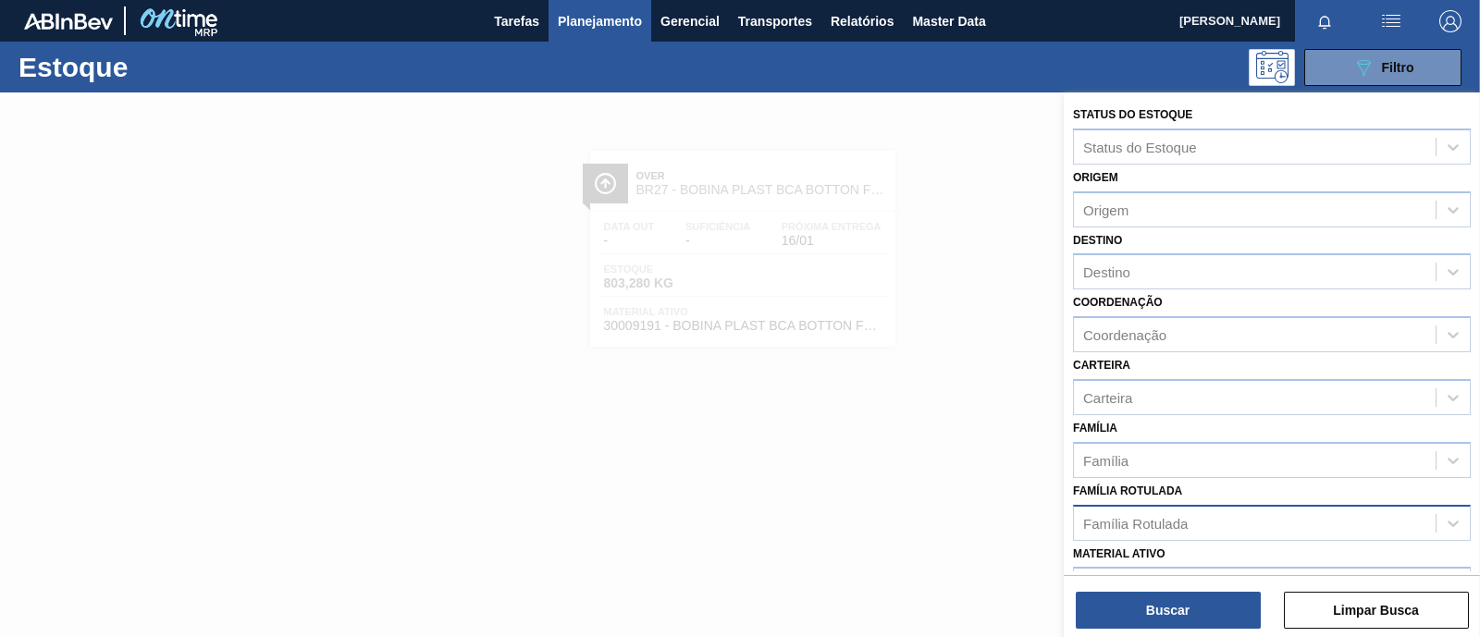
scroll to position [230, 0]
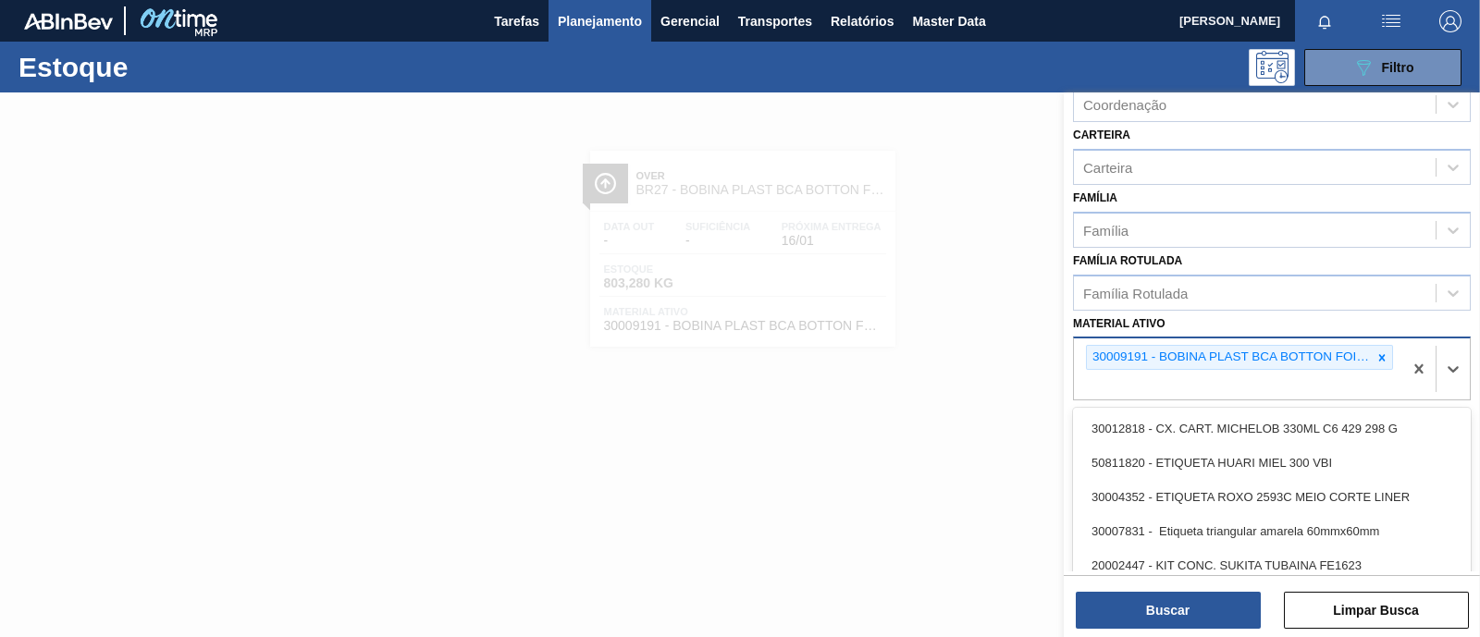
click at [1303, 350] on div "30009191 - BOBINA PLAST BCA BOTTON FOIL 1,2MM" at bounding box center [1229, 357] width 285 height 23
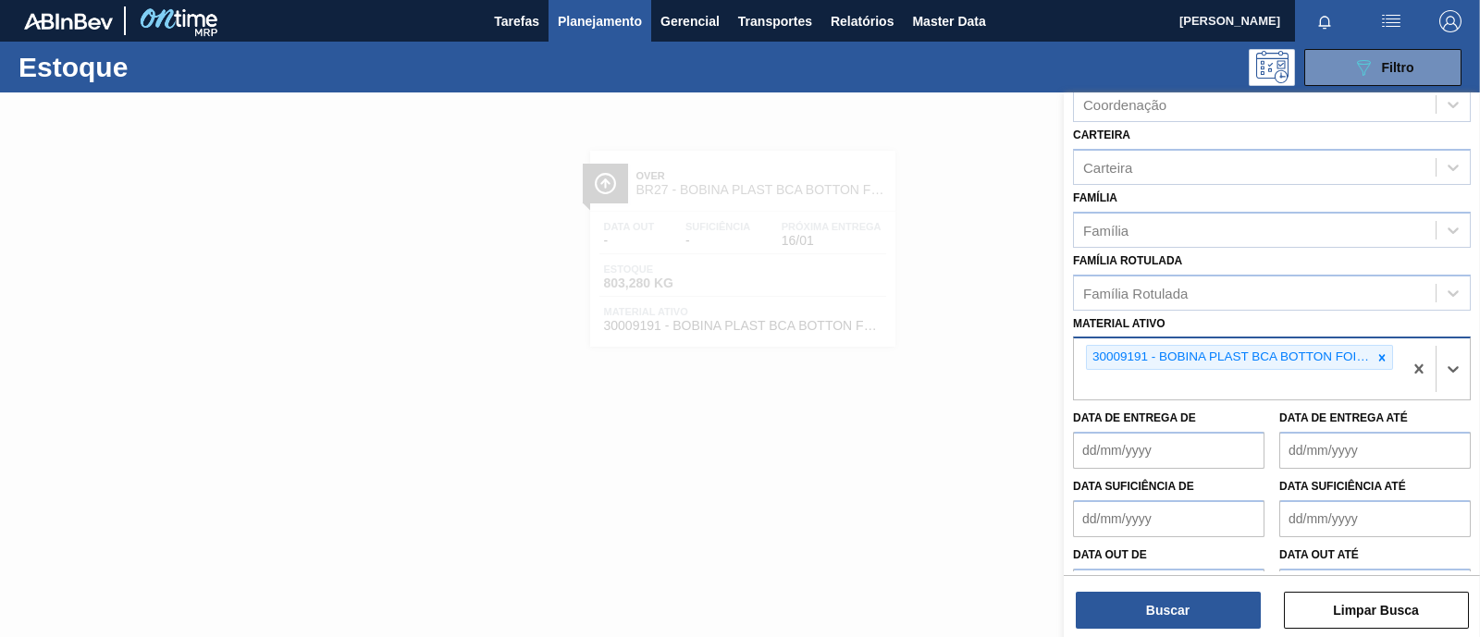
click at [1303, 350] on div "30009191 - BOBINA PLAST BCA BOTTON FOIL 1,2MM" at bounding box center [1229, 357] width 285 height 23
click at [1380, 357] on icon at bounding box center [1381, 357] width 13 height 13
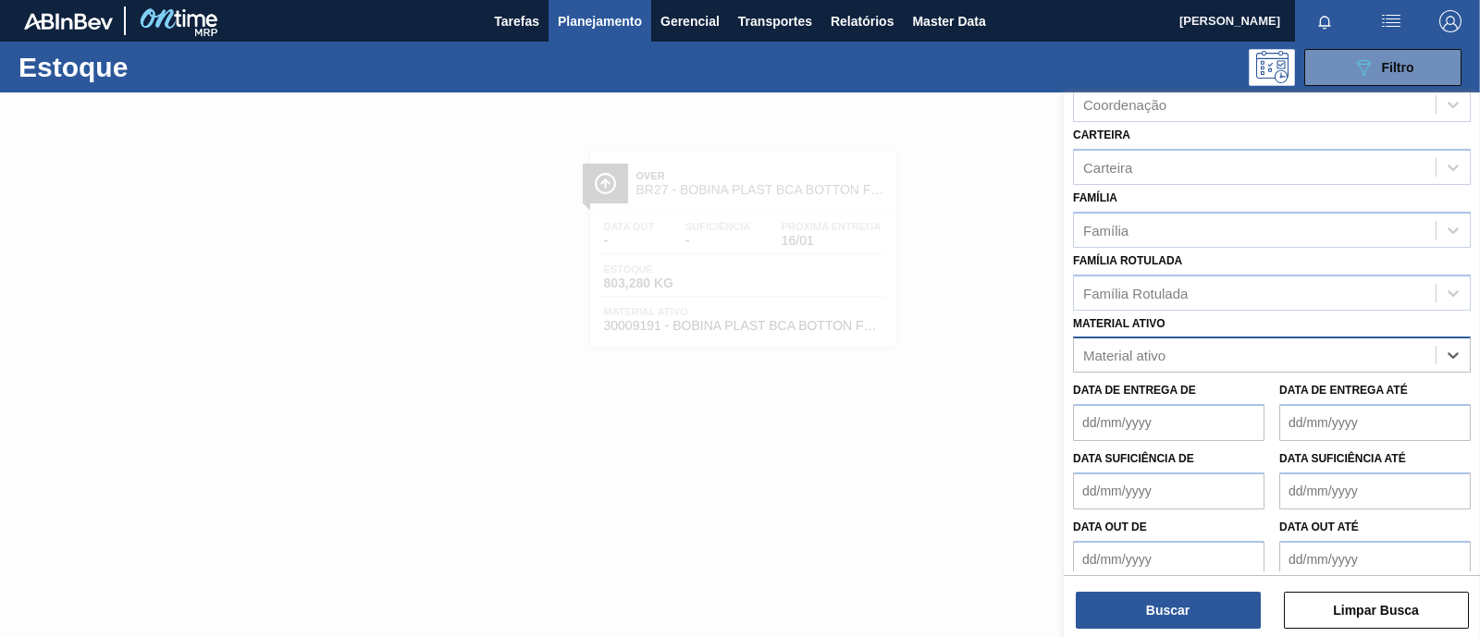
paste ativo "30009192"
type ativo "30009192"
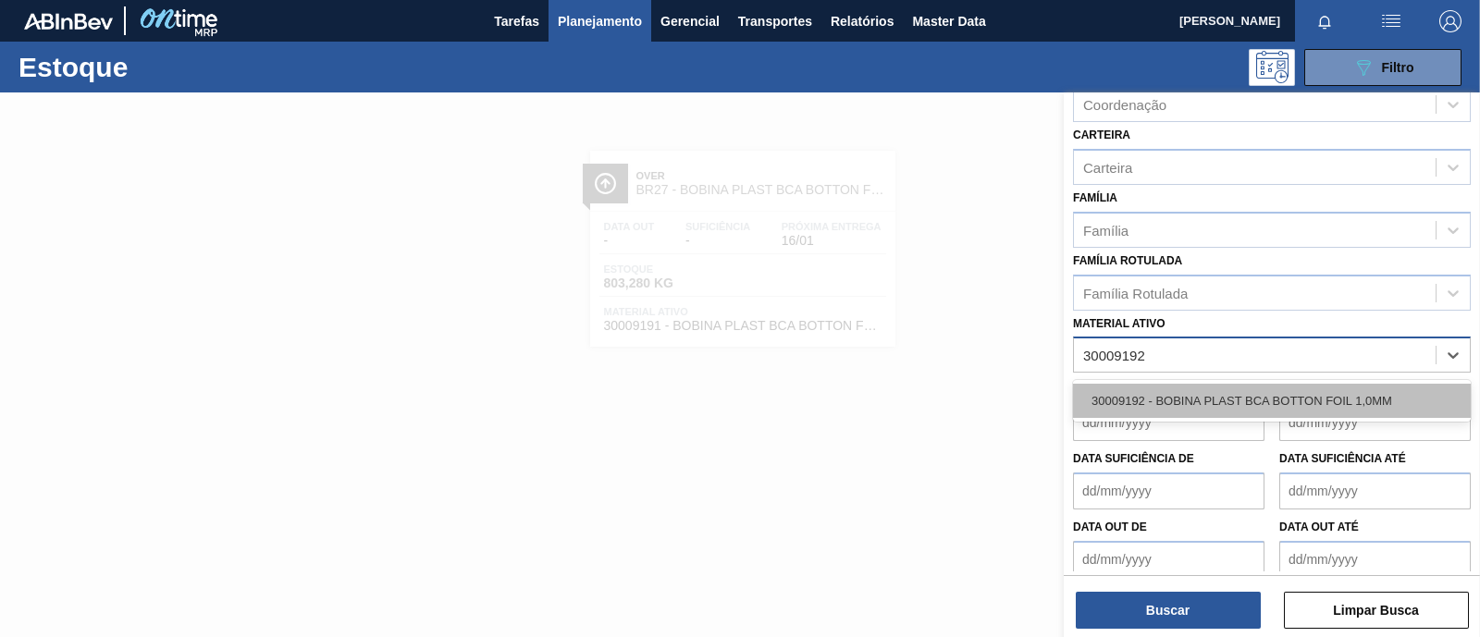
click at [1348, 389] on div "30009192 - BOBINA PLAST BCA BOTTON FOIL 1,0MM" at bounding box center [1272, 401] width 398 height 34
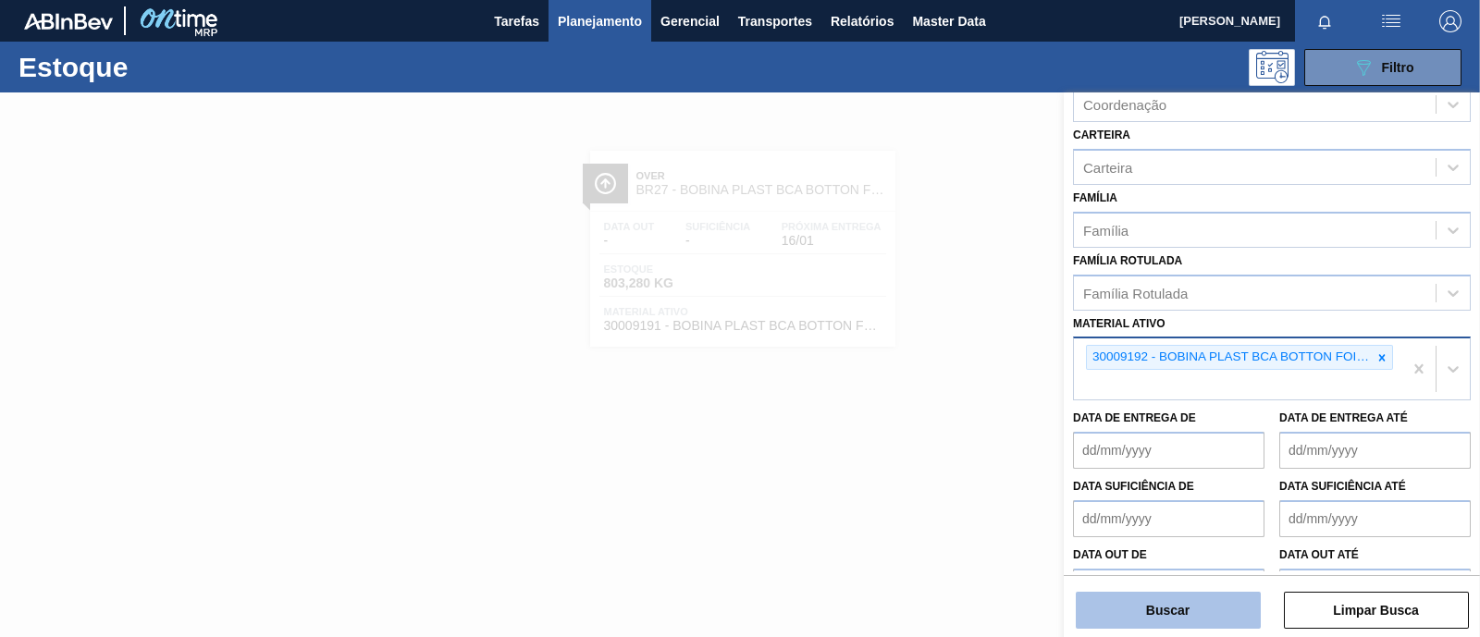
click at [1219, 614] on button "Buscar" at bounding box center [1167, 610] width 185 height 37
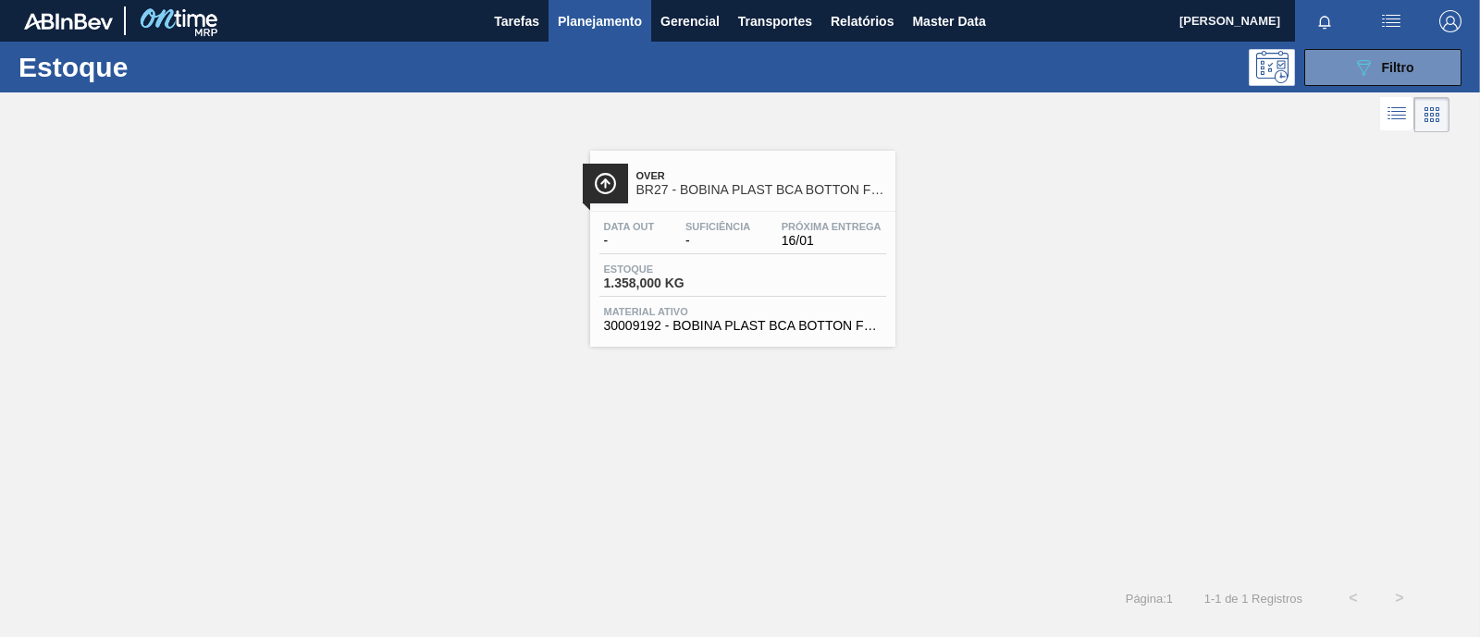
click at [747, 312] on span "Material ativo" at bounding box center [742, 311] width 277 height 11
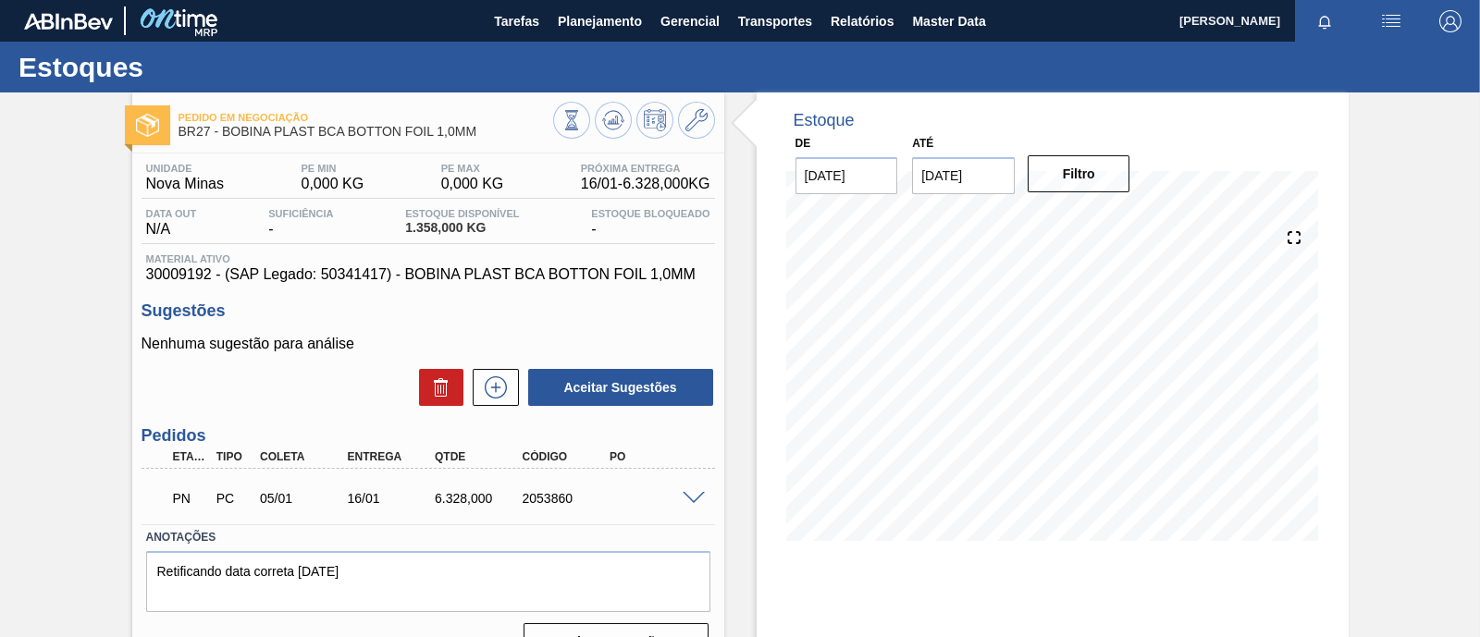
click at [695, 496] on span at bounding box center [693, 499] width 22 height 14
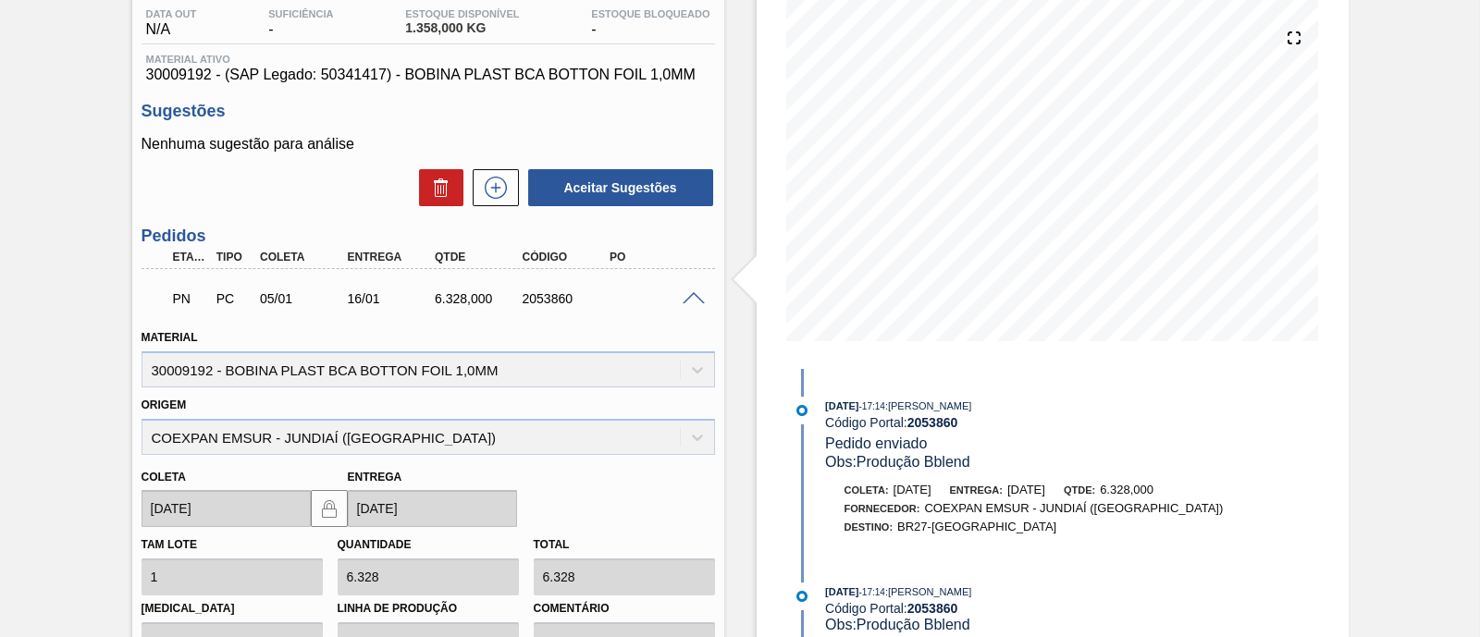
scroll to position [230, 0]
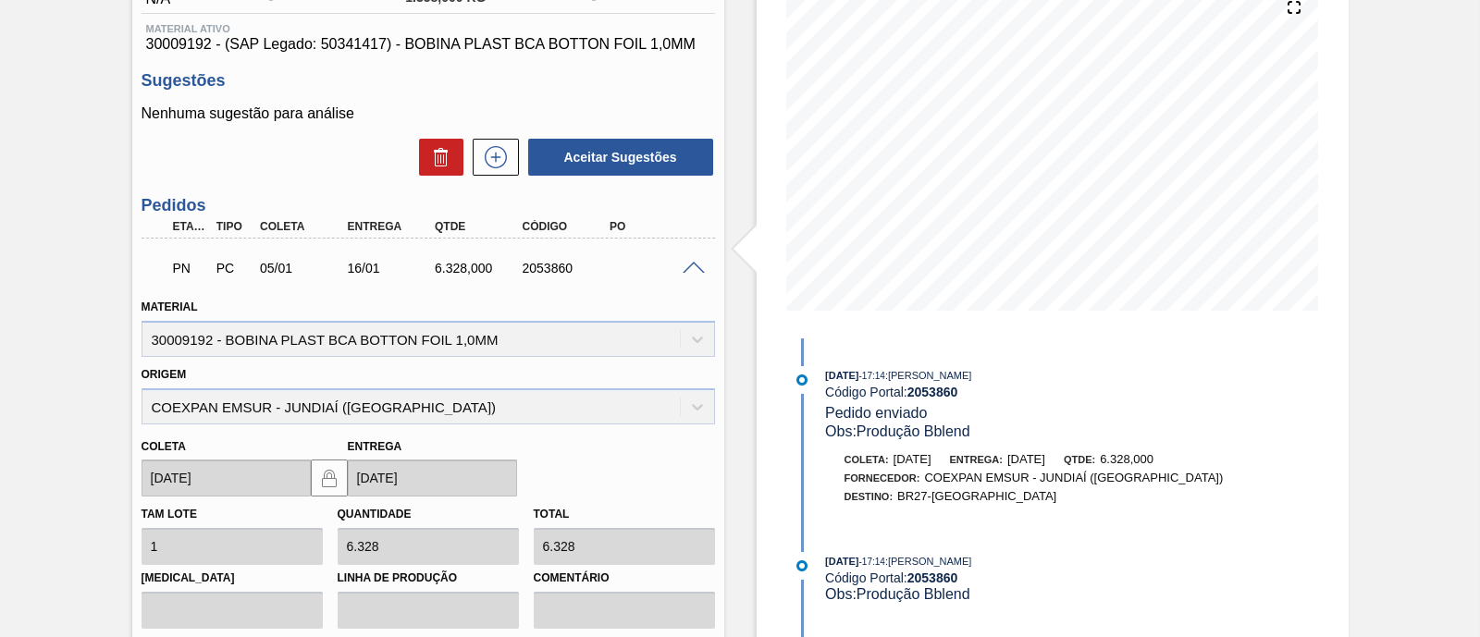
click at [737, 363] on div "Estoque De 13/10/2025 Até 27/10/2025 Filtro 13/10/2025 - 17:14 : Rafael Shimabu…" at bounding box center [1036, 378] width 624 height 1032
click at [538, 261] on div "PN PC 05/01 16/01 6.328,000 2053860" at bounding box center [423, 266] width 524 height 37
click at [547, 274] on div "2053860" at bounding box center [566, 268] width 96 height 15
copy div "2053860"
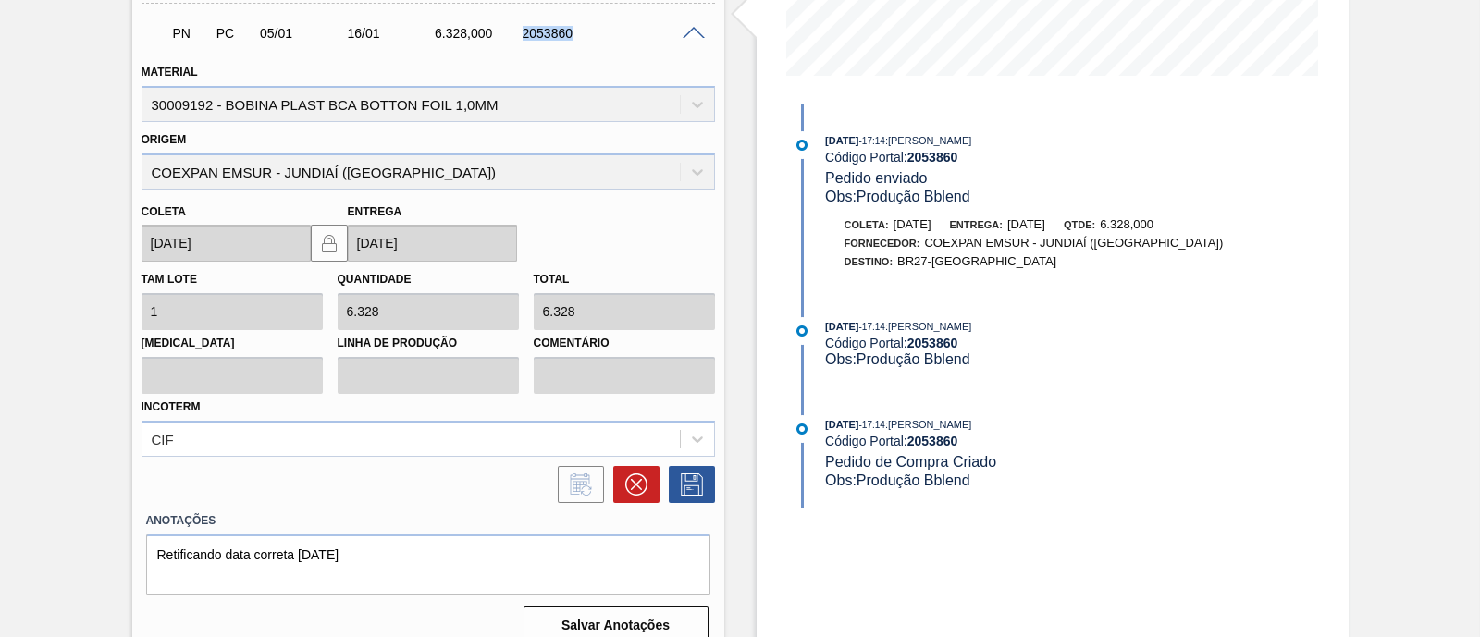
scroll to position [487, 0]
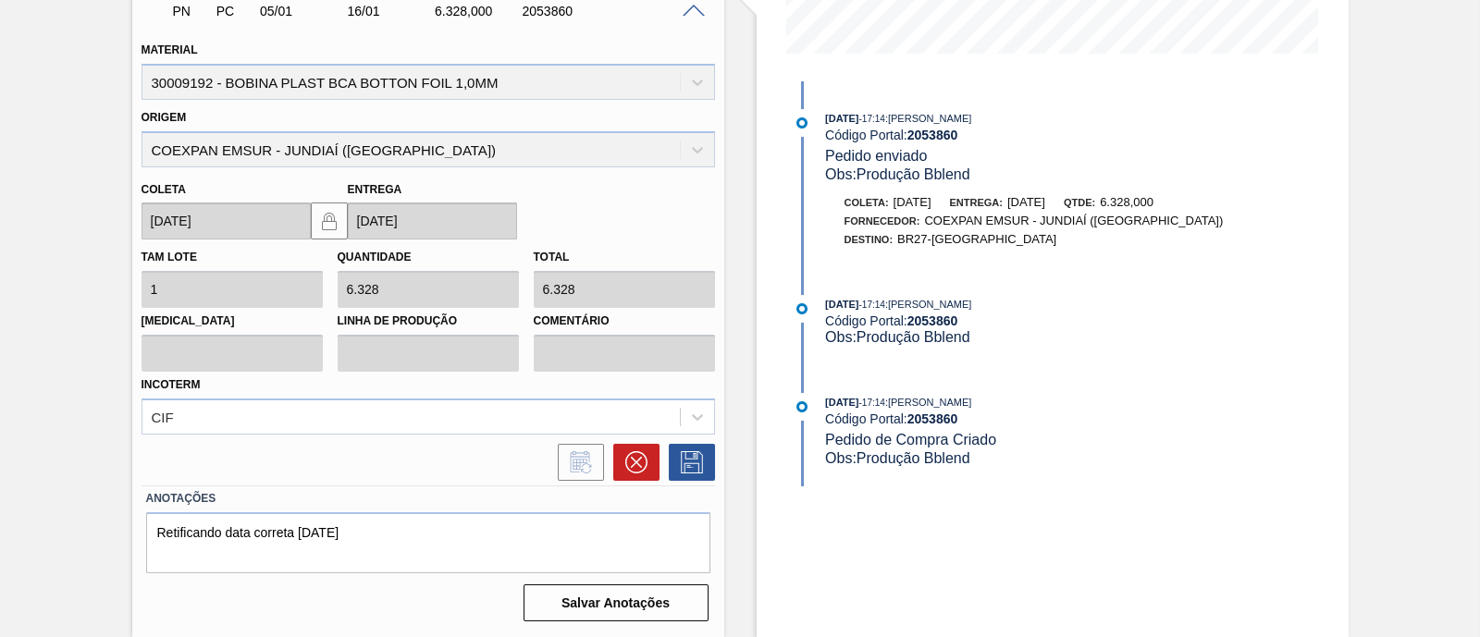
click at [920, 511] on div "Estoque De 13/10/2025 Até 27/10/2025 Filtro 27/10 Projeção de Estoque 1,358 Nec…" at bounding box center [1052, 121] width 592 height 1032
click at [693, 9] on span at bounding box center [693, 12] width 22 height 14
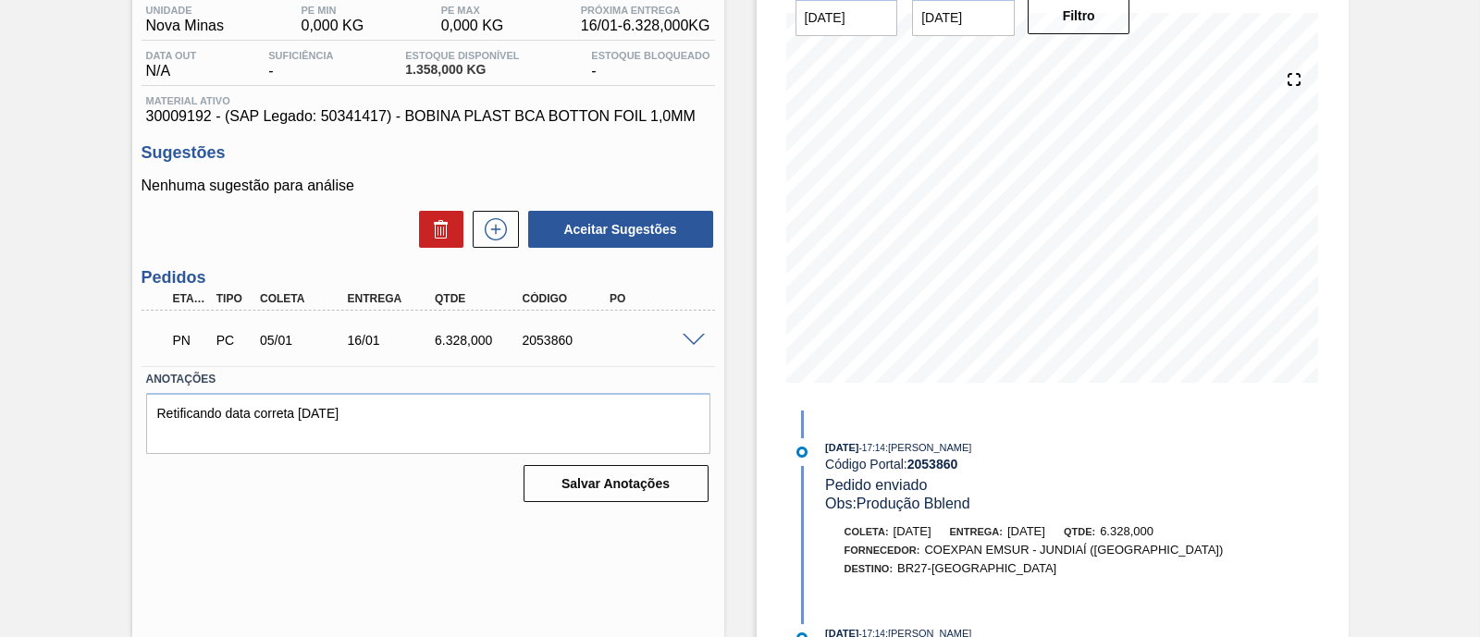
scroll to position [158, 0]
click at [694, 335] on span at bounding box center [693, 341] width 22 height 14
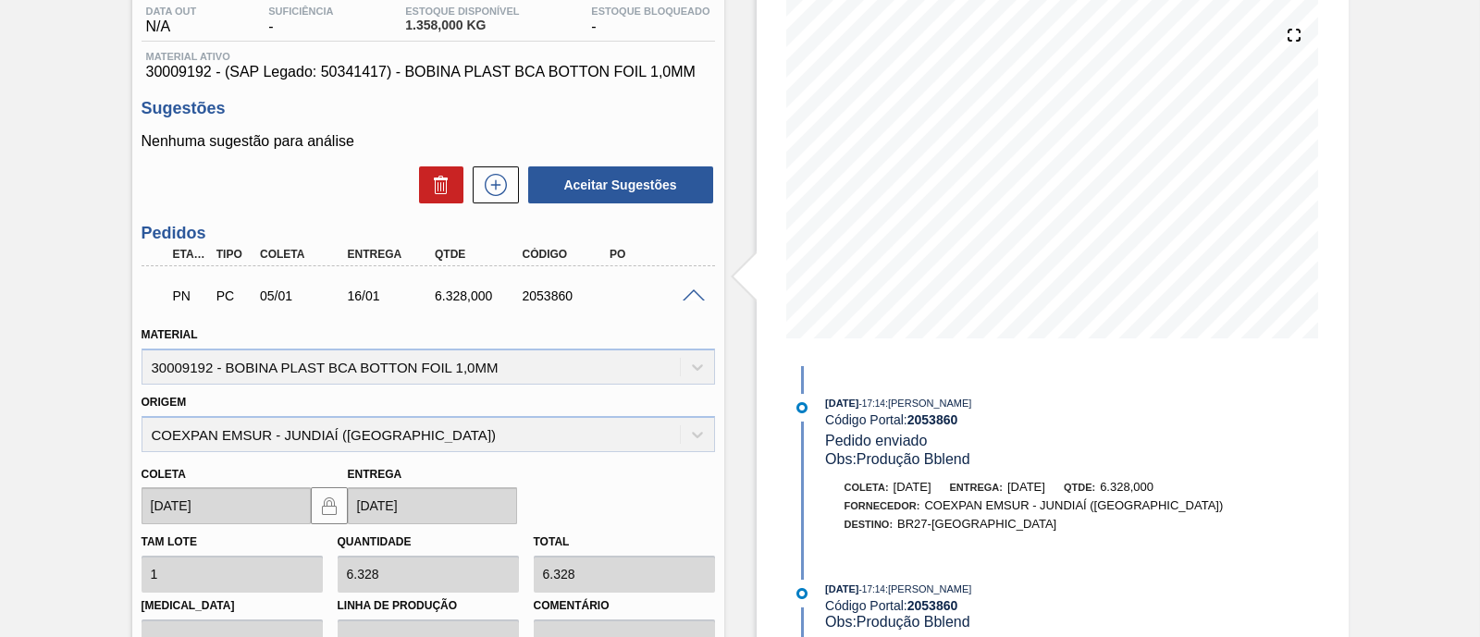
scroll to position [487, 0]
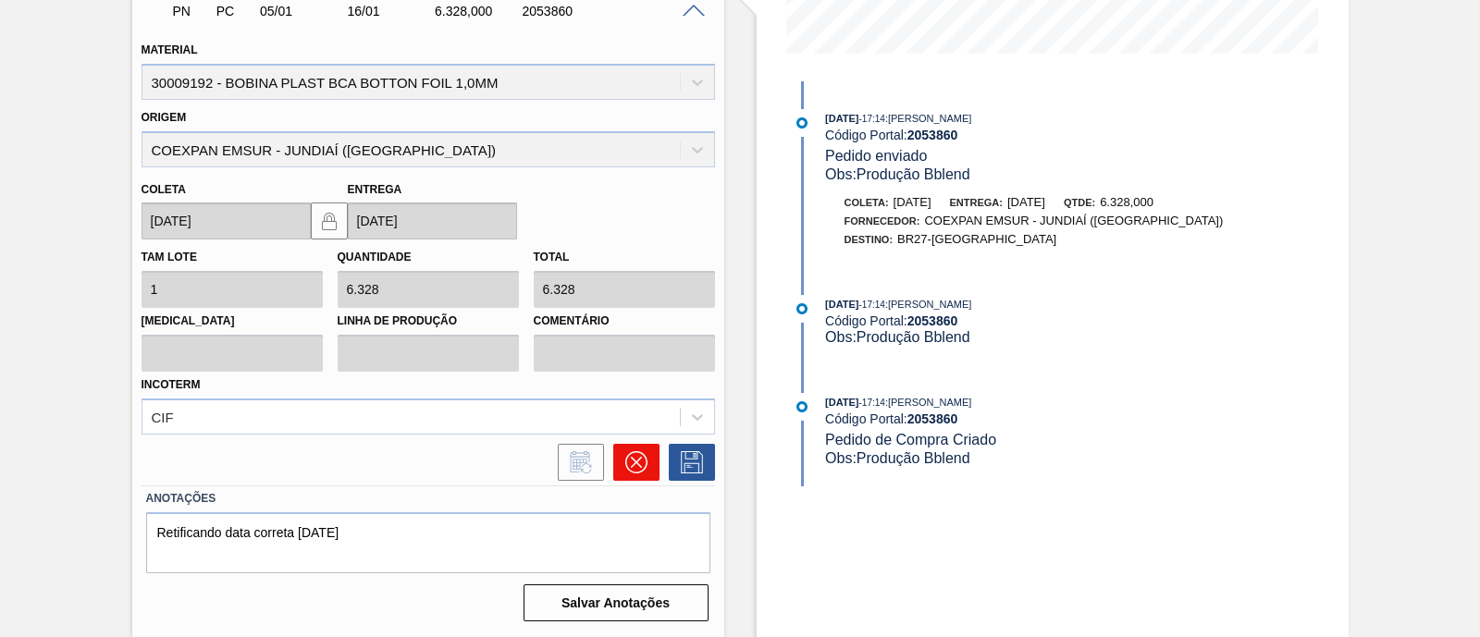
click at [633, 464] on icon at bounding box center [636, 462] width 22 height 22
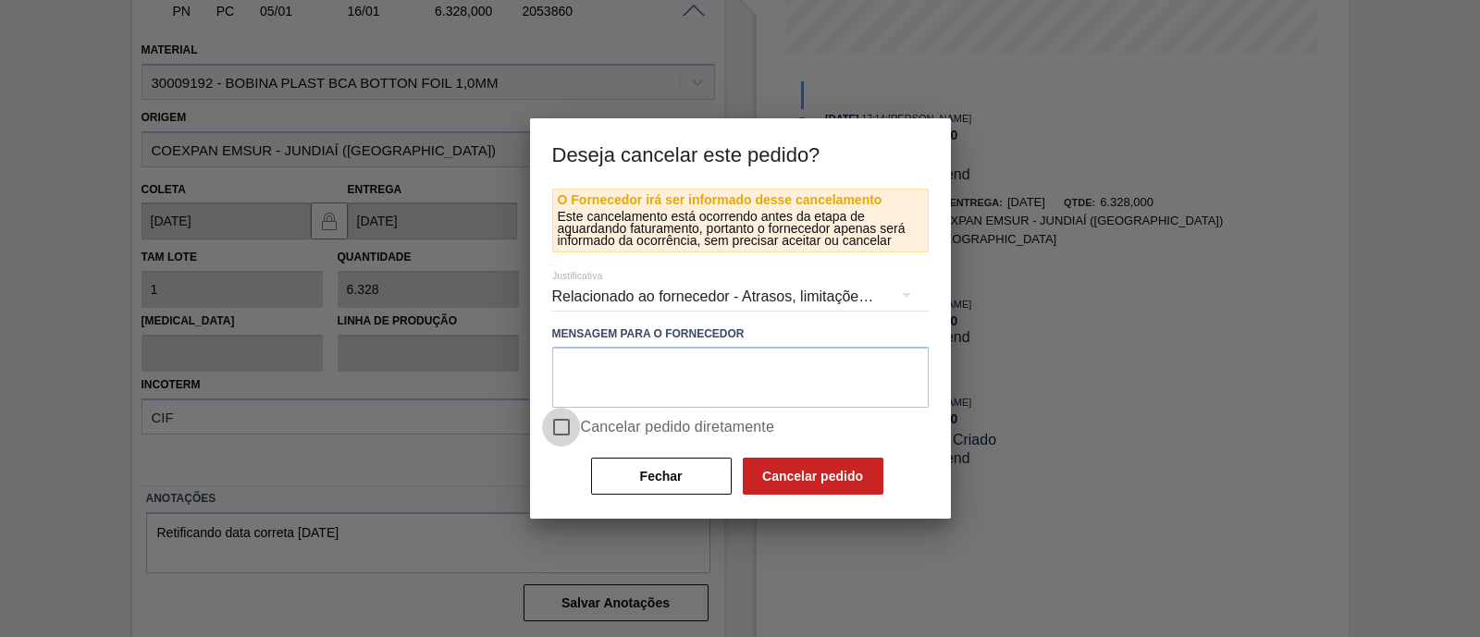
click at [564, 429] on input "Cancelar pedido diretamente" at bounding box center [561, 427] width 39 height 39
checkbox input "true"
click at [592, 362] on textarea at bounding box center [740, 377] width 376 height 61
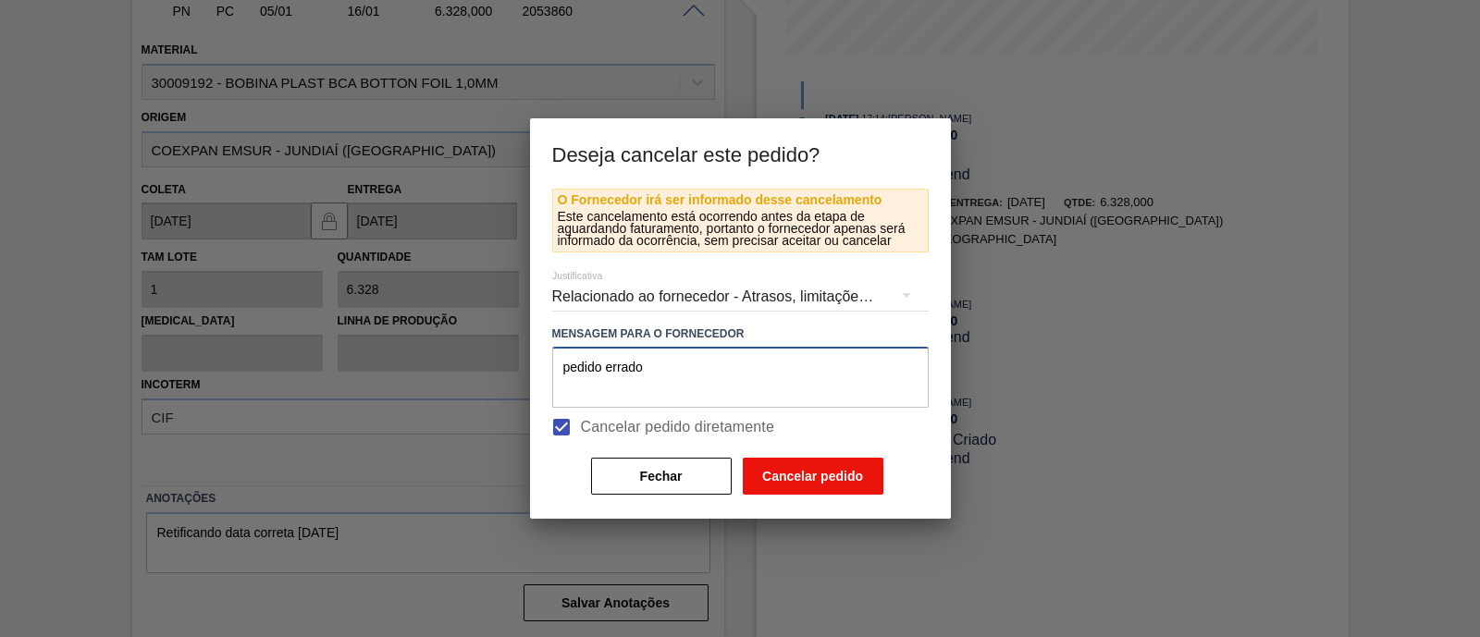
type textarea "pedido errado"
click at [792, 474] on button "Cancelar pedido" at bounding box center [813, 476] width 141 height 37
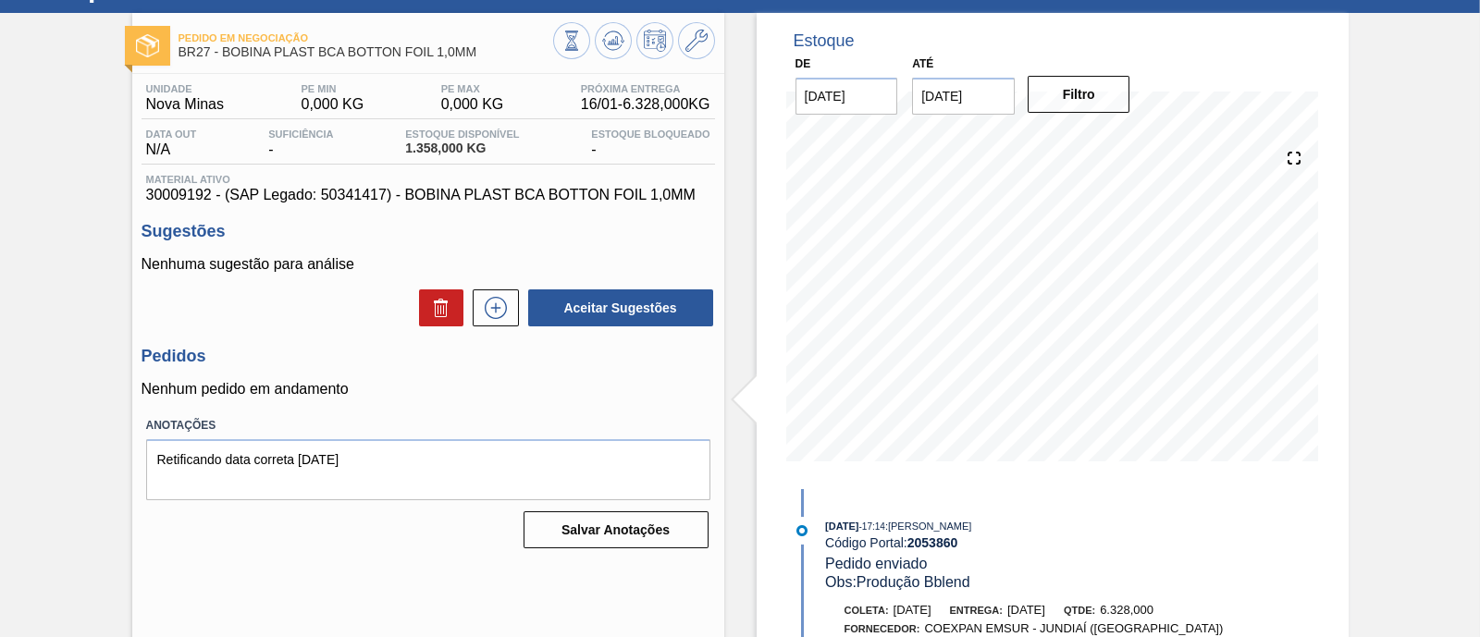
scroll to position [158, 0]
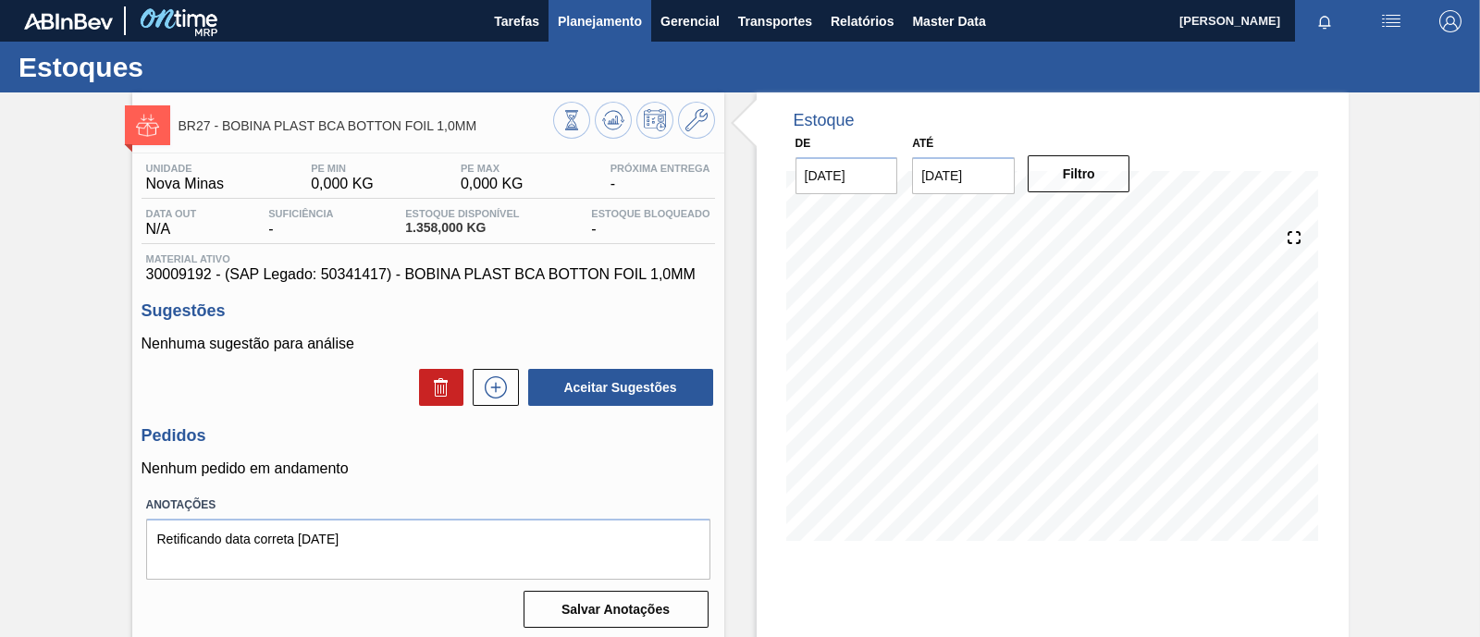
click at [585, 15] on span "Planejamento" at bounding box center [600, 21] width 84 height 22
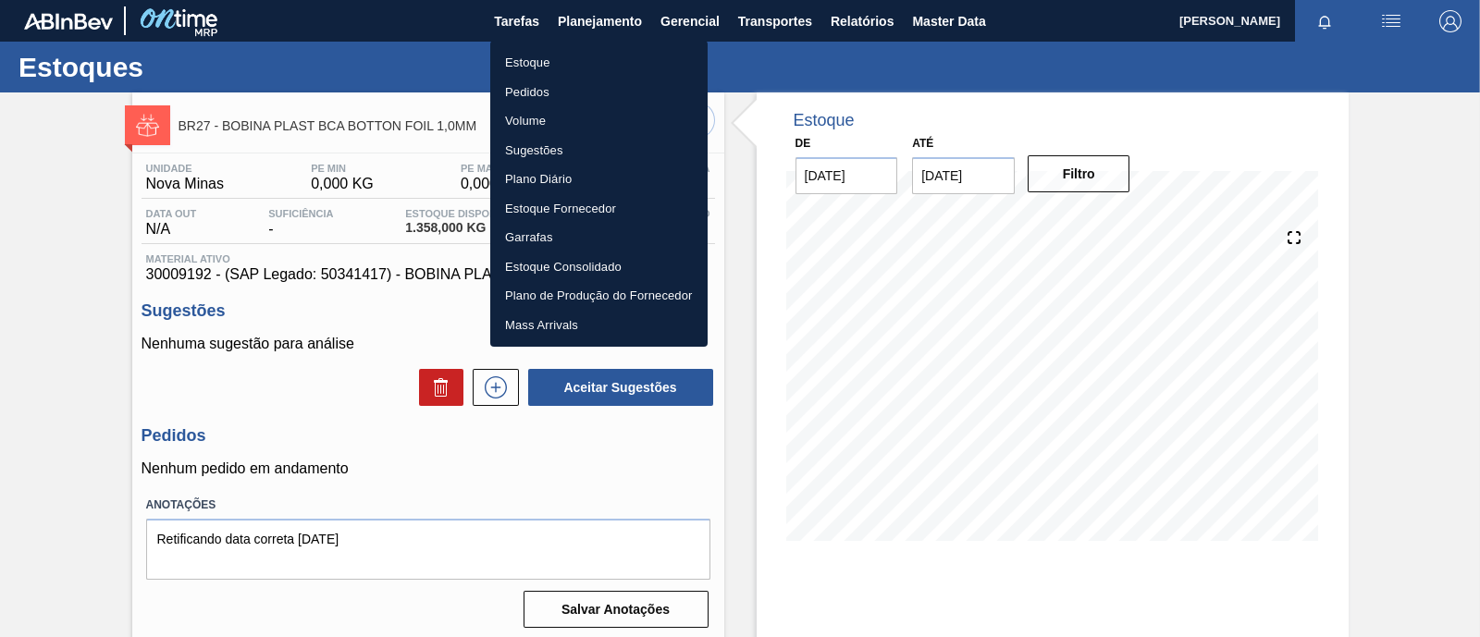
click at [551, 59] on li "Estoque" at bounding box center [598, 63] width 217 height 30
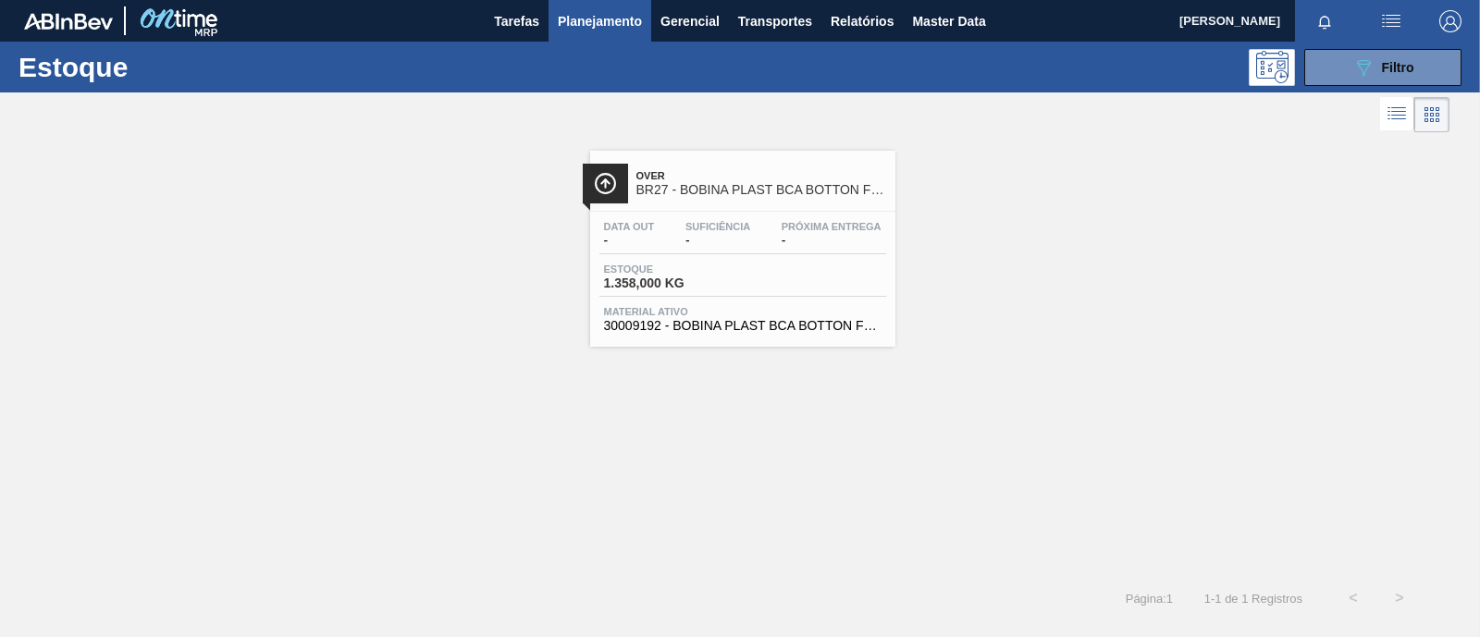
click at [750, 280] on div "Estoque 1.358,000 KG" at bounding box center [742, 280] width 287 height 33
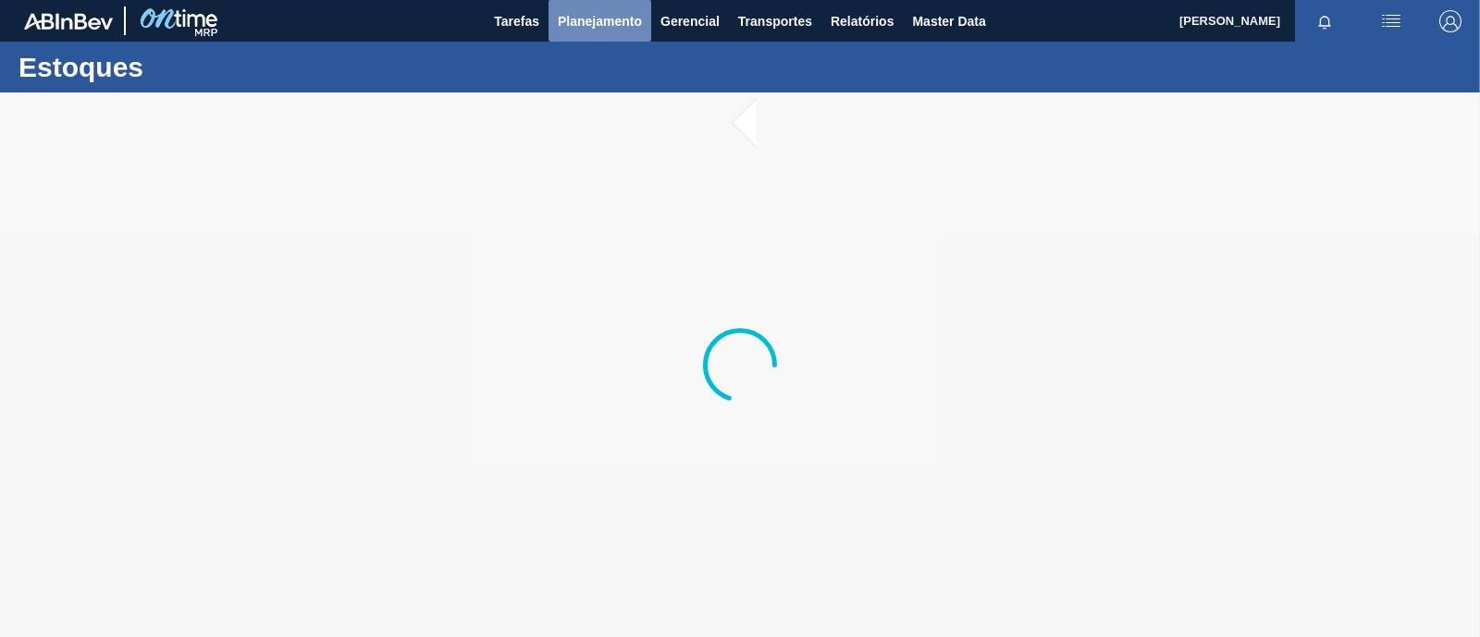
click at [600, 20] on span "Planejamento" at bounding box center [600, 21] width 84 height 22
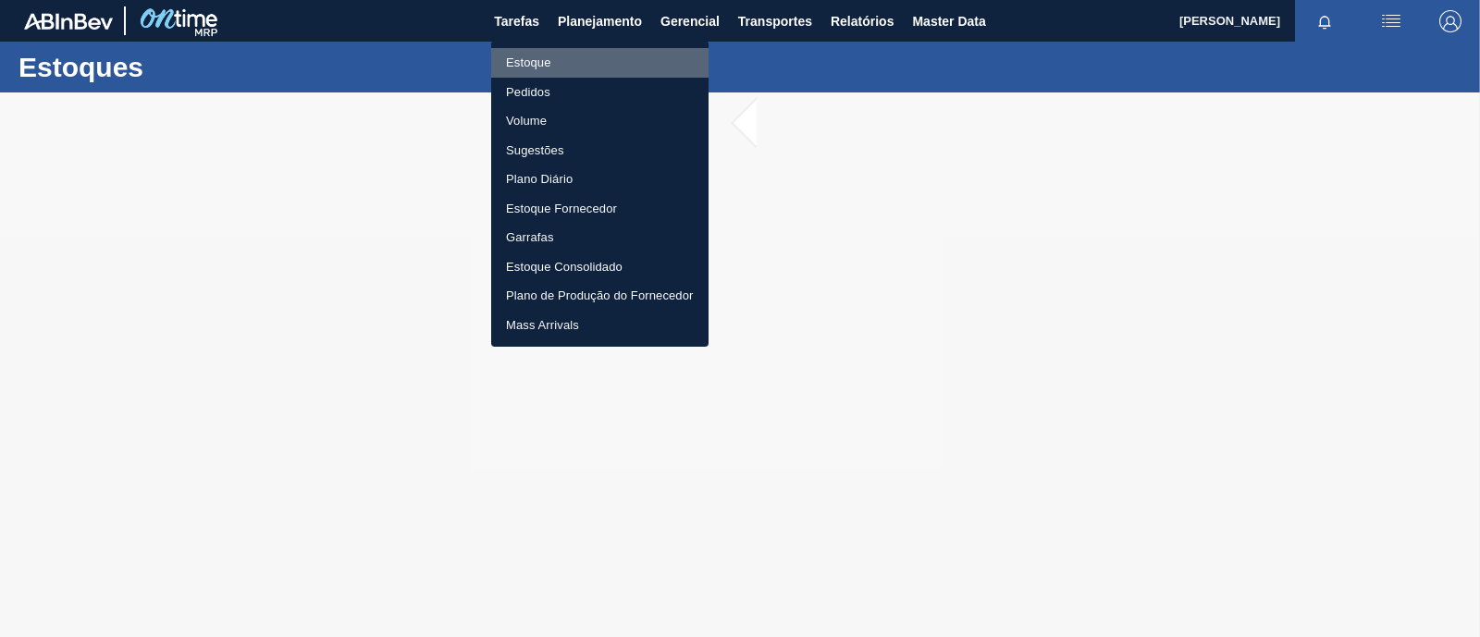
click at [532, 61] on li "Estoque" at bounding box center [599, 63] width 217 height 30
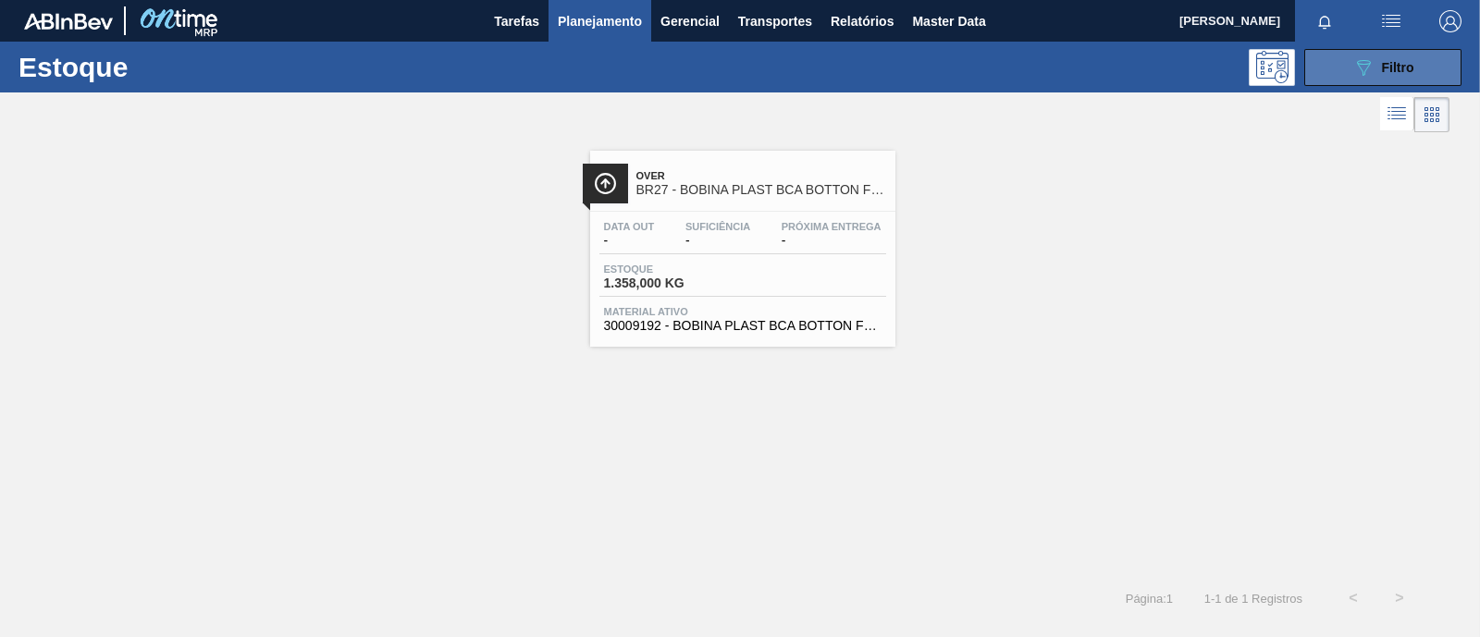
click at [1363, 50] on button "089F7B8B-B2A5-4AFE-B5C0-19BA573D28AC Filtro" at bounding box center [1382, 67] width 157 height 37
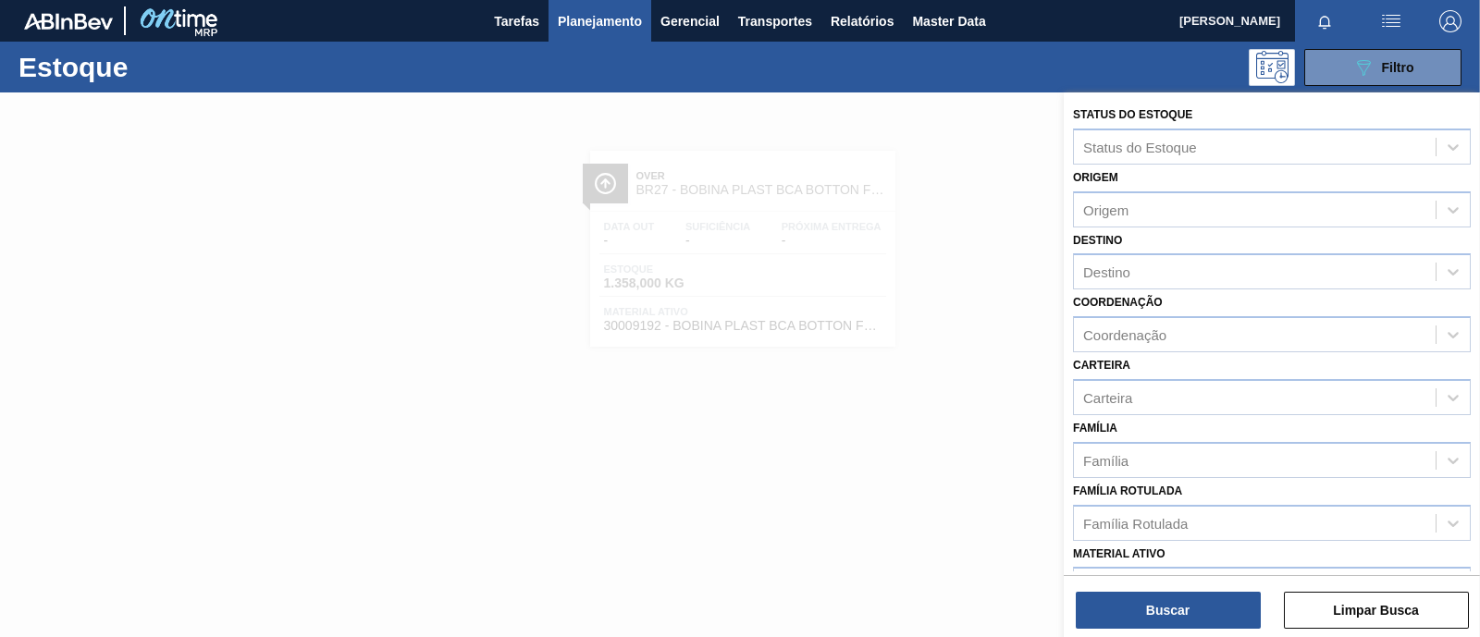
scroll to position [230, 0]
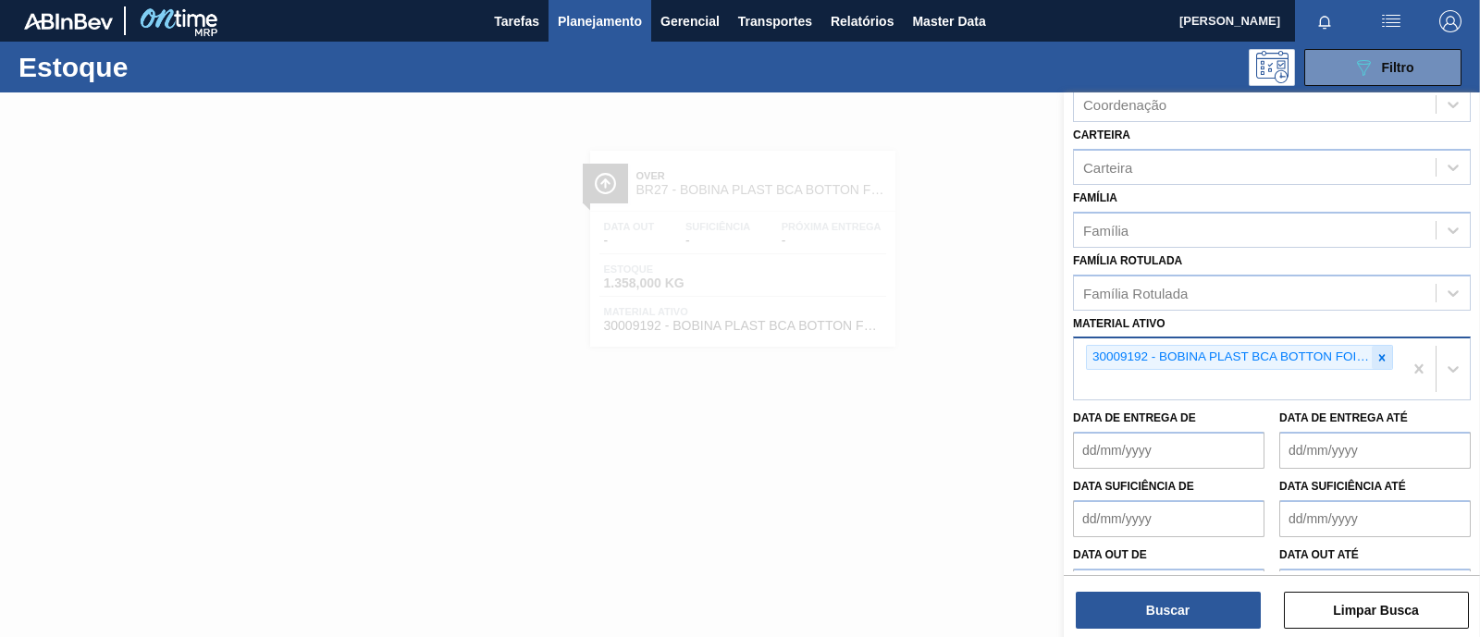
click at [1377, 353] on icon at bounding box center [1381, 357] width 13 height 13
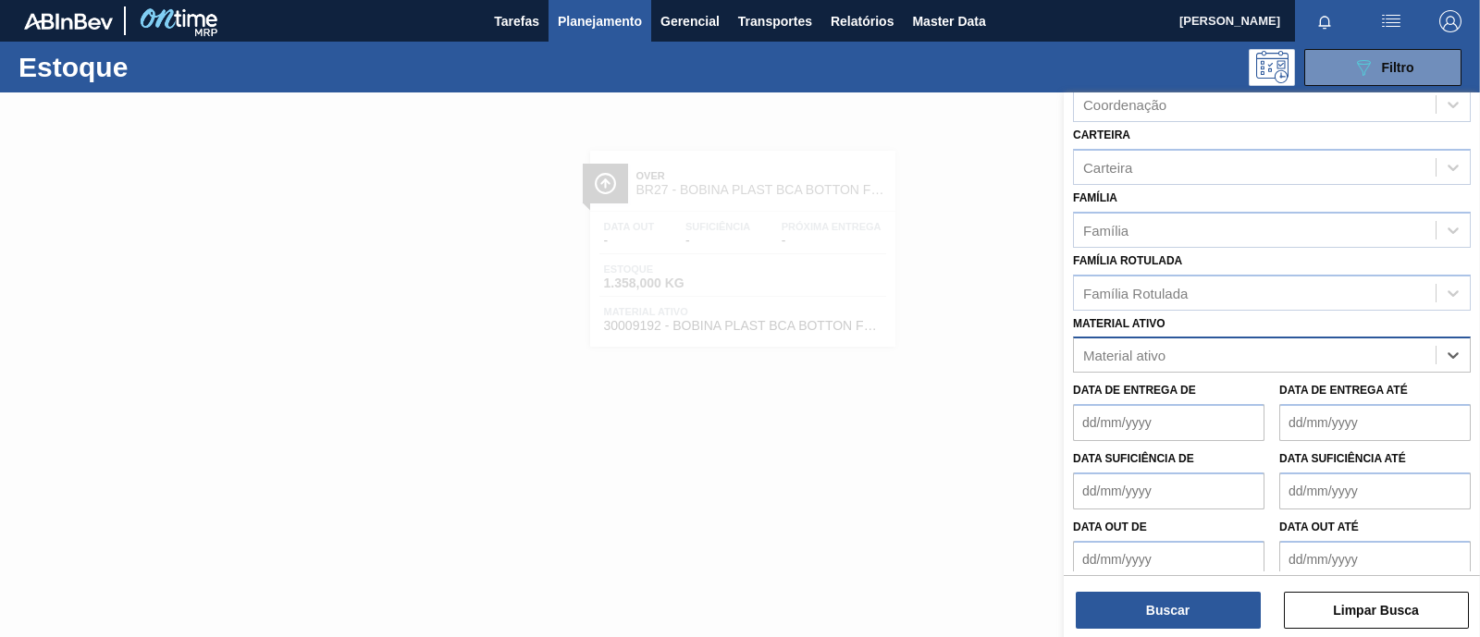
paste ativo "30009191"
type ativo "30009191"
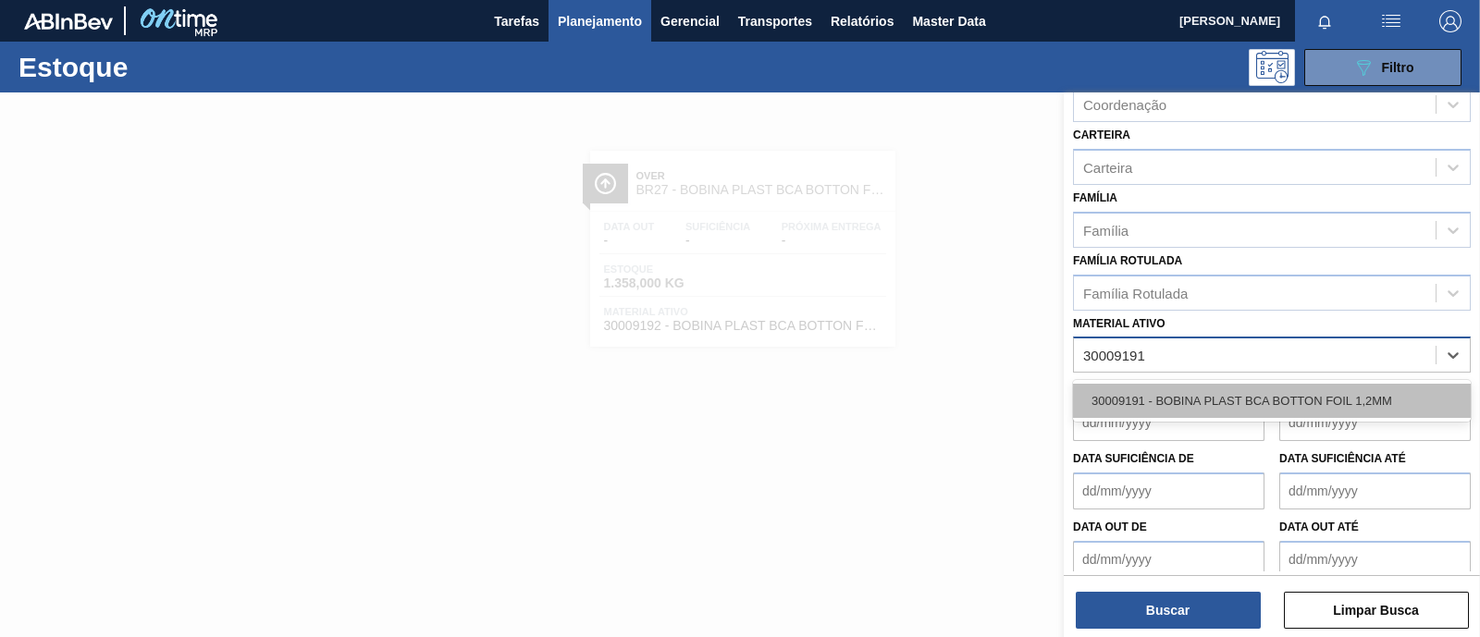
click at [1154, 387] on div "30009191 - BOBINA PLAST BCA BOTTON FOIL 1,2MM" at bounding box center [1272, 401] width 398 height 34
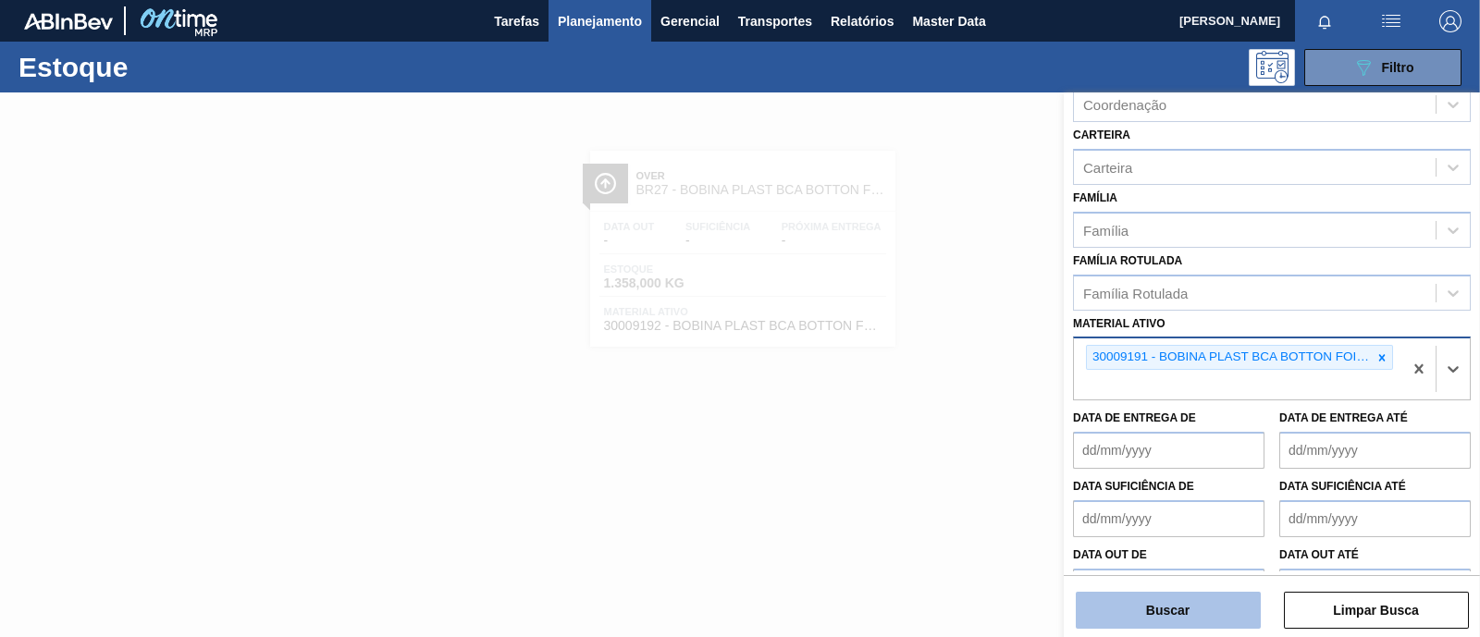
click at [1210, 620] on button "Buscar" at bounding box center [1167, 610] width 185 height 37
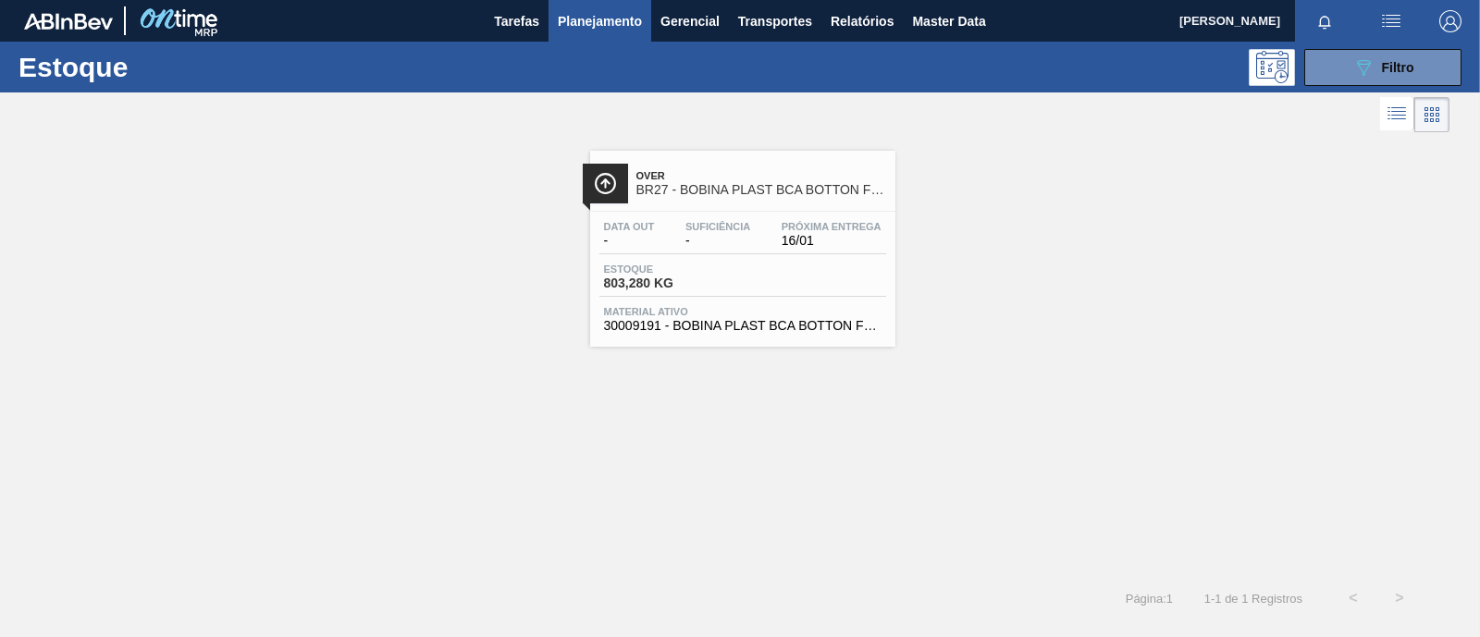
click at [666, 209] on div "Over BR27 - BOBINA PLAST BCA BOTTON FOIL 1,2MM Data out - Suficiência - Próxima…" at bounding box center [742, 249] width 305 height 196
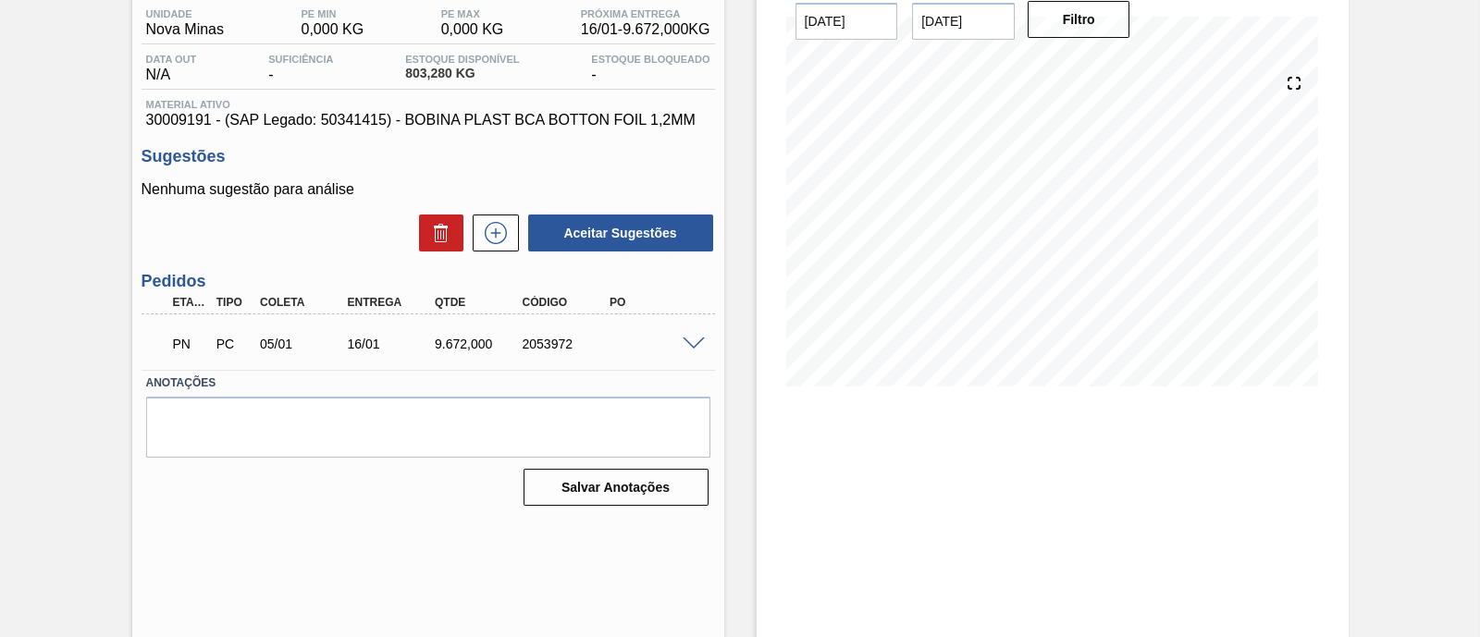
scroll to position [157, 0]
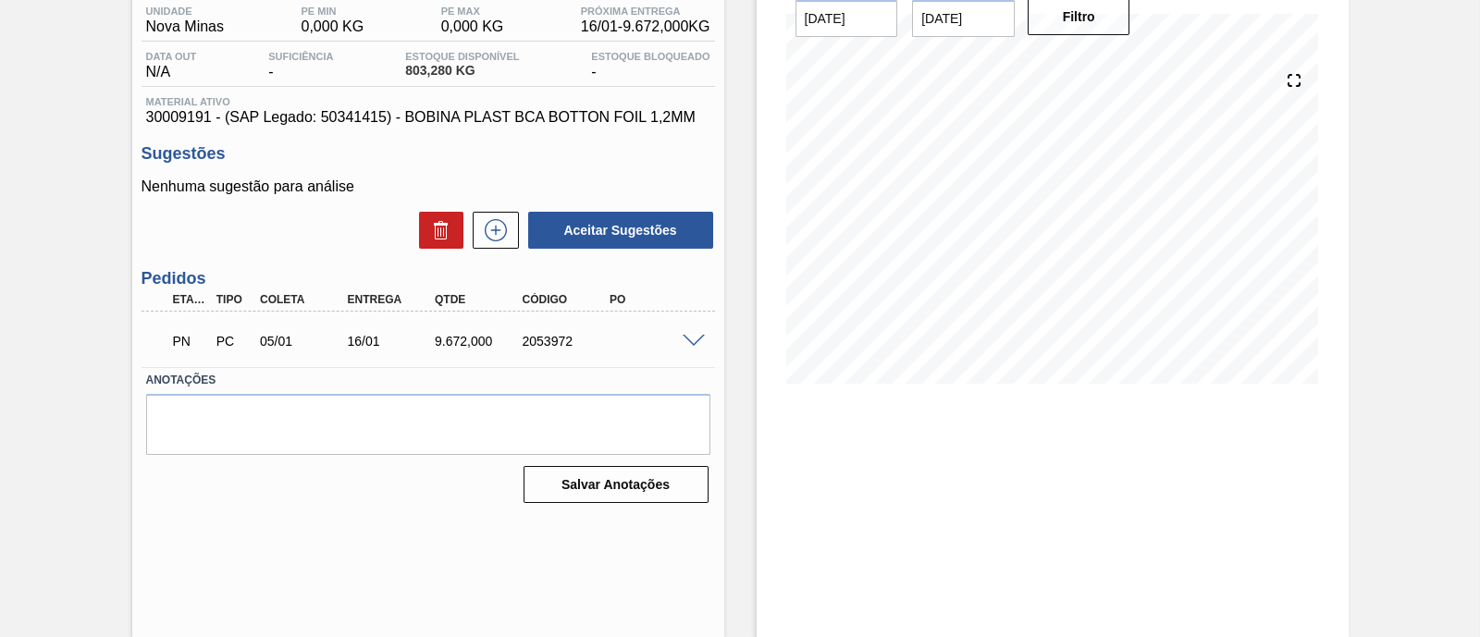
click at [685, 338] on span at bounding box center [693, 342] width 22 height 14
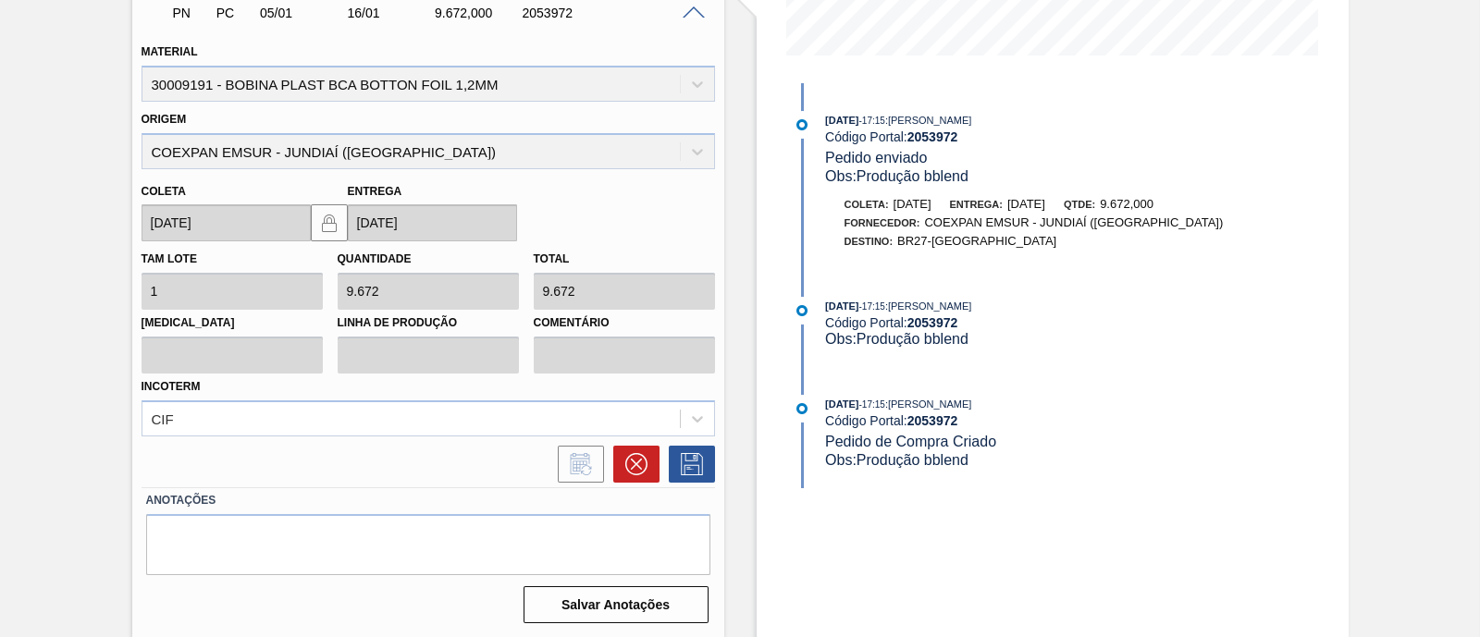
scroll to position [487, 0]
click at [632, 468] on icon at bounding box center [636, 462] width 22 height 22
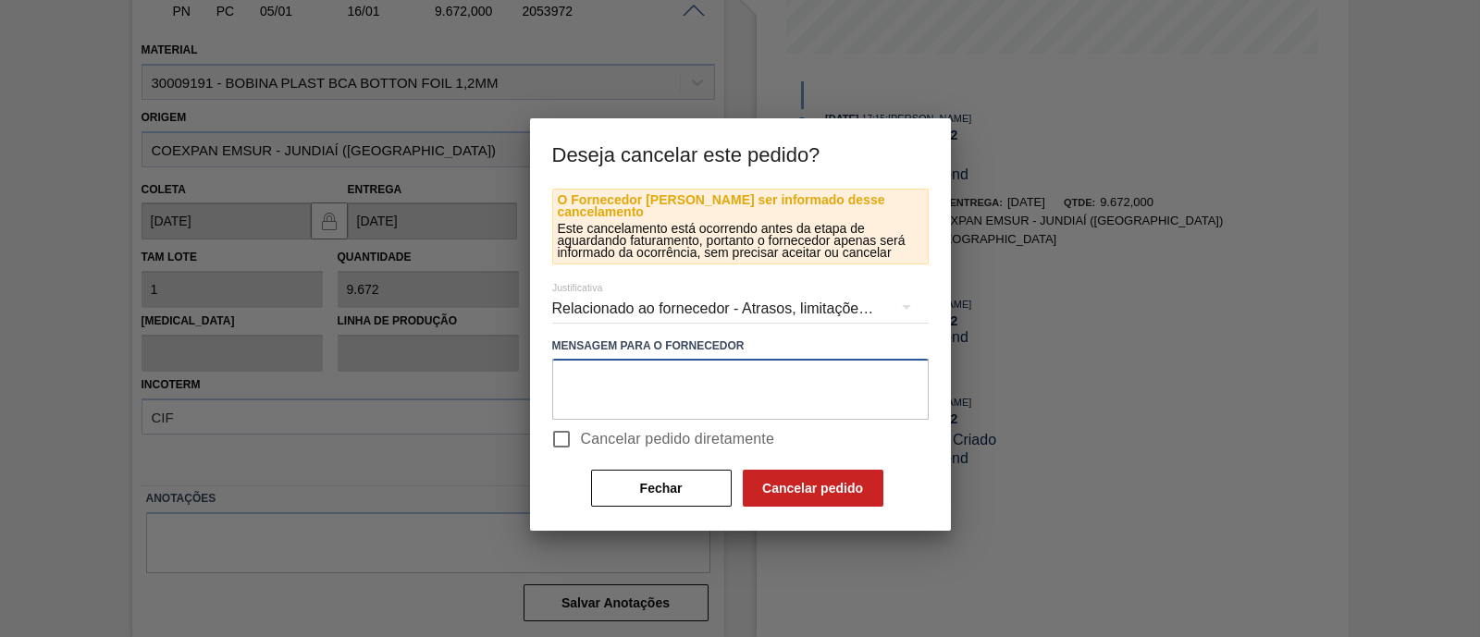
click at [633, 359] on textarea at bounding box center [740, 389] width 376 height 61
type textarea "Pedido errado"
click at [602, 430] on span "Cancelar pedido diretamente" at bounding box center [678, 439] width 194 height 22
click at [581, 430] on input "Cancelar pedido diretamente" at bounding box center [561, 439] width 39 height 39
checkbox input "true"
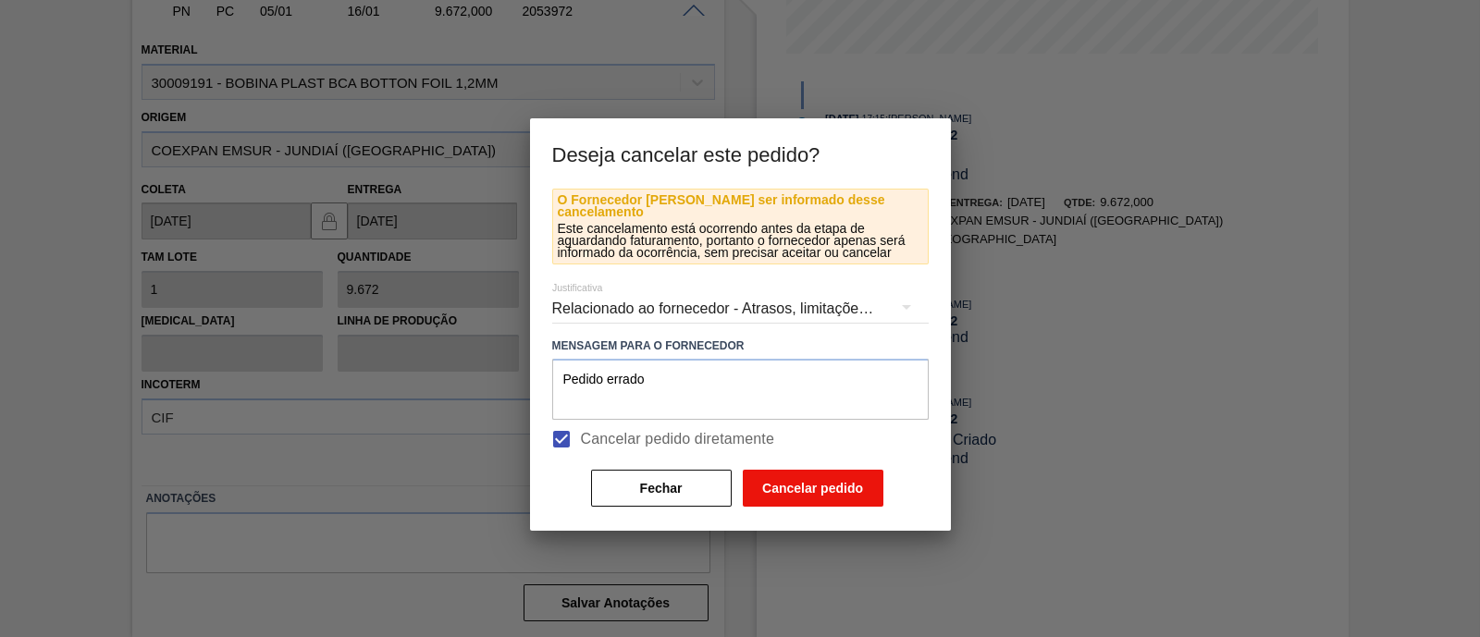
click at [809, 470] on button "Cancelar pedido" at bounding box center [813, 488] width 141 height 37
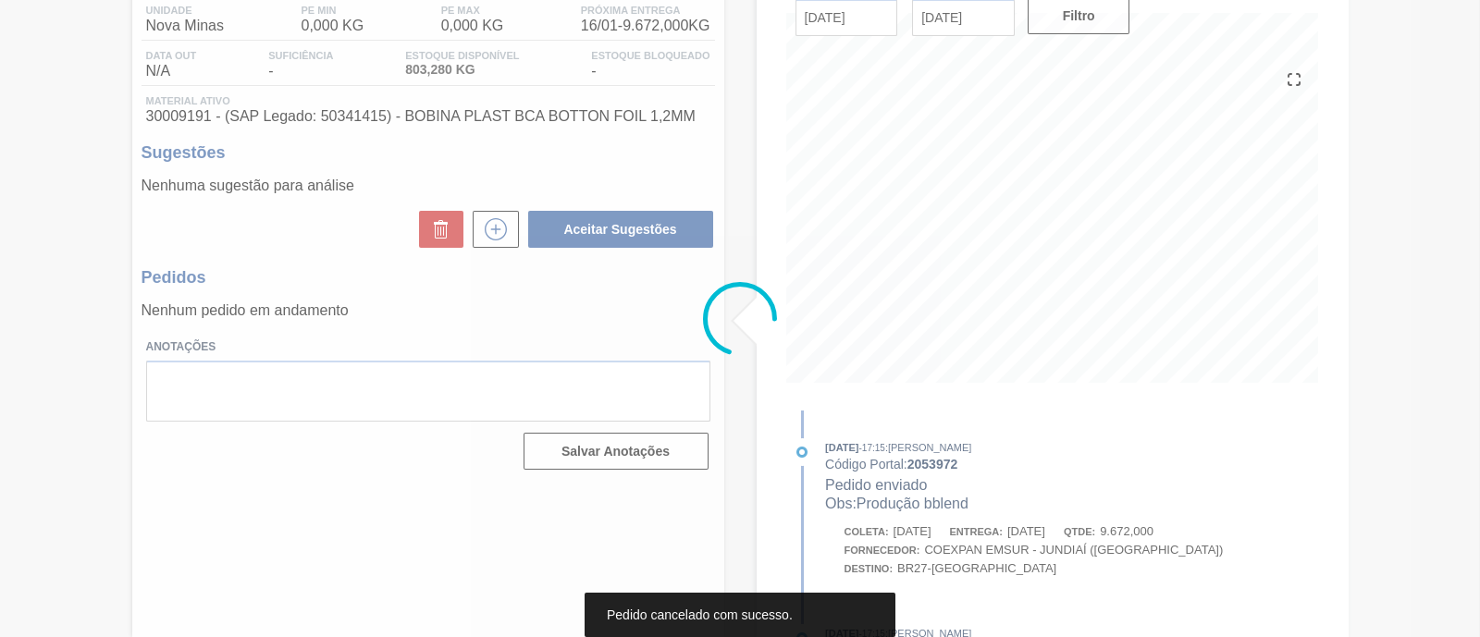
scroll to position [158, 0]
